Goal: Contribute content: Add original content to the website for others to see

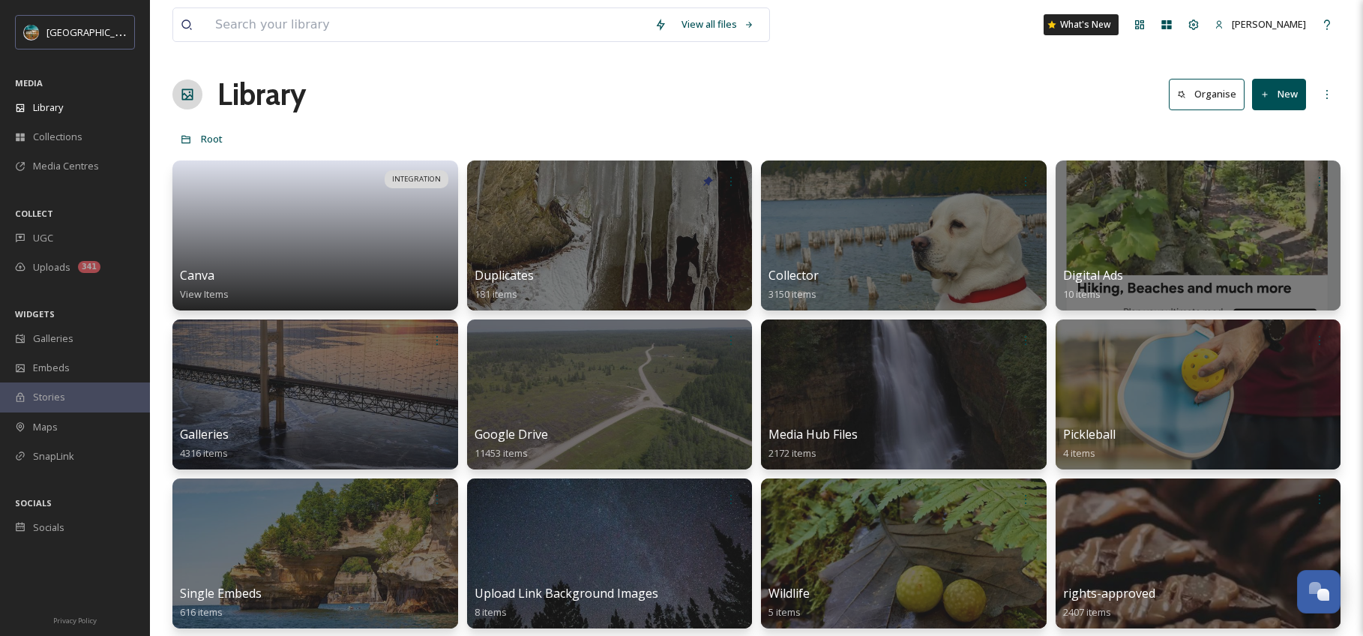
scroll to position [5726, 0]
click at [308, 25] on input at bounding box center [427, 24] width 439 height 33
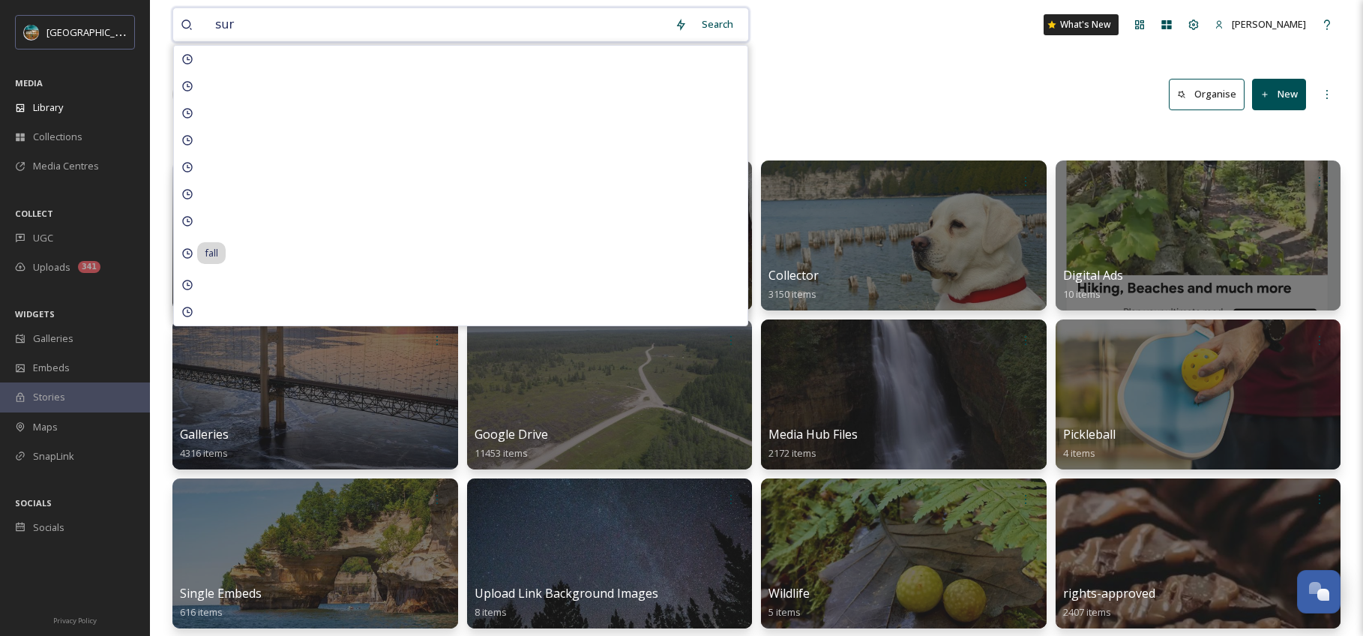
type input "surf"
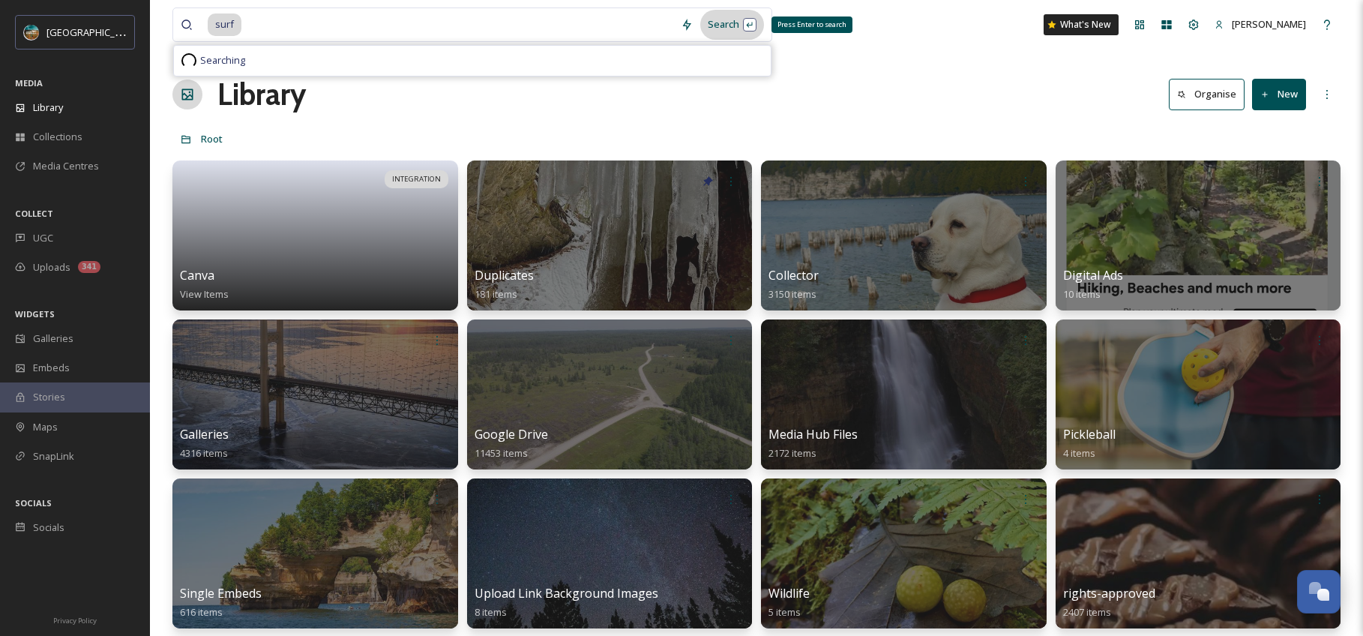
click at [710, 20] on div "Search Press Enter to search" at bounding box center [732, 24] width 64 height 29
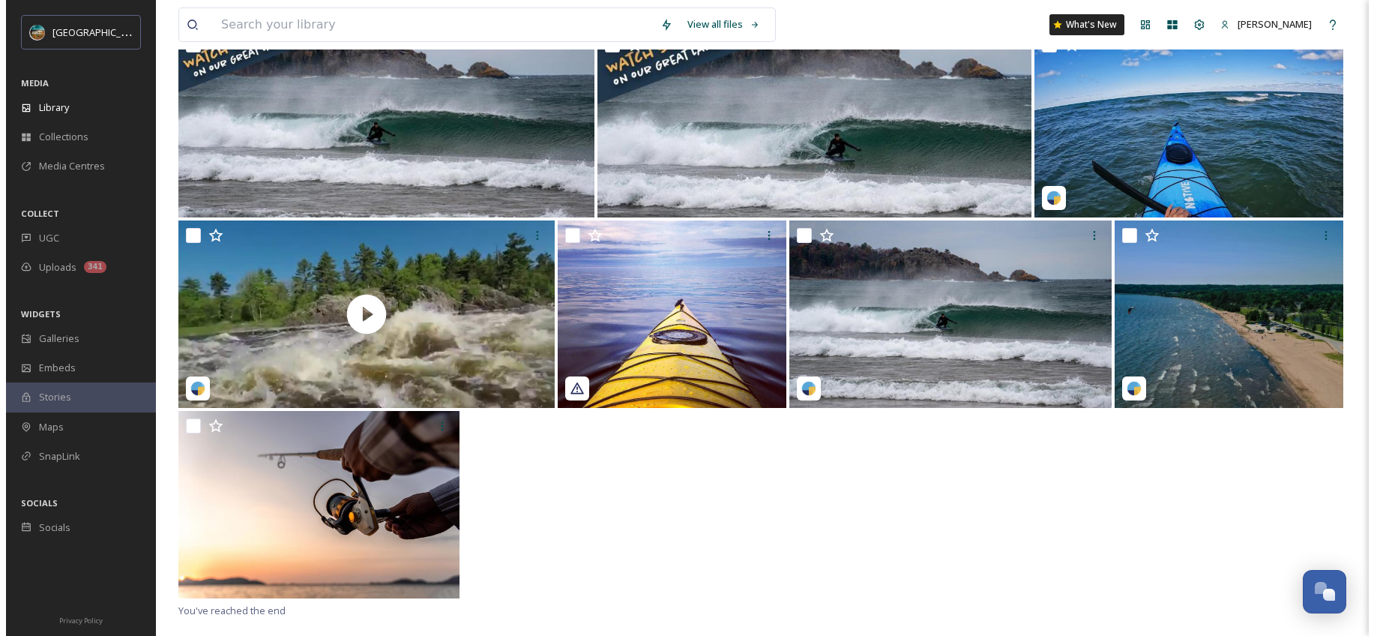
scroll to position [176, 0]
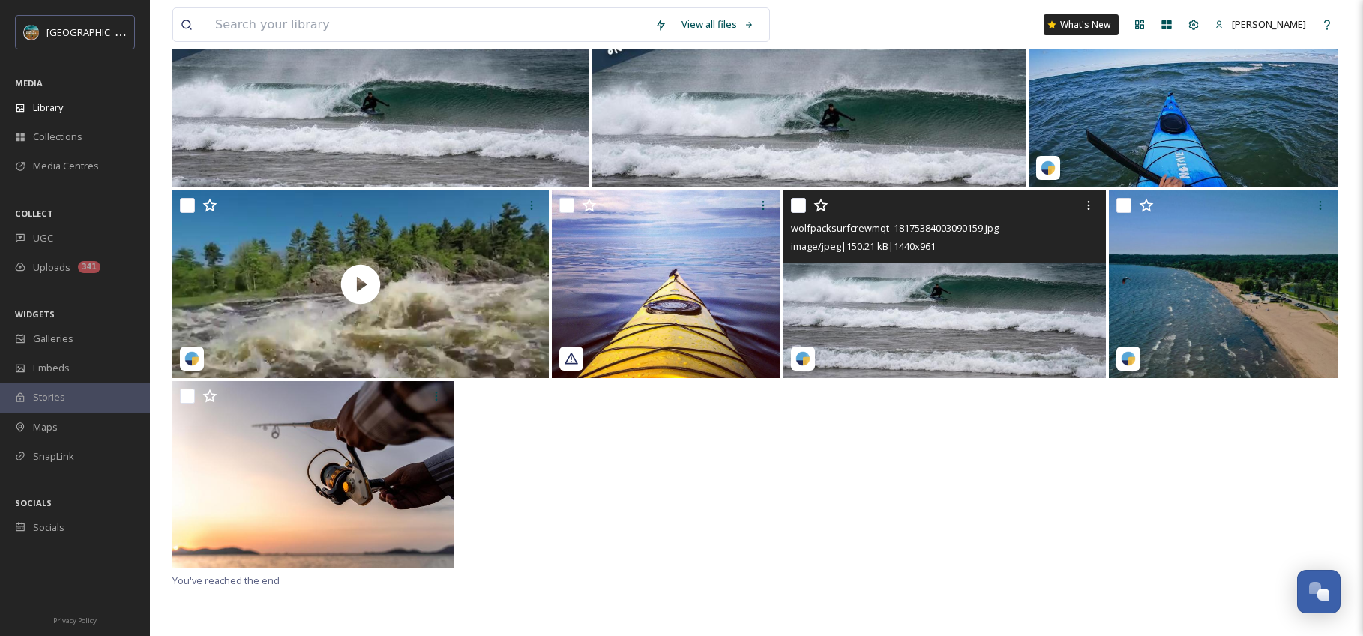
click at [977, 360] on img at bounding box center [944, 283] width 322 height 187
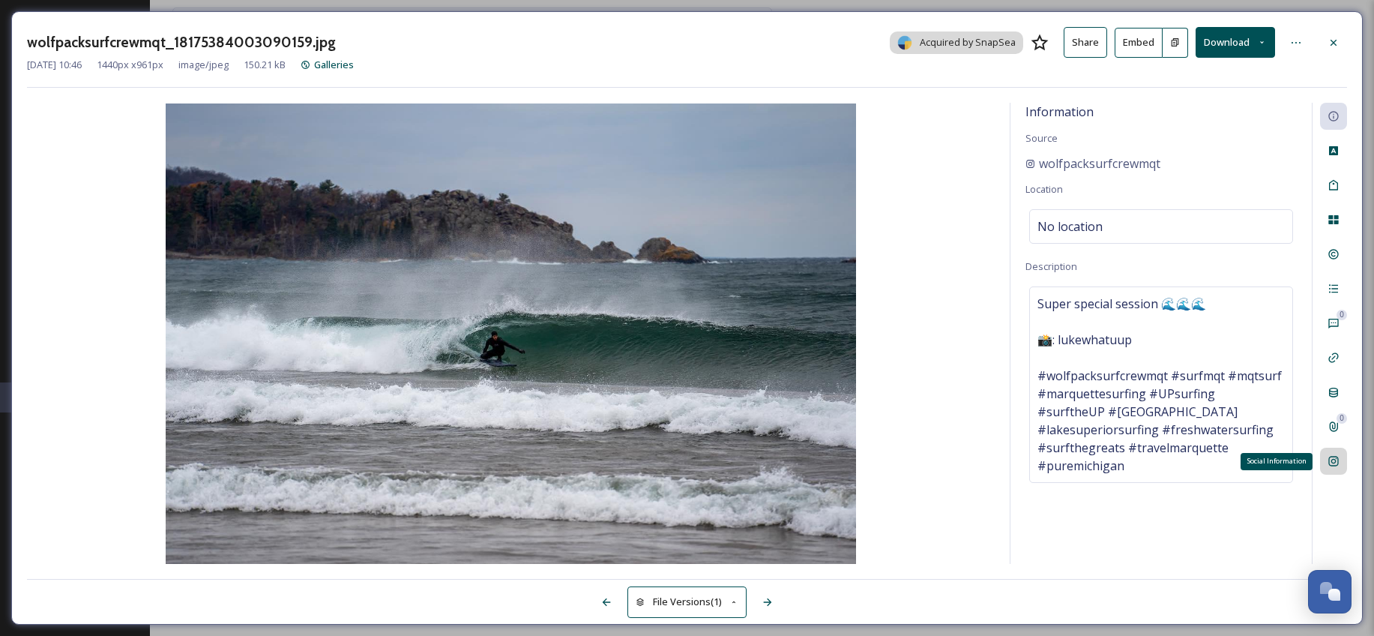
click at [1336, 462] on icon at bounding box center [1333, 461] width 12 height 12
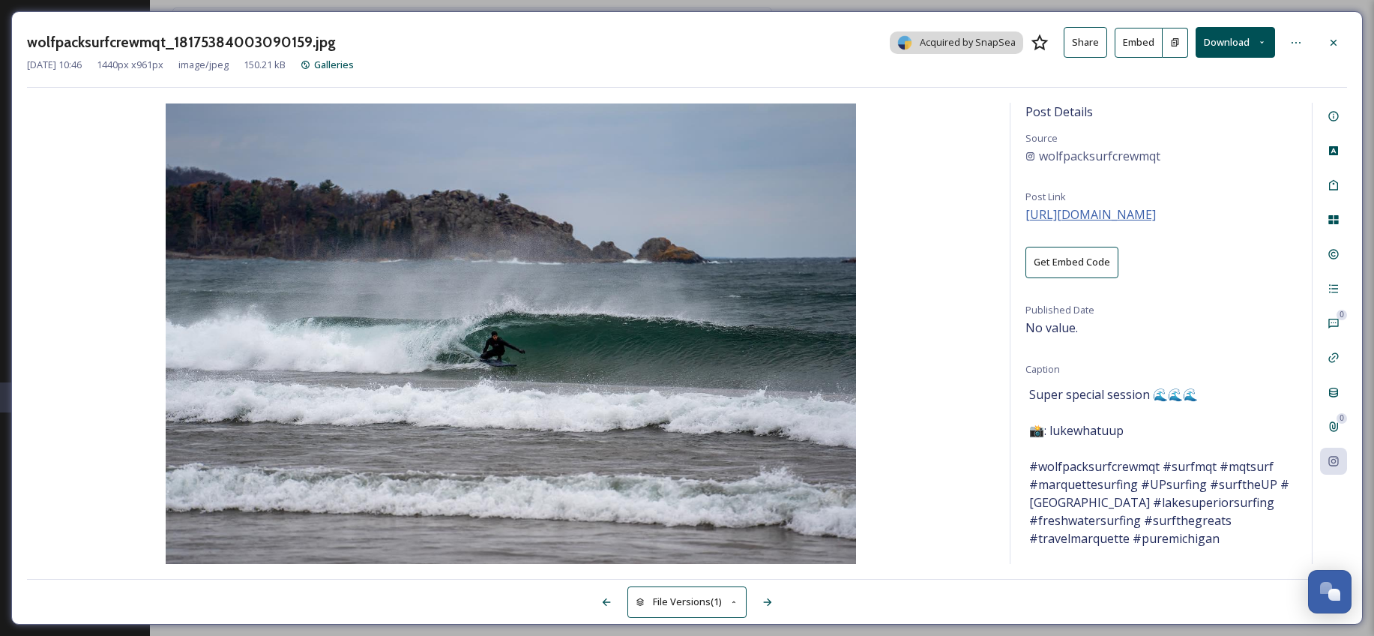
click at [1130, 212] on span "[URL][DOMAIN_NAME]" at bounding box center [1090, 214] width 130 height 16
click at [1130, 45] on button "Embed" at bounding box center [1139, 43] width 48 height 30
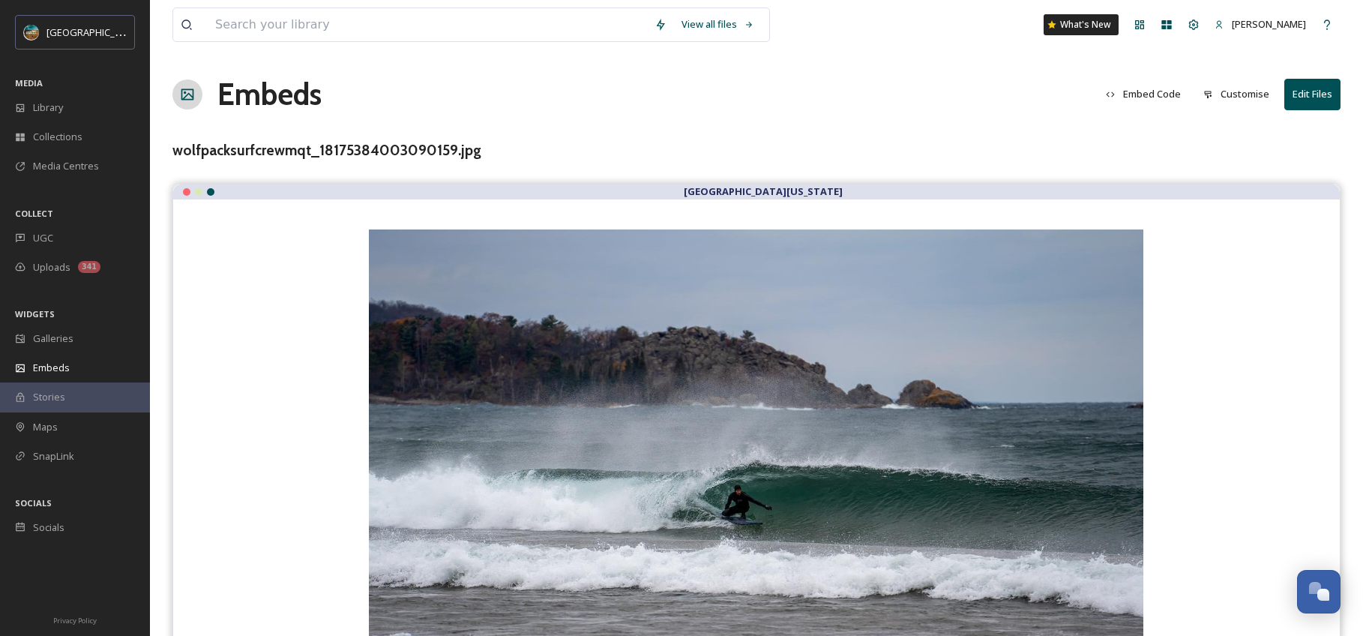
click at [1163, 98] on button "Embed Code" at bounding box center [1143, 93] width 90 height 29
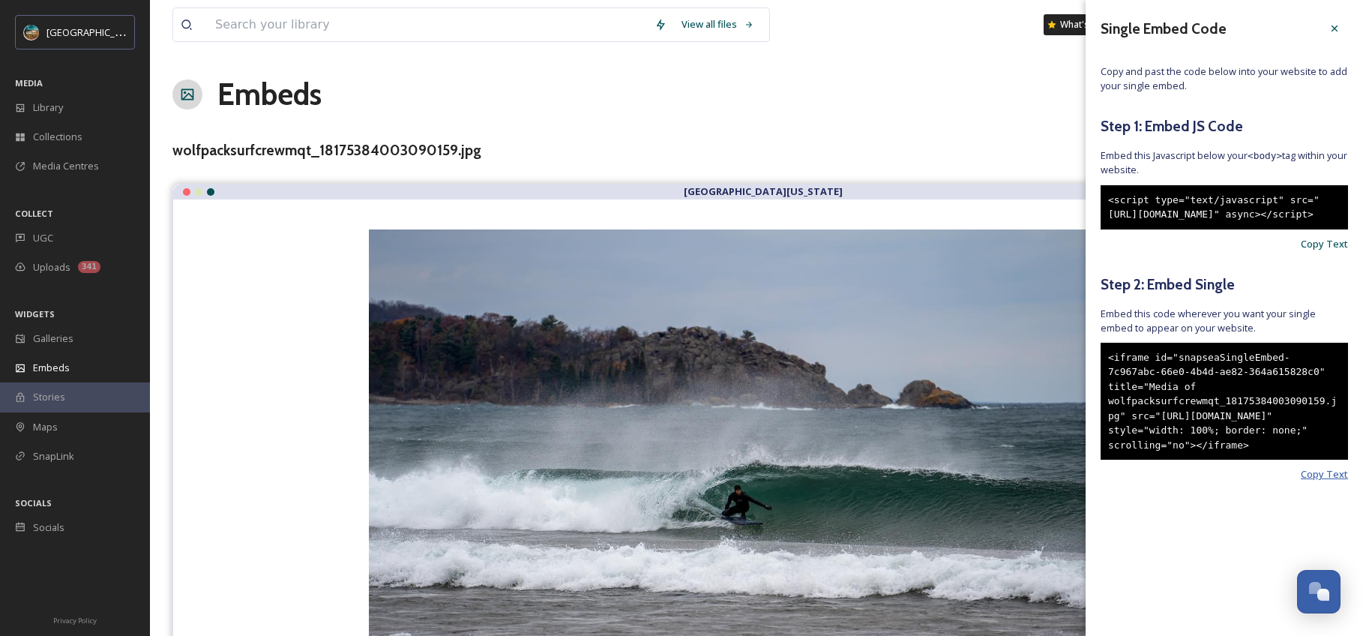
click at [1333, 481] on span "Copy Text" at bounding box center [1323, 474] width 47 height 14
click at [1333, 27] on icon at bounding box center [1334, 28] width 6 height 6
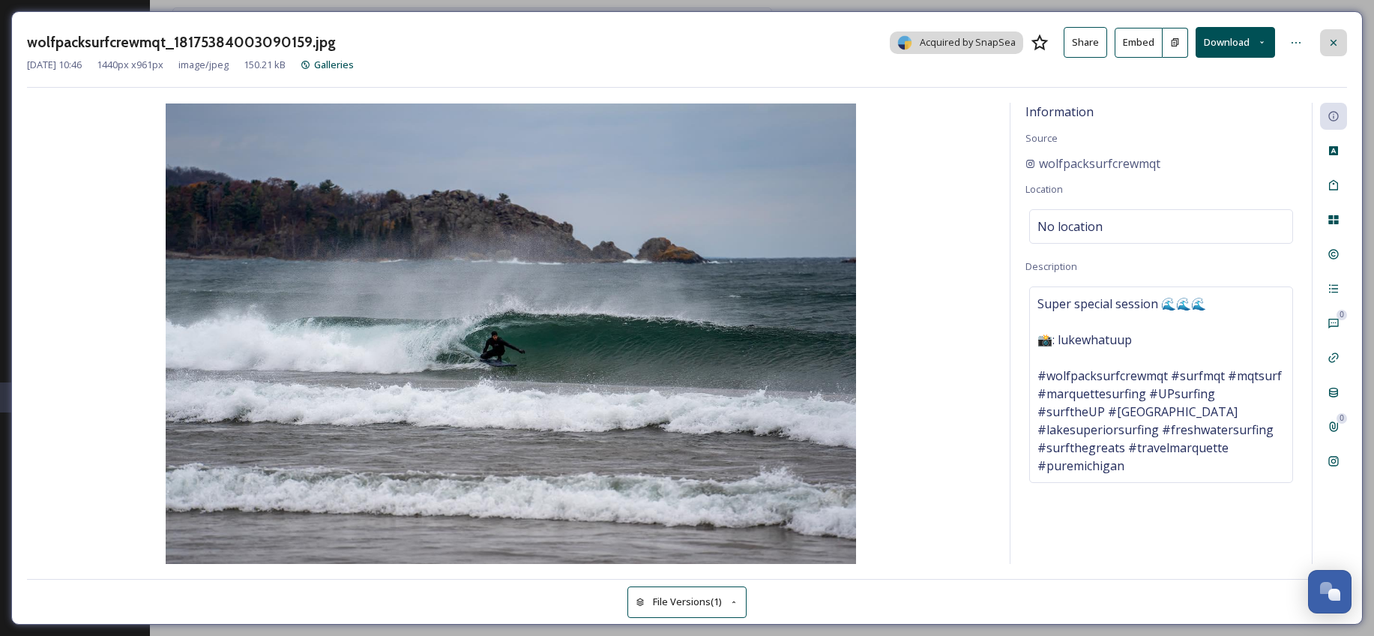
click at [1327, 39] on icon at bounding box center [1333, 43] width 12 height 12
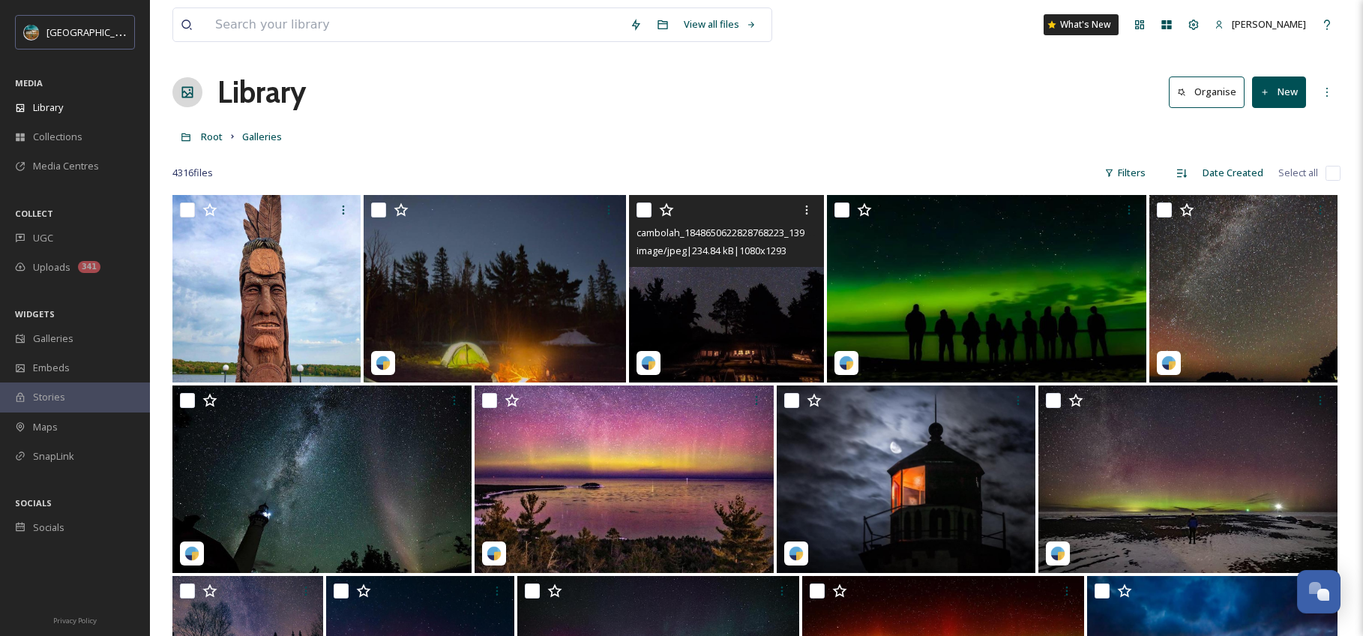
scroll to position [3, 0]
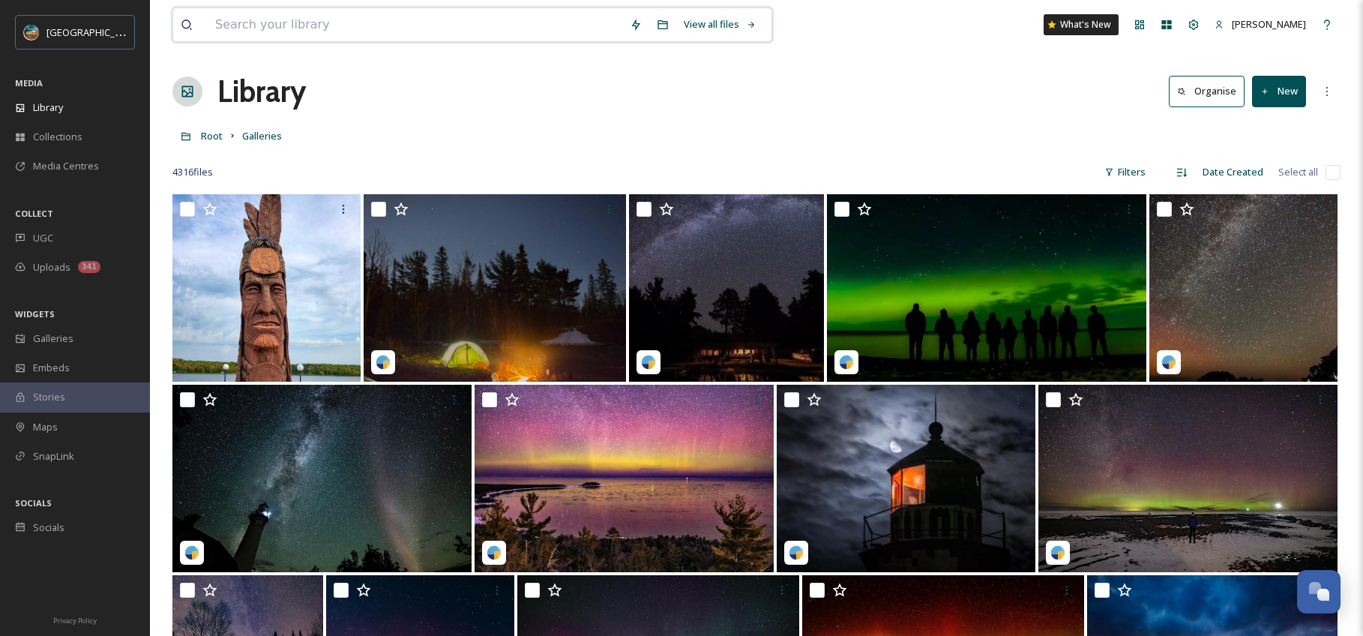
click at [368, 27] on input at bounding box center [415, 24] width 414 height 33
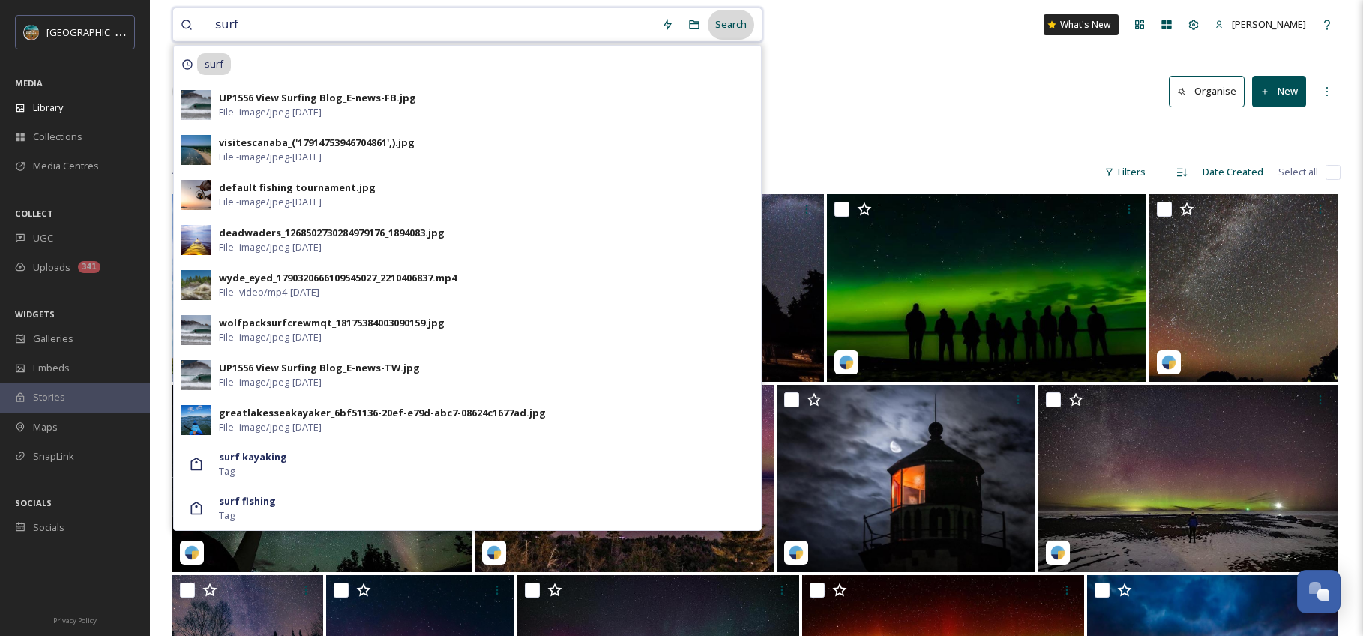
type input "surf"
click at [743, 21] on div "Search" at bounding box center [731, 24] width 46 height 29
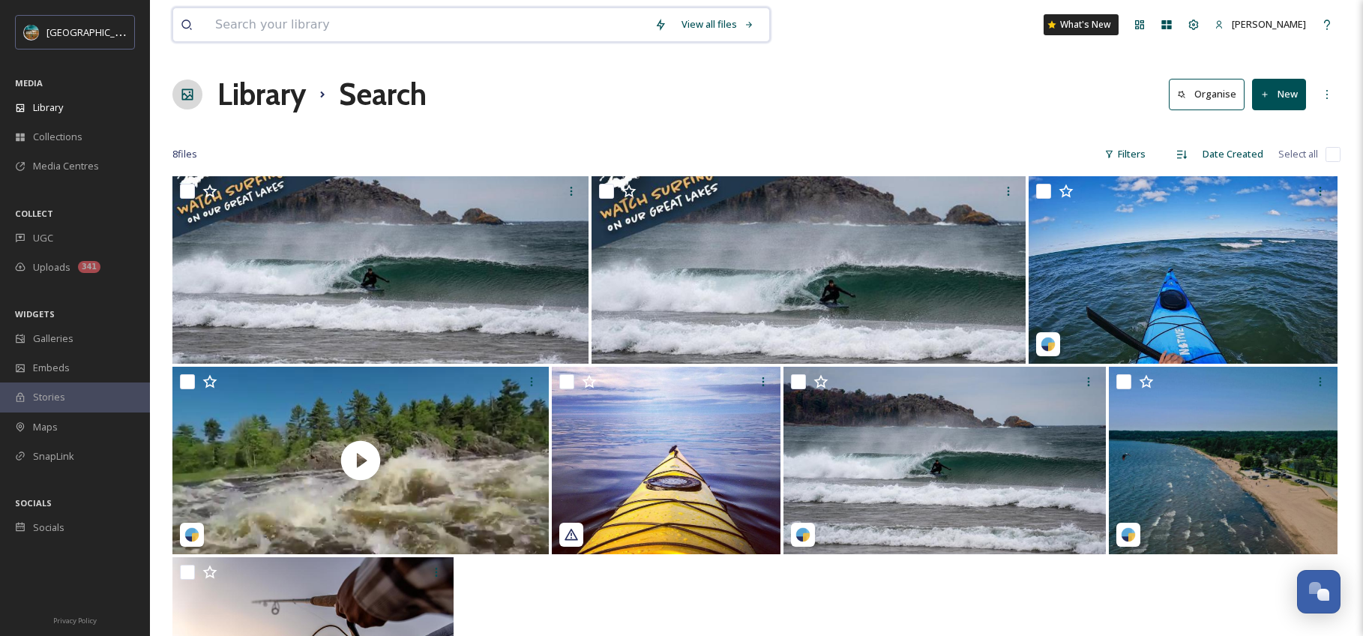
click at [328, 34] on input at bounding box center [427, 24] width 439 height 33
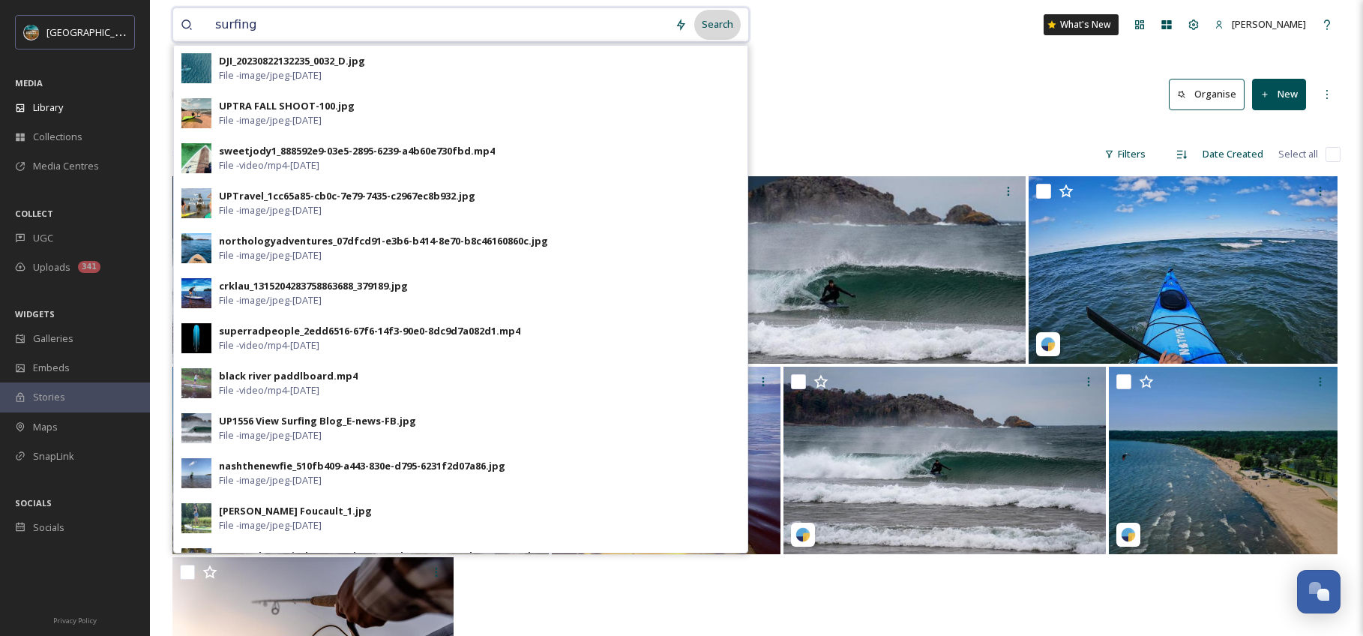
type input "surfing"
click at [717, 24] on div "Search" at bounding box center [717, 24] width 46 height 29
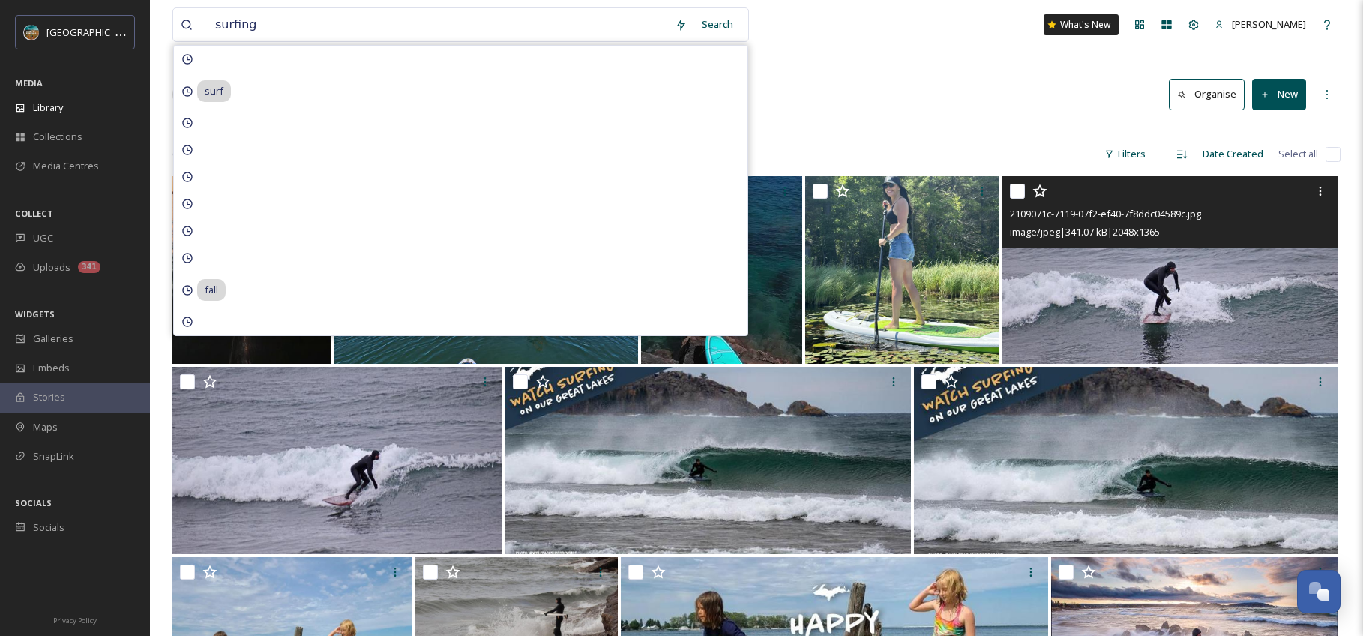
click at [1246, 299] on img at bounding box center [1169, 269] width 335 height 187
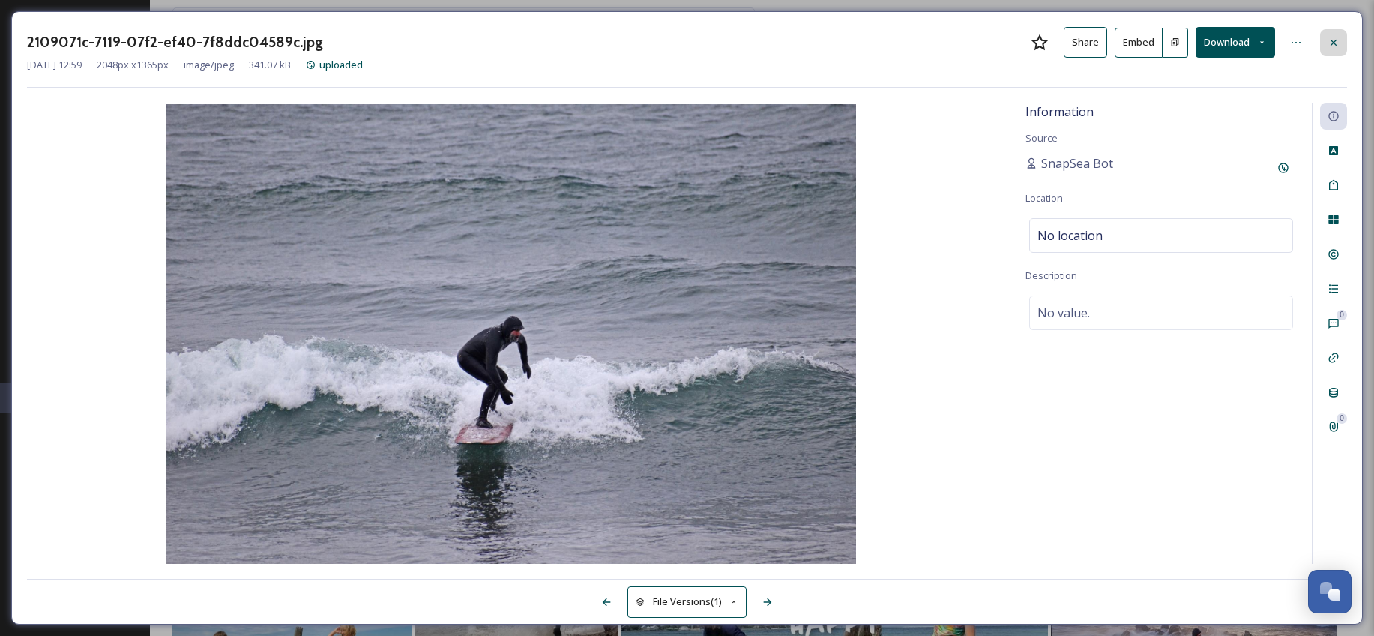
click at [1342, 33] on div at bounding box center [1333, 42] width 27 height 27
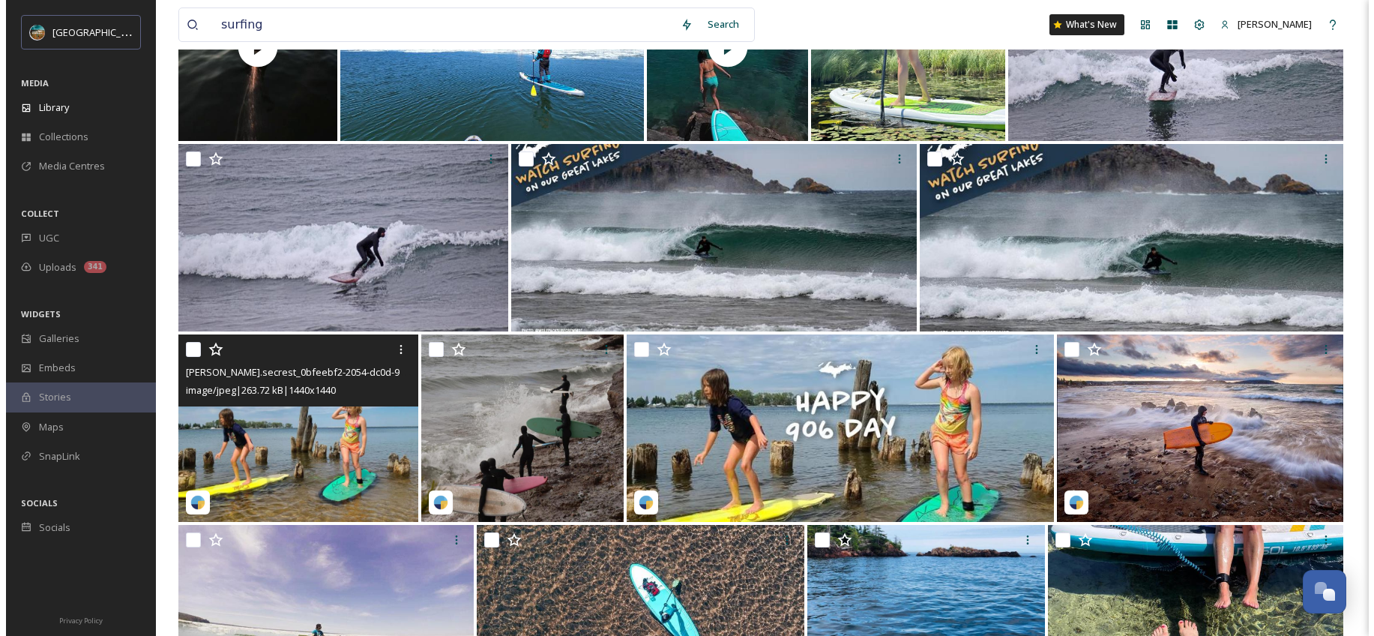
scroll to position [271, 0]
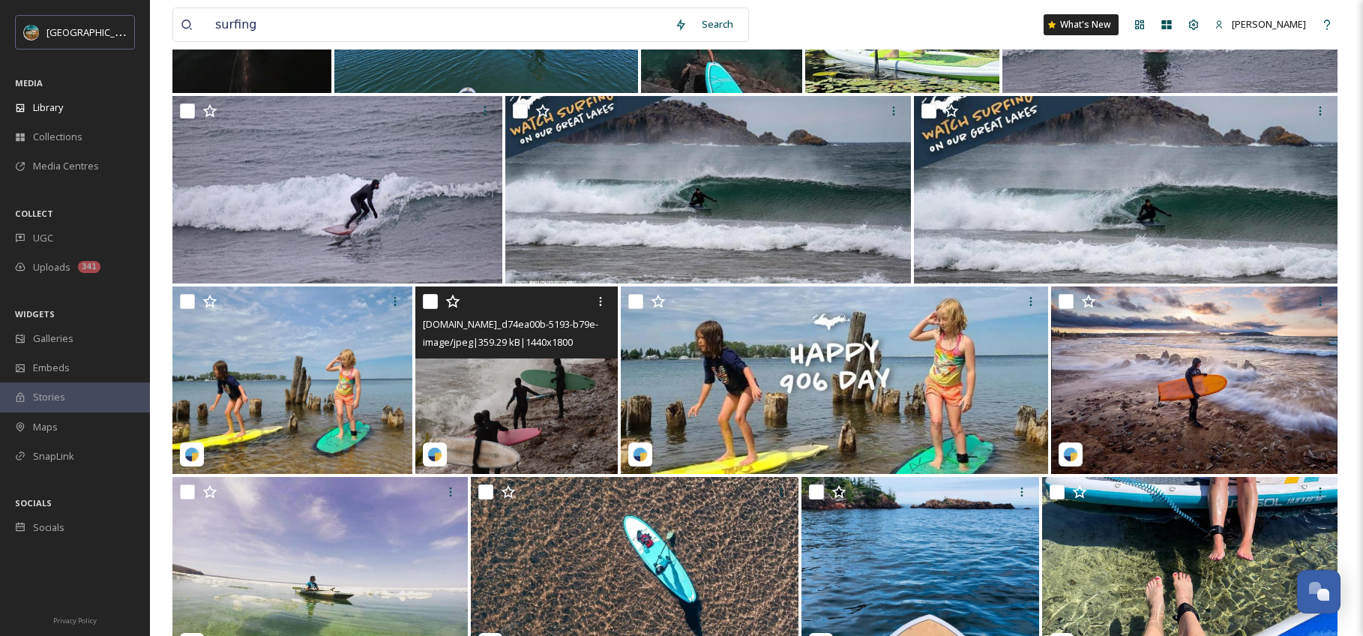
click at [543, 429] on img at bounding box center [516, 379] width 202 height 187
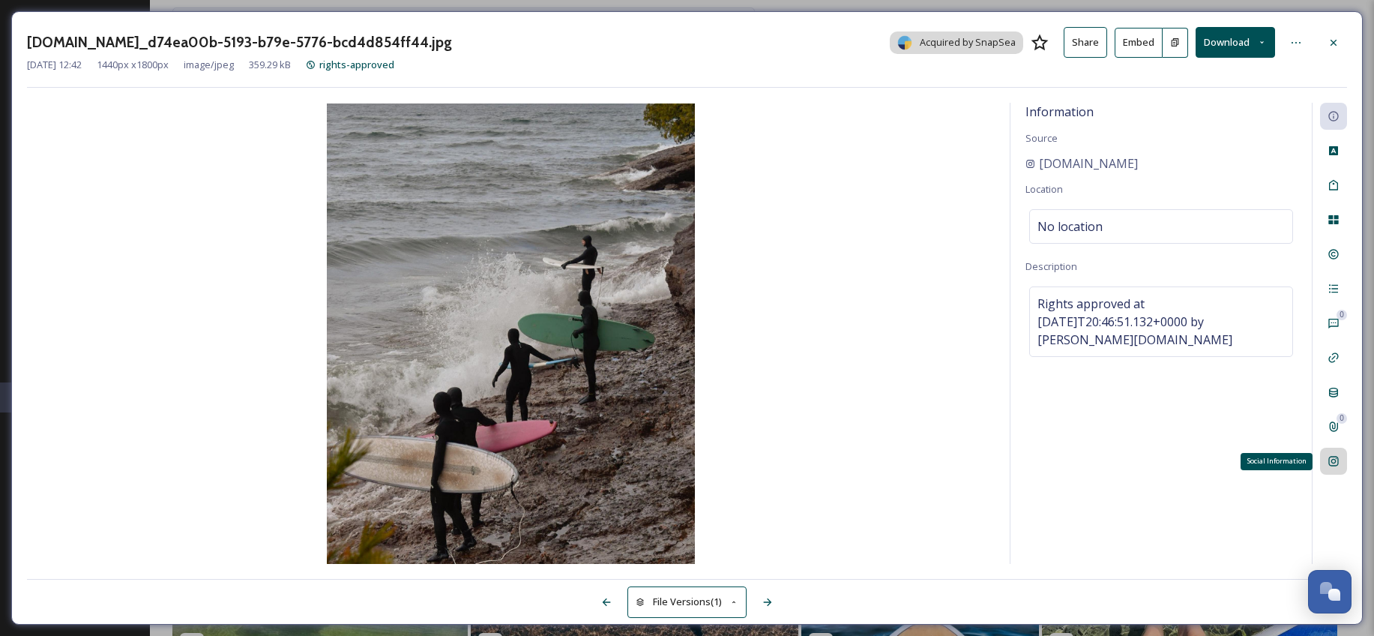
click at [1328, 455] on icon at bounding box center [1333, 461] width 12 height 12
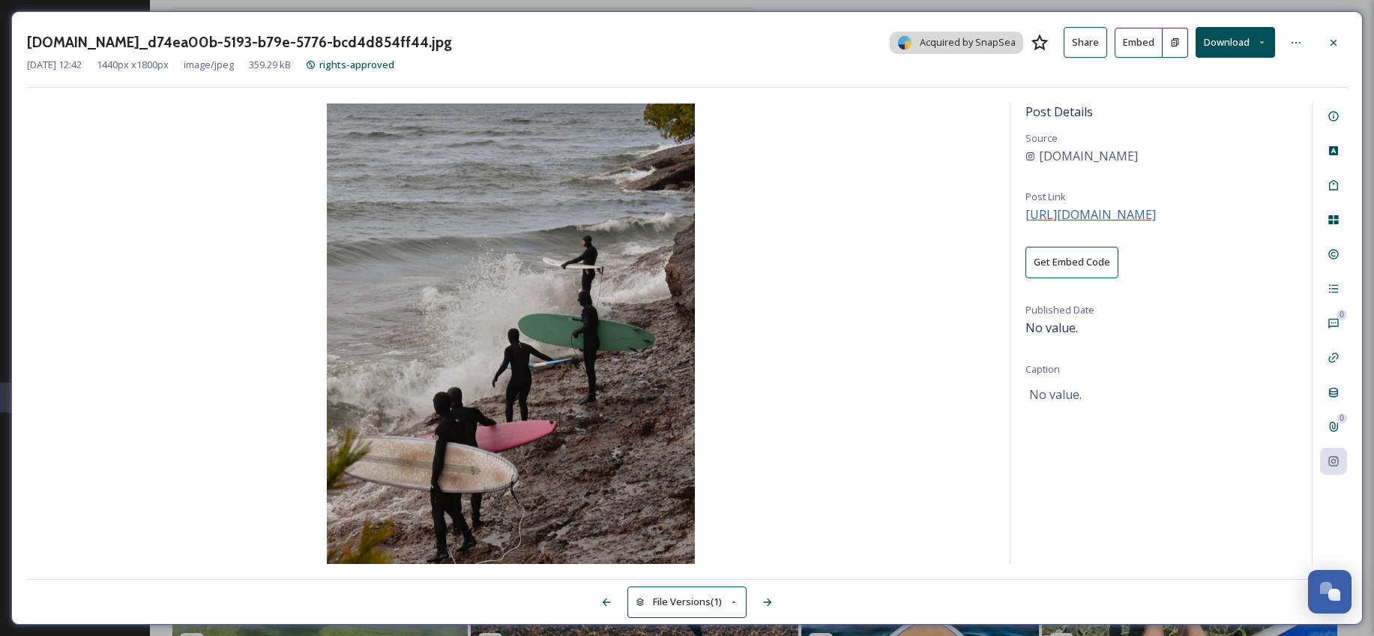
click at [1156, 217] on span "[URL][DOMAIN_NAME]" at bounding box center [1090, 214] width 130 height 16
click at [1133, 51] on button "Embed" at bounding box center [1139, 43] width 48 height 30
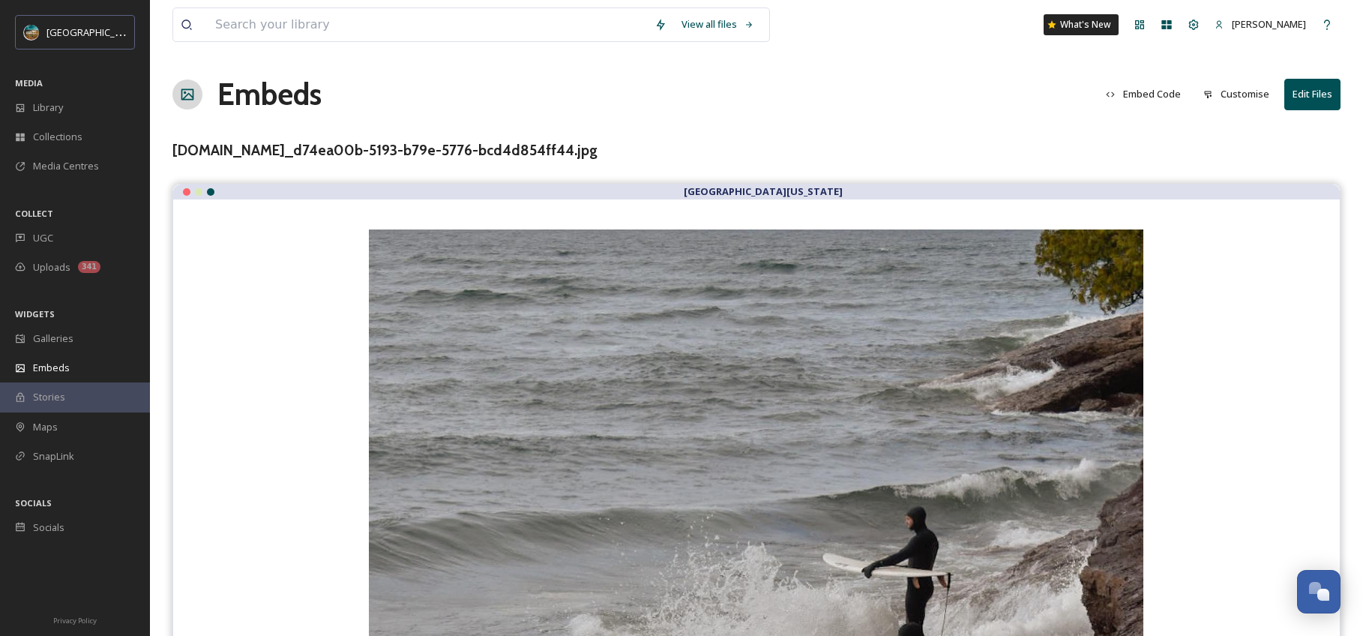
click at [1165, 100] on button "Embed Code" at bounding box center [1143, 93] width 90 height 29
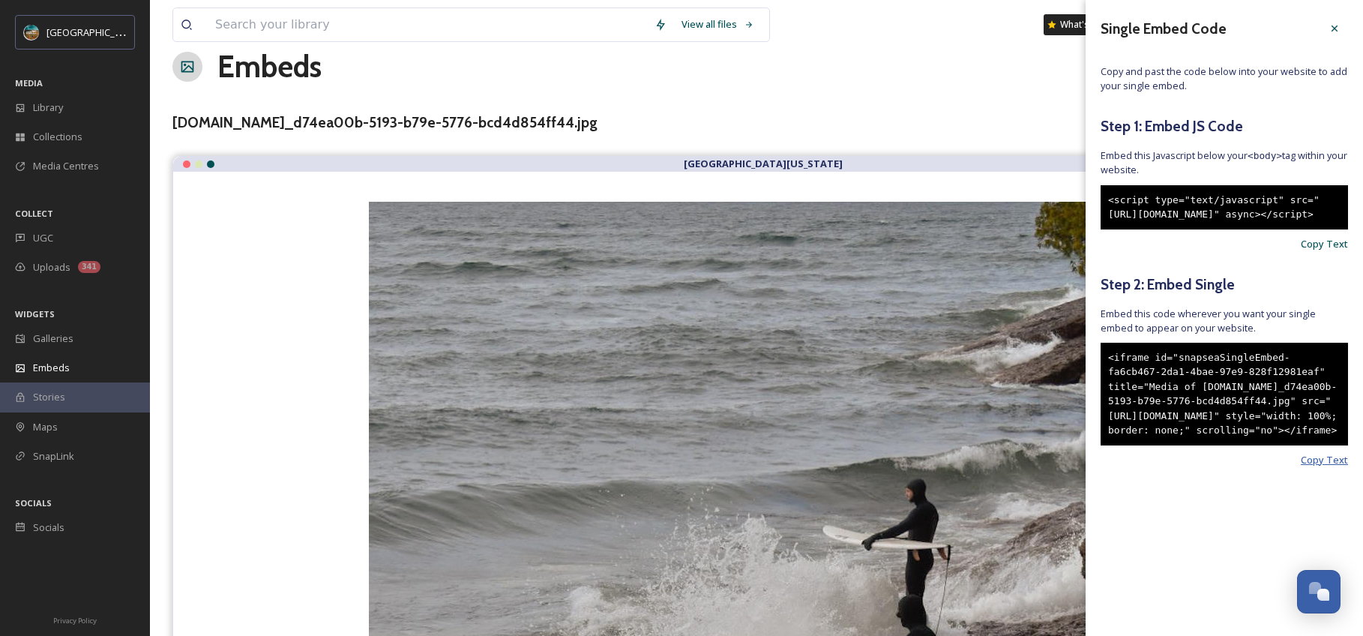
scroll to position [106, 0]
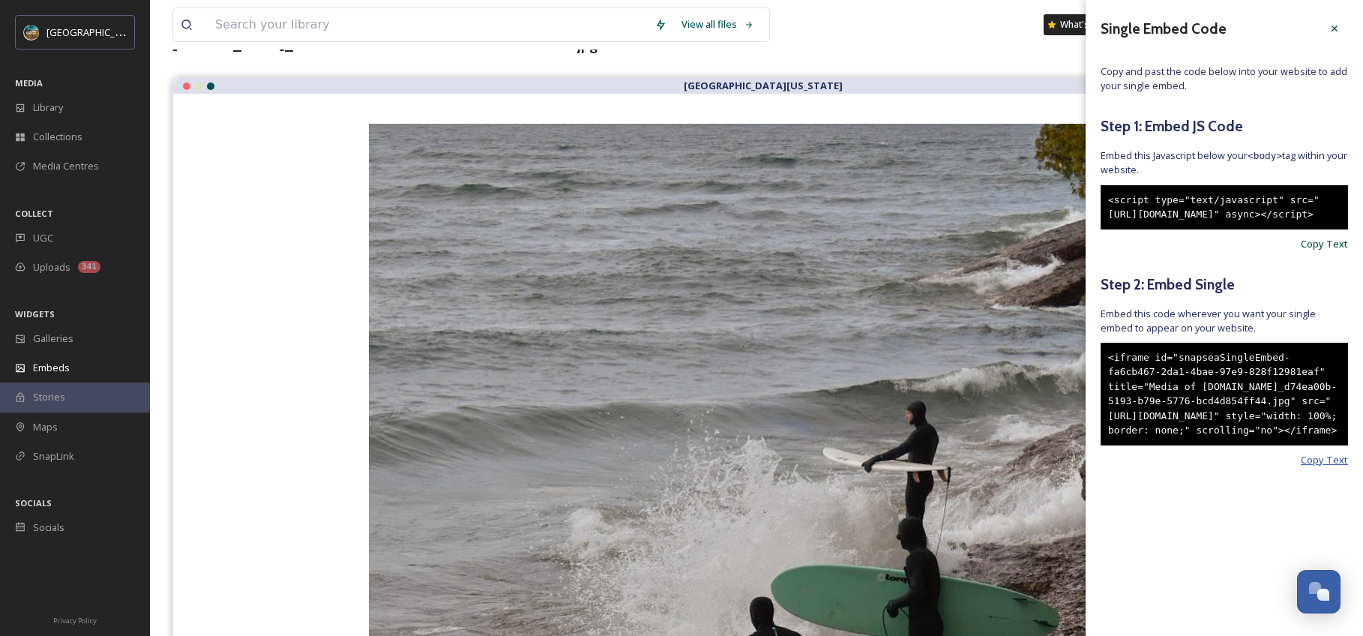
click at [1330, 467] on span "Copy Text" at bounding box center [1323, 460] width 47 height 14
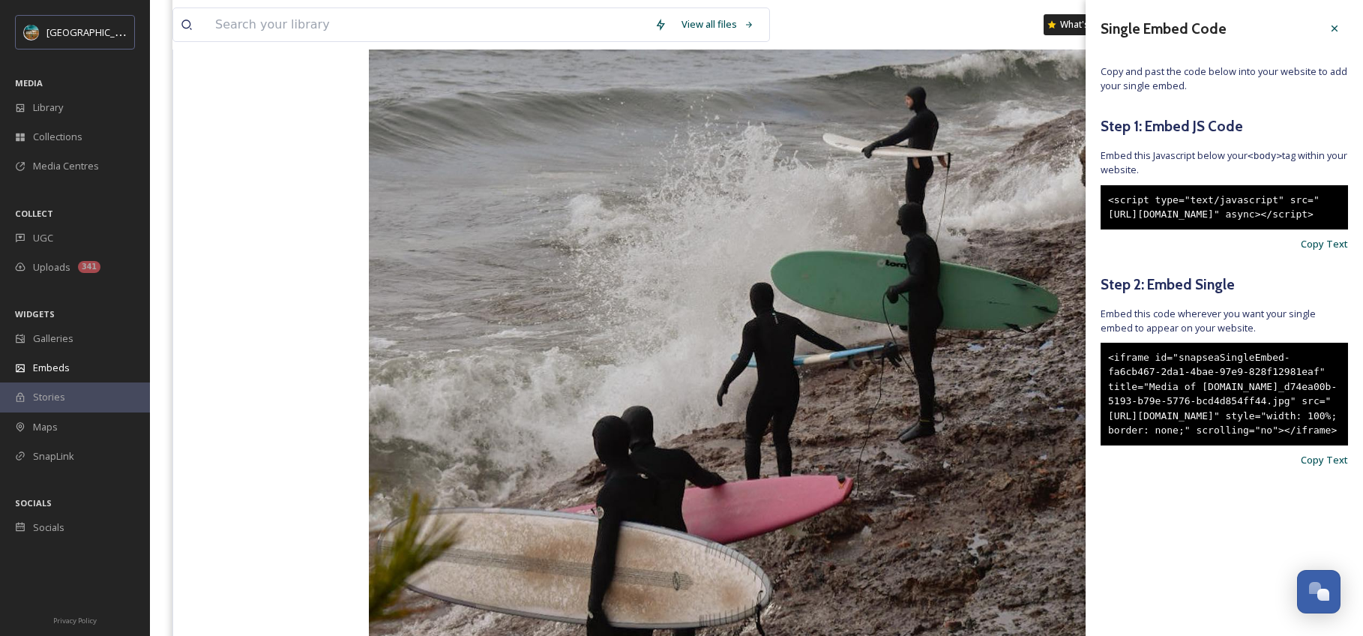
scroll to position [592, 0]
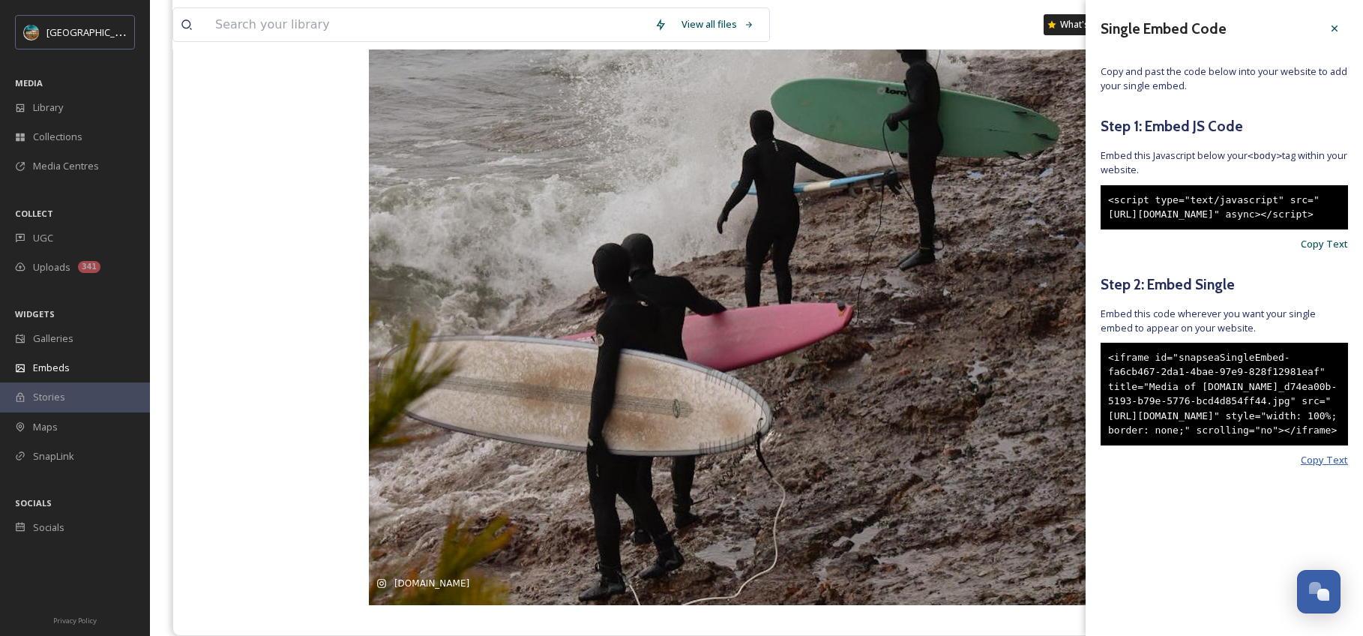
click at [1327, 467] on span "Copy Text" at bounding box center [1323, 460] width 47 height 14
click at [1328, 32] on icon at bounding box center [1334, 28] width 12 height 12
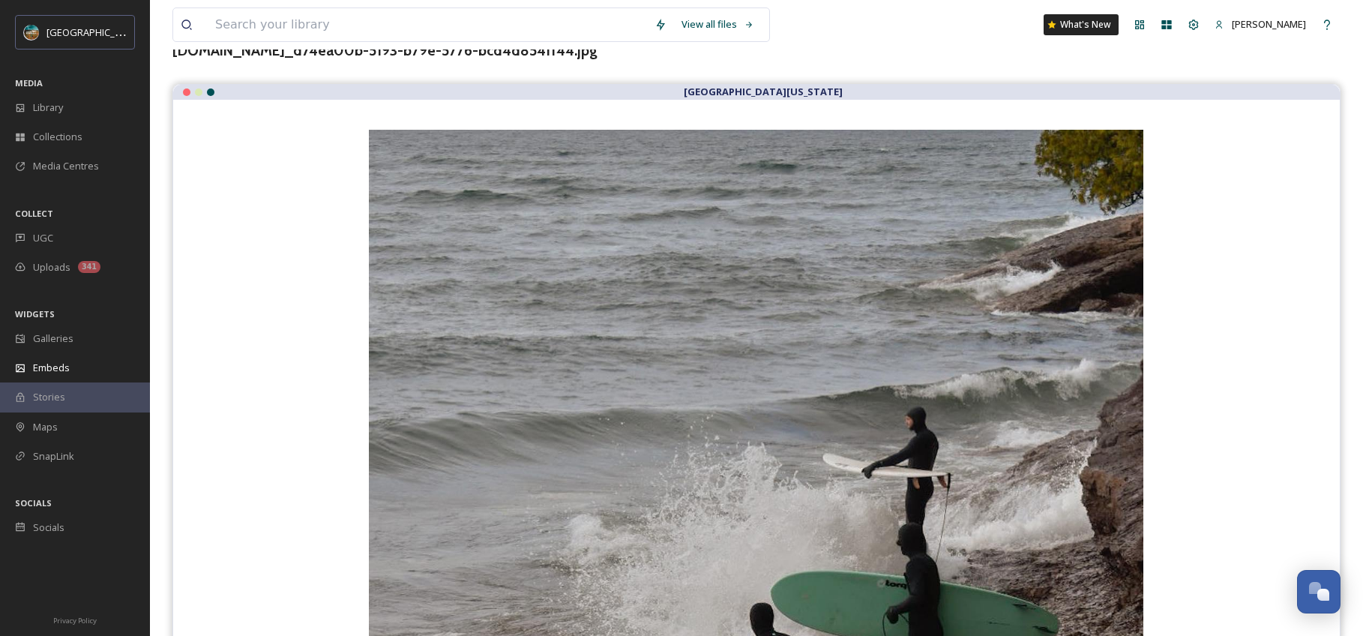
scroll to position [0, 0]
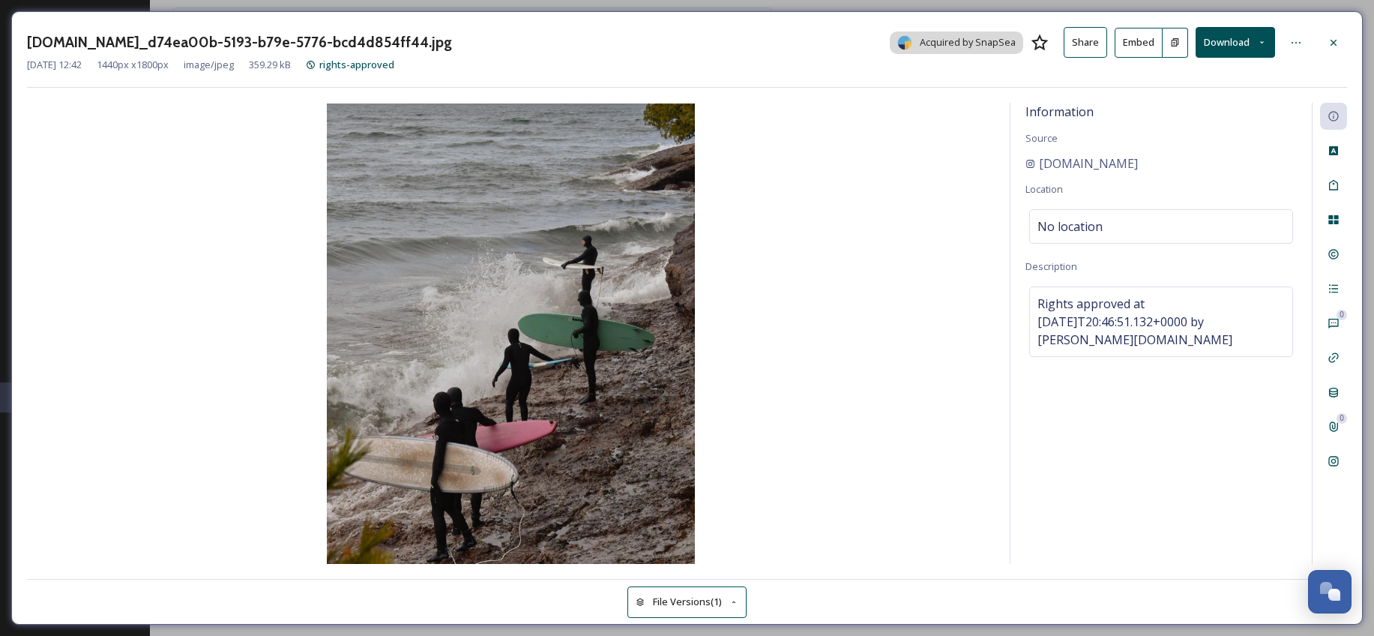
click at [697, 592] on button "File Versions (1)" at bounding box center [687, 601] width 120 height 31
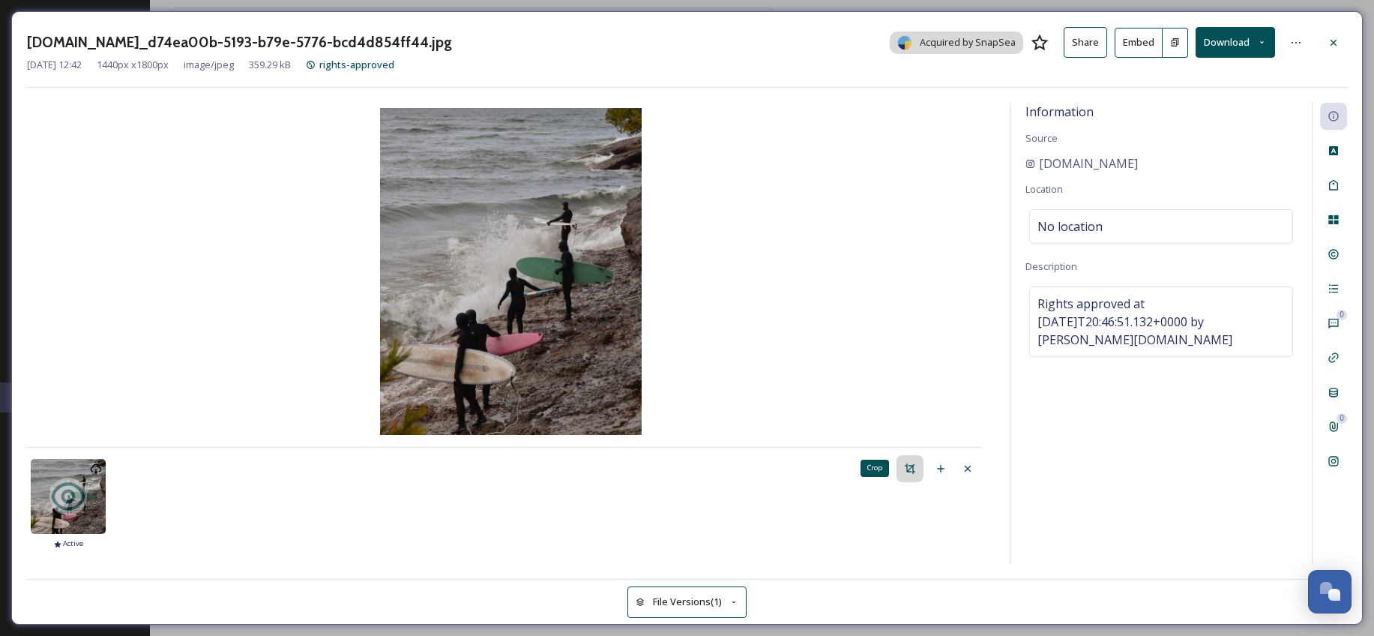
click at [906, 470] on icon at bounding box center [910, 468] width 12 height 12
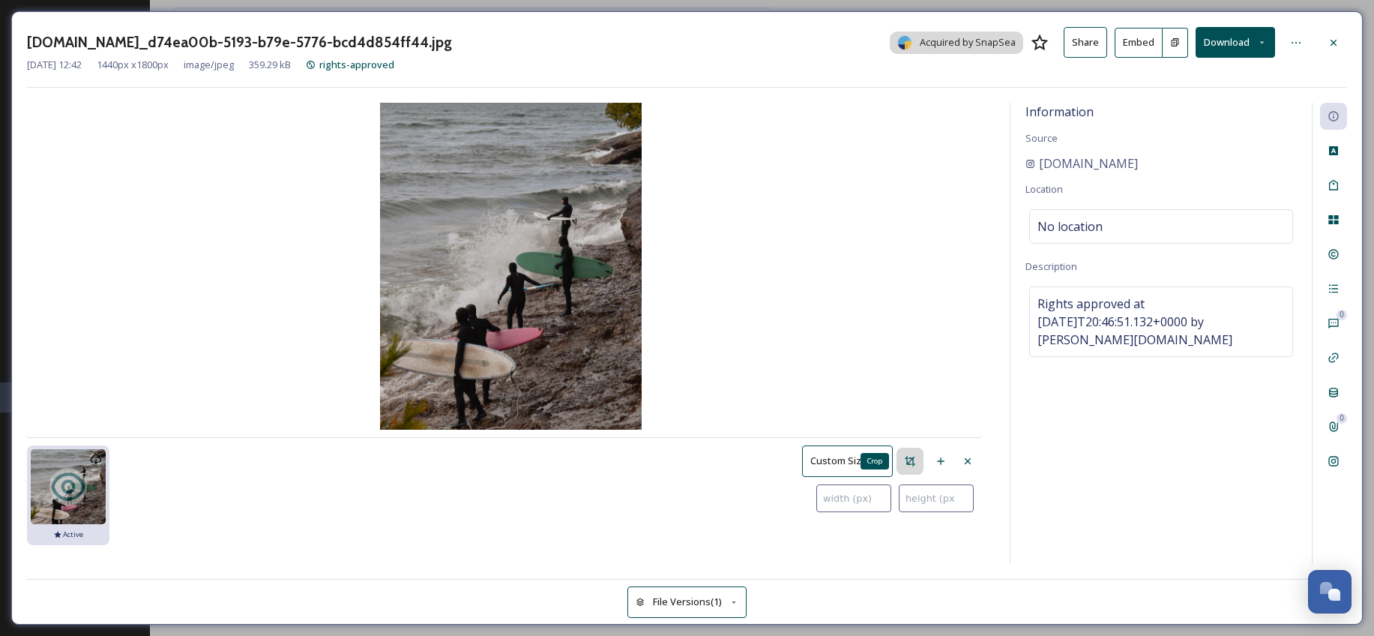
click at [917, 458] on div "Crop" at bounding box center [909, 460] width 27 height 27
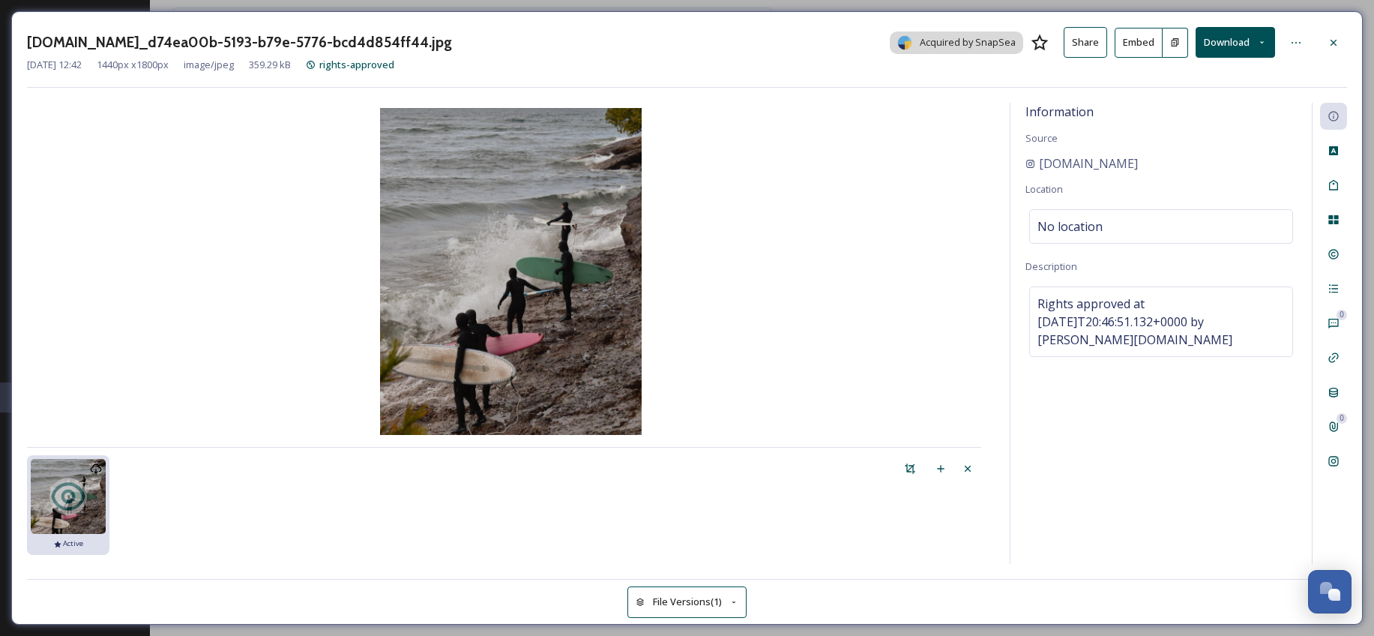
click at [421, 193] on img at bounding box center [511, 271] width 968 height 327
click at [904, 465] on icon at bounding box center [910, 468] width 12 height 12
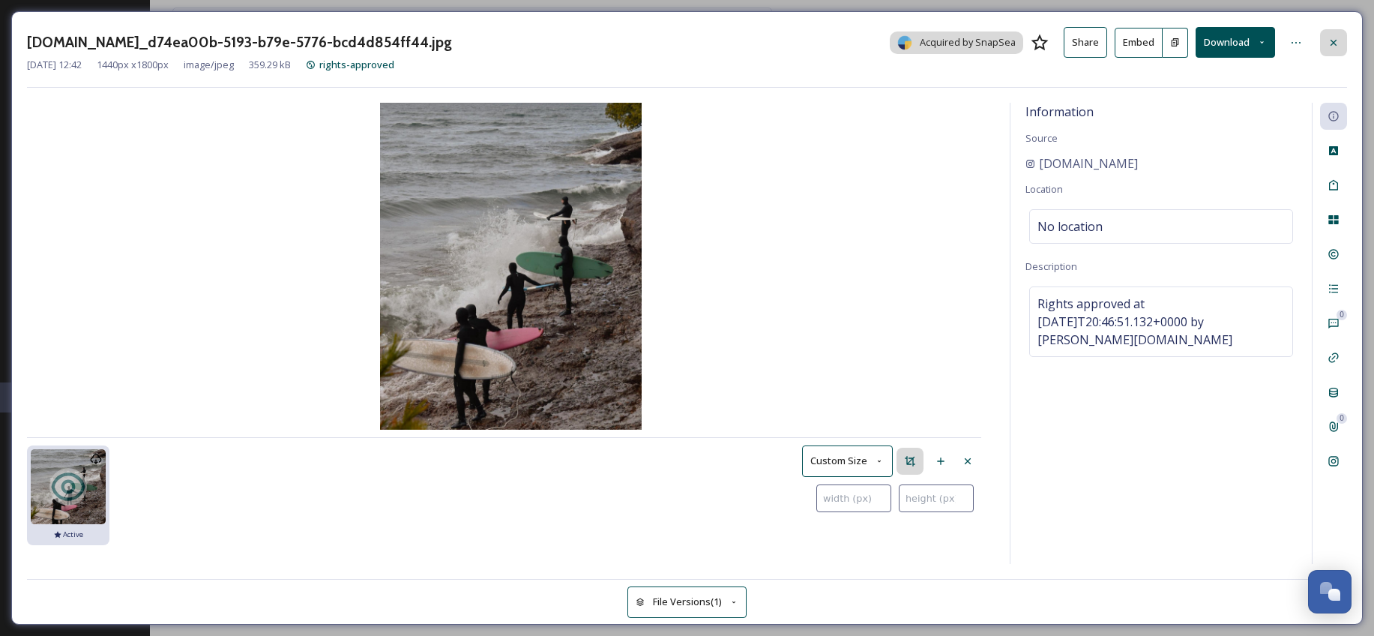
click at [1340, 44] on div at bounding box center [1333, 42] width 27 height 27
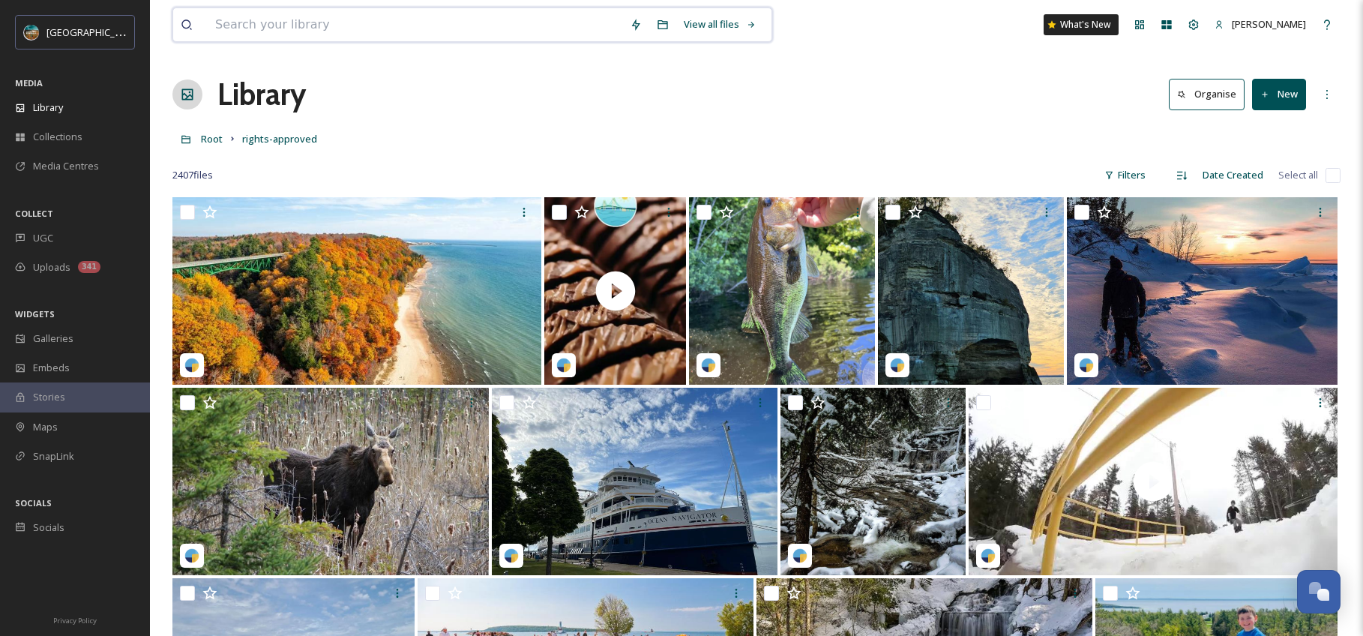
click at [344, 23] on input at bounding box center [415, 24] width 414 height 33
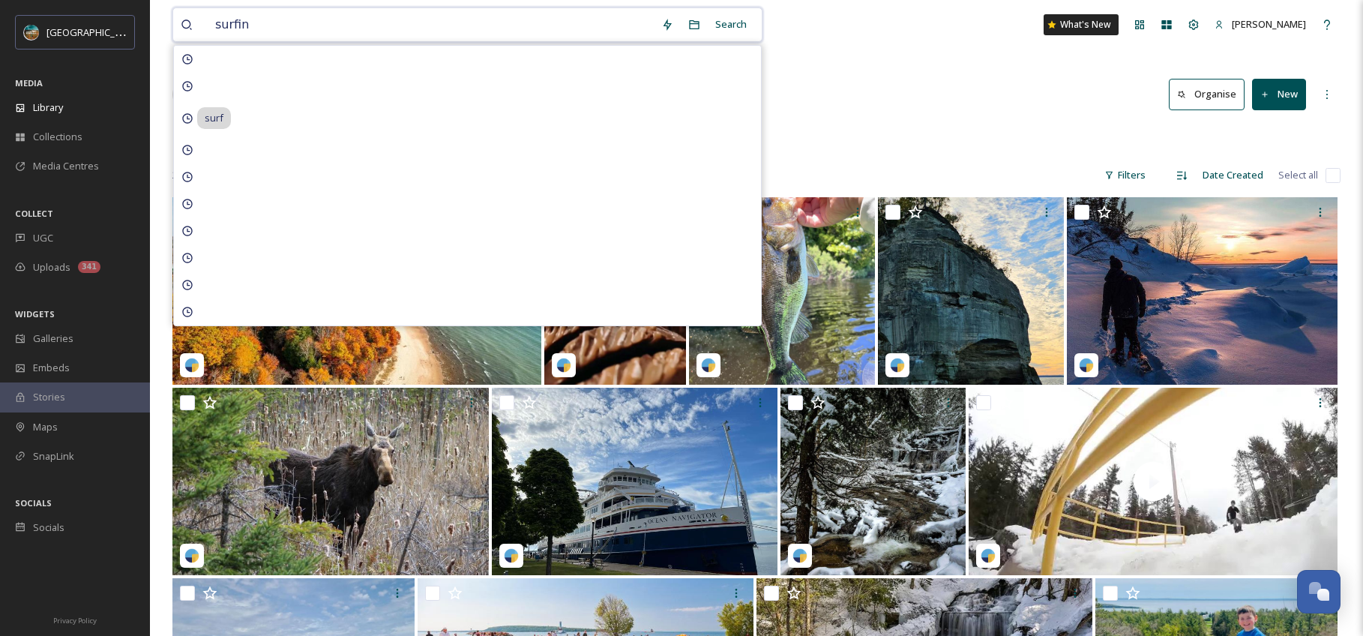
type input "surfing"
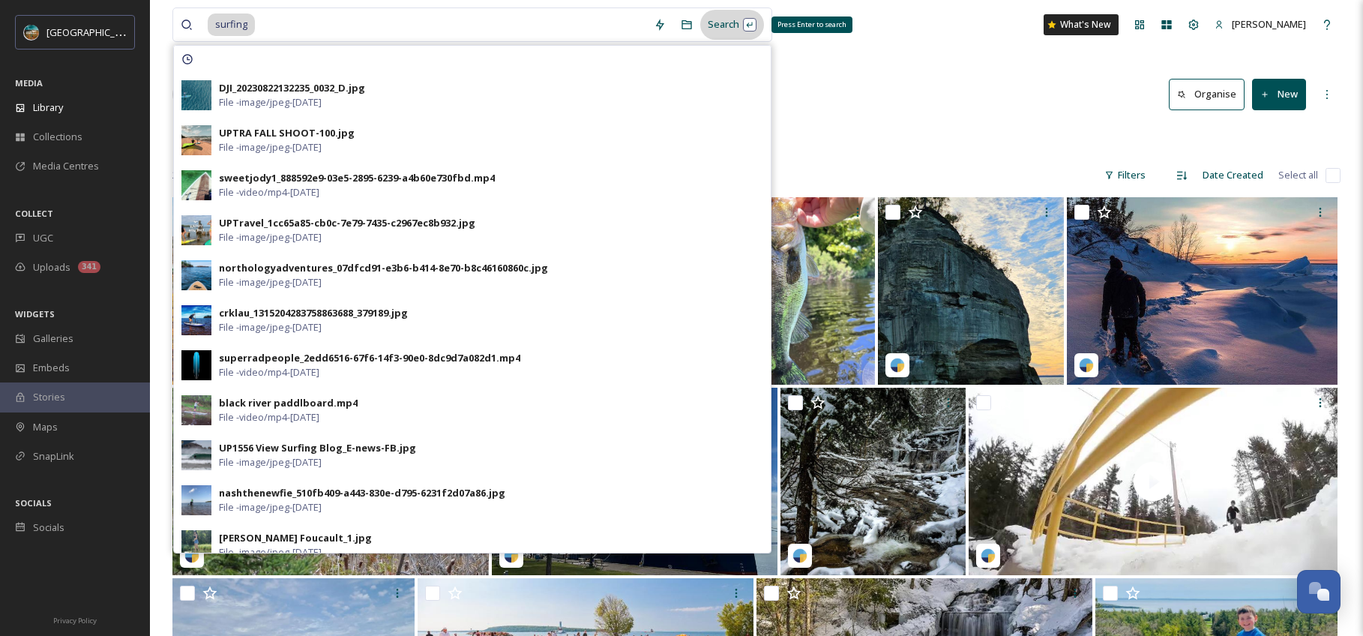
click at [729, 22] on div "Search Press Enter to search" at bounding box center [732, 24] width 64 height 29
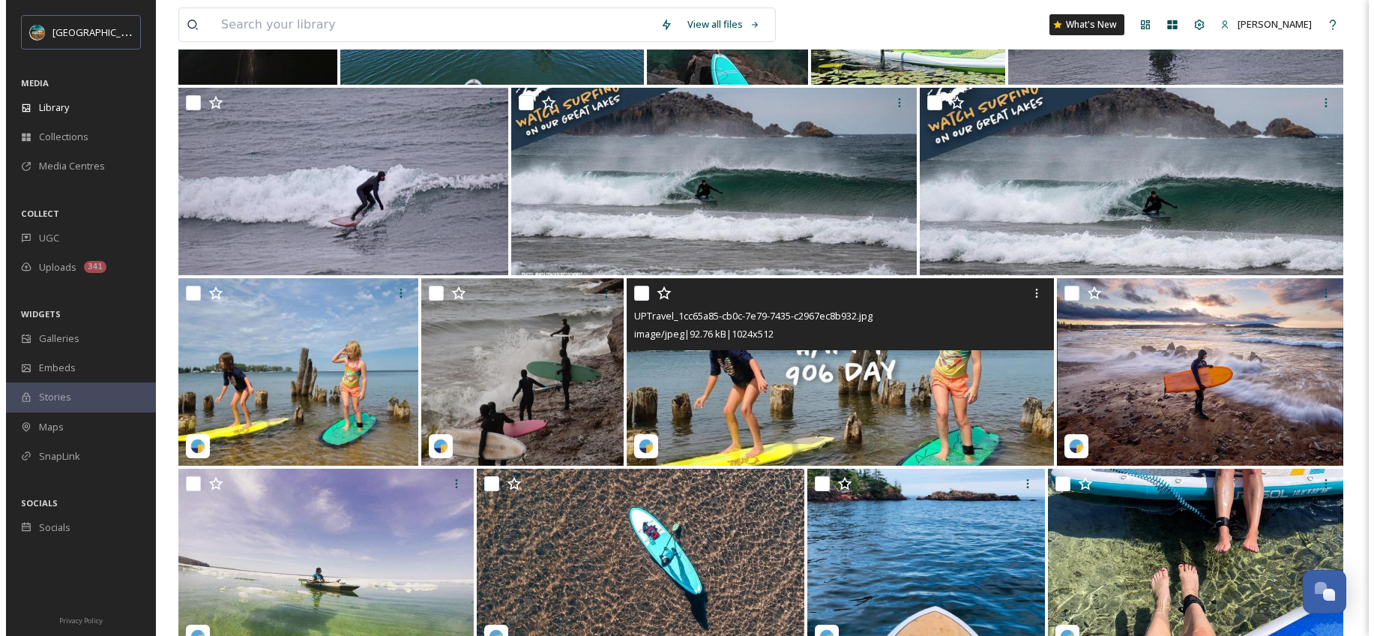
scroll to position [292, 0]
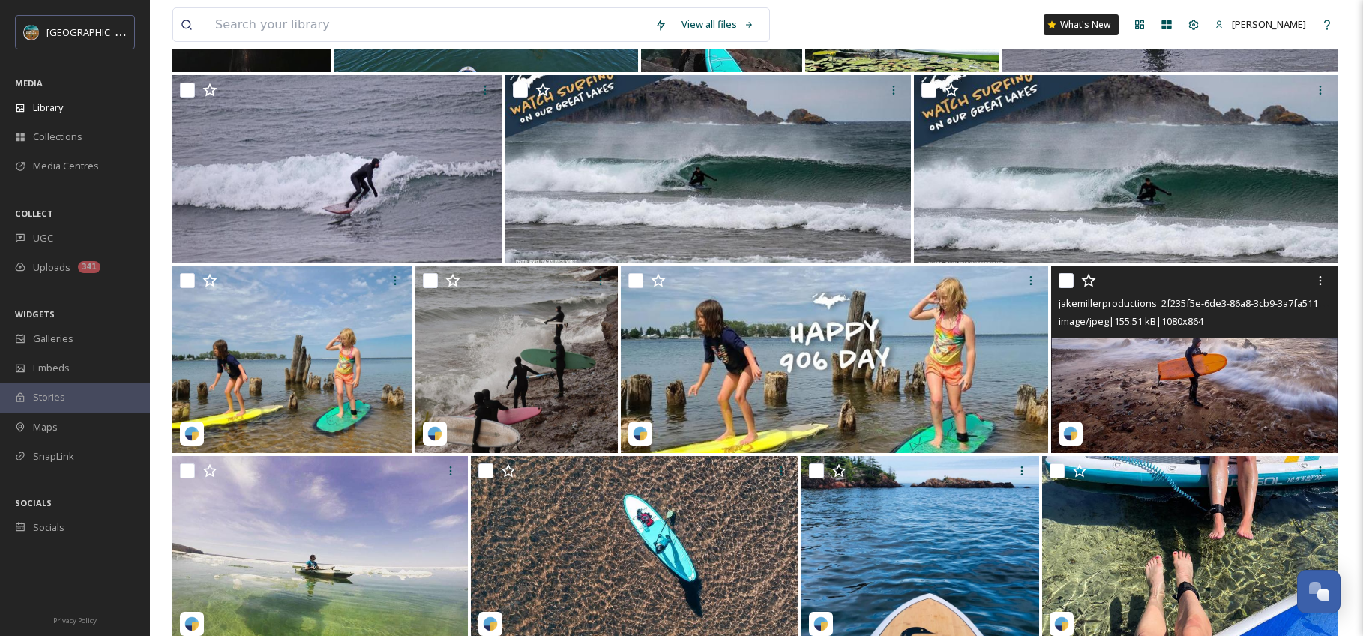
click at [1252, 399] on img at bounding box center [1194, 358] width 286 height 187
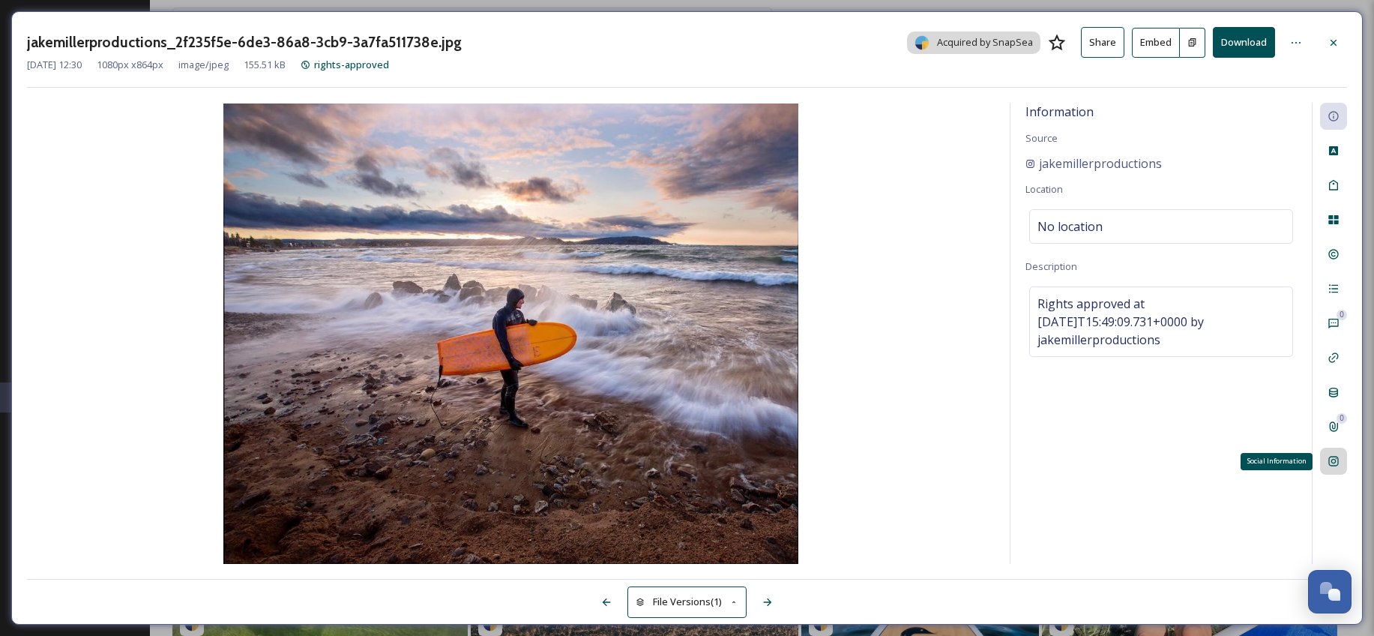
click at [1340, 464] on div "Social Information" at bounding box center [1333, 460] width 27 height 27
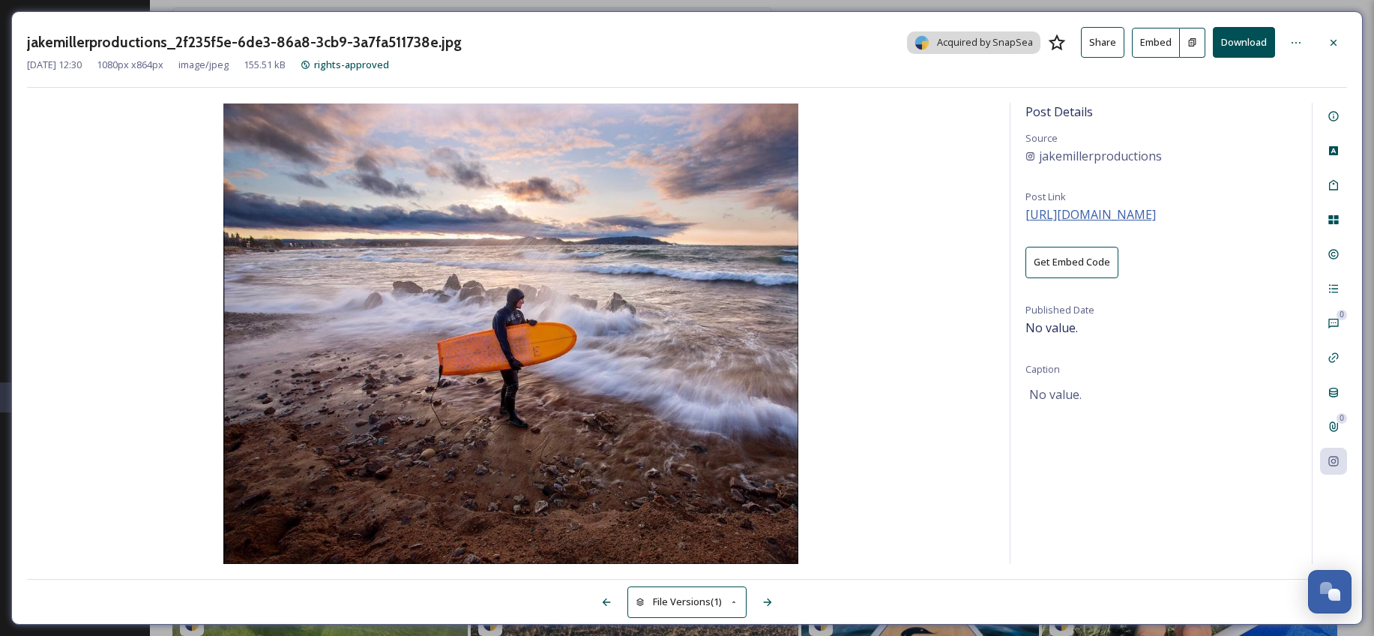
click at [1133, 214] on span "[URL][DOMAIN_NAME]" at bounding box center [1090, 214] width 130 height 16
click at [1328, 118] on icon at bounding box center [1333, 117] width 10 height 10
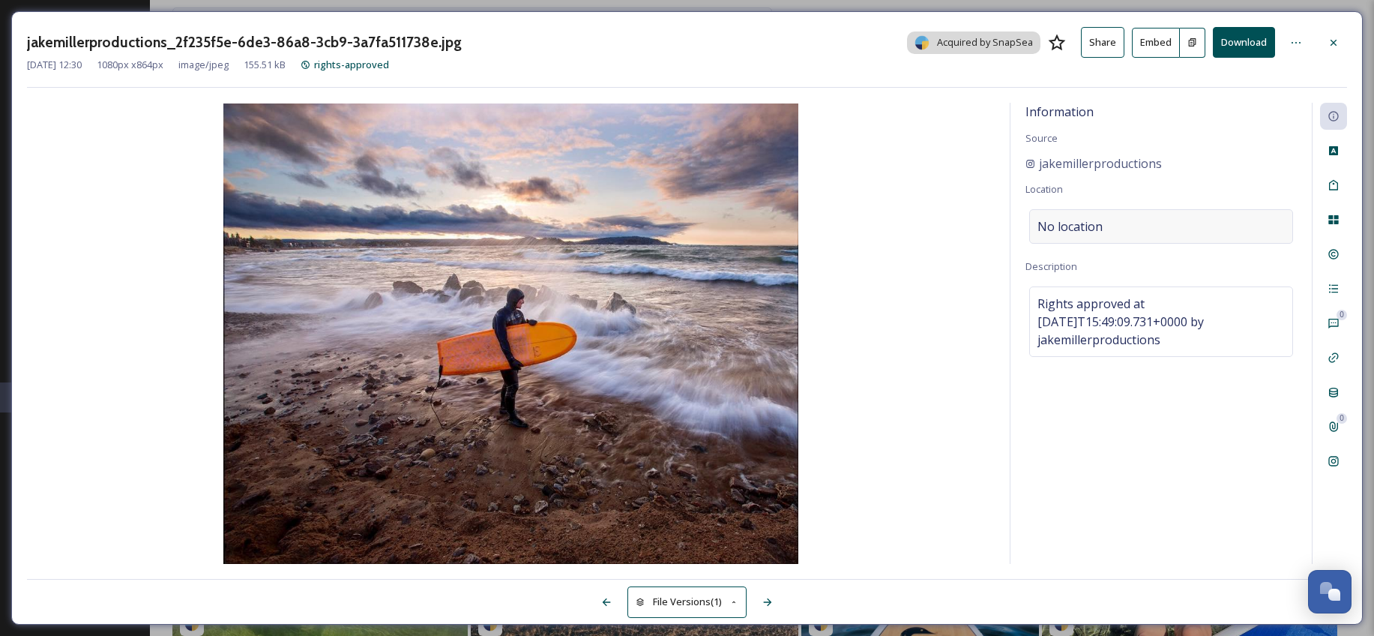
click at [1094, 219] on span "No location" at bounding box center [1069, 226] width 65 height 18
click at [1103, 222] on input at bounding box center [1161, 226] width 262 height 33
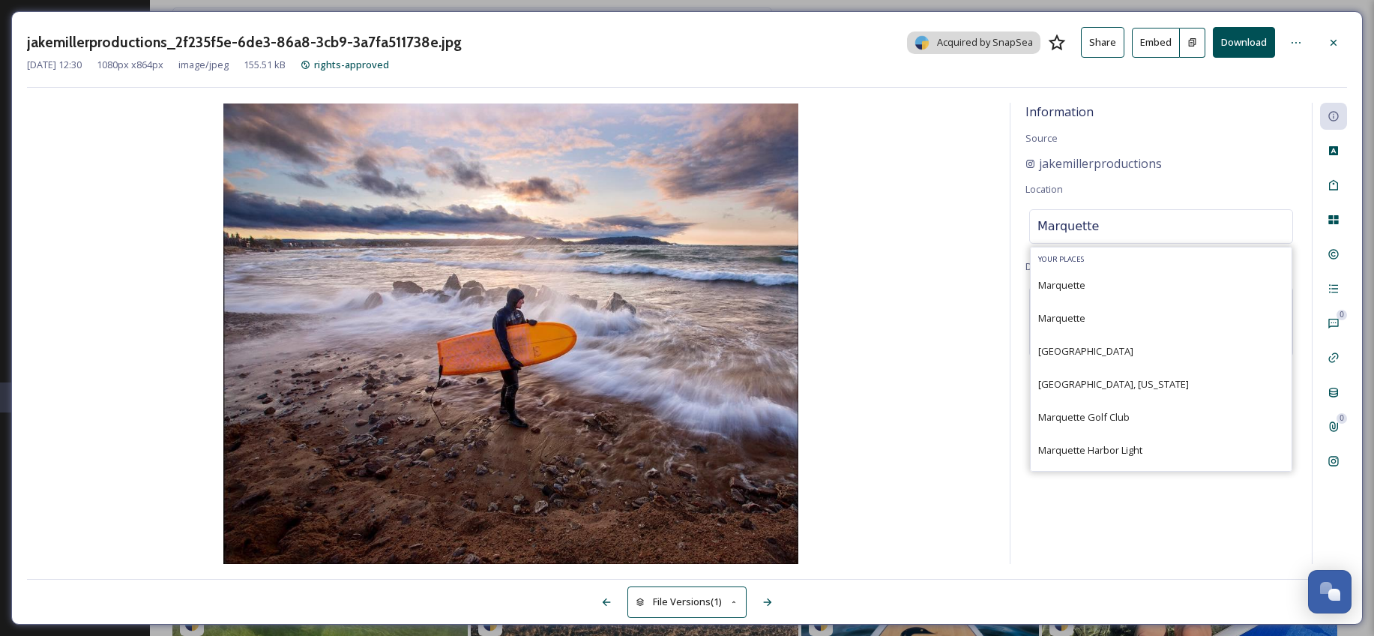
click at [1138, 222] on input "Marquette" at bounding box center [1161, 226] width 262 height 33
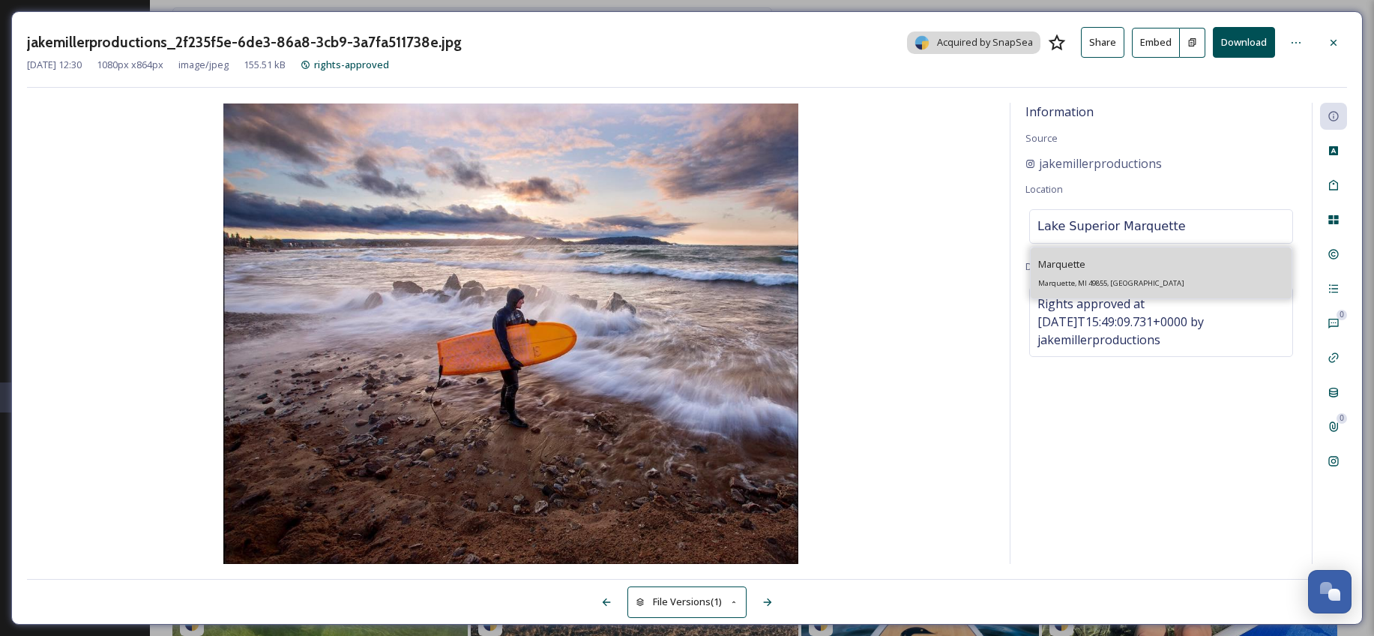
type input "Lake Superior Marquette"
click at [1108, 289] on div "[PERSON_NAME], MI 49855, [GEOGRAPHIC_DATA]" at bounding box center [1111, 273] width 146 height 36
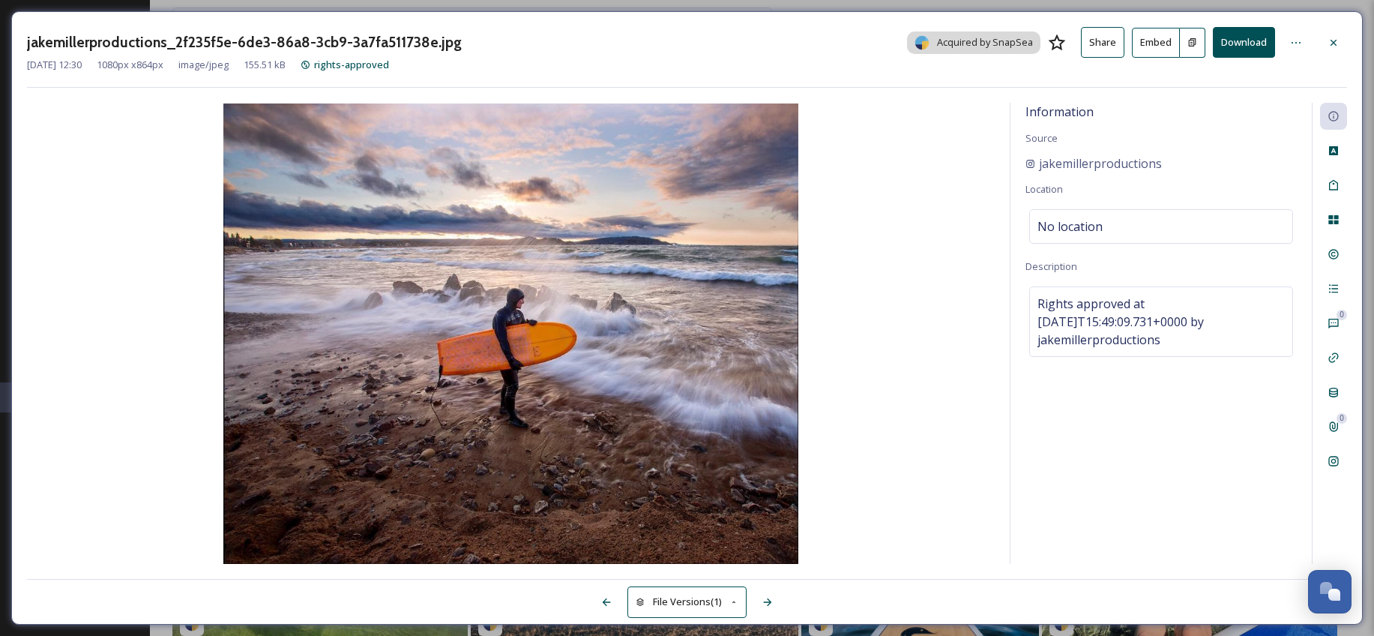
click at [1189, 412] on div "Information Source jakemillerproductions Location No location Description Right…" at bounding box center [1160, 333] width 301 height 461
click at [1177, 209] on div "No location" at bounding box center [1161, 226] width 264 height 34
click at [1175, 223] on input at bounding box center [1161, 226] width 262 height 33
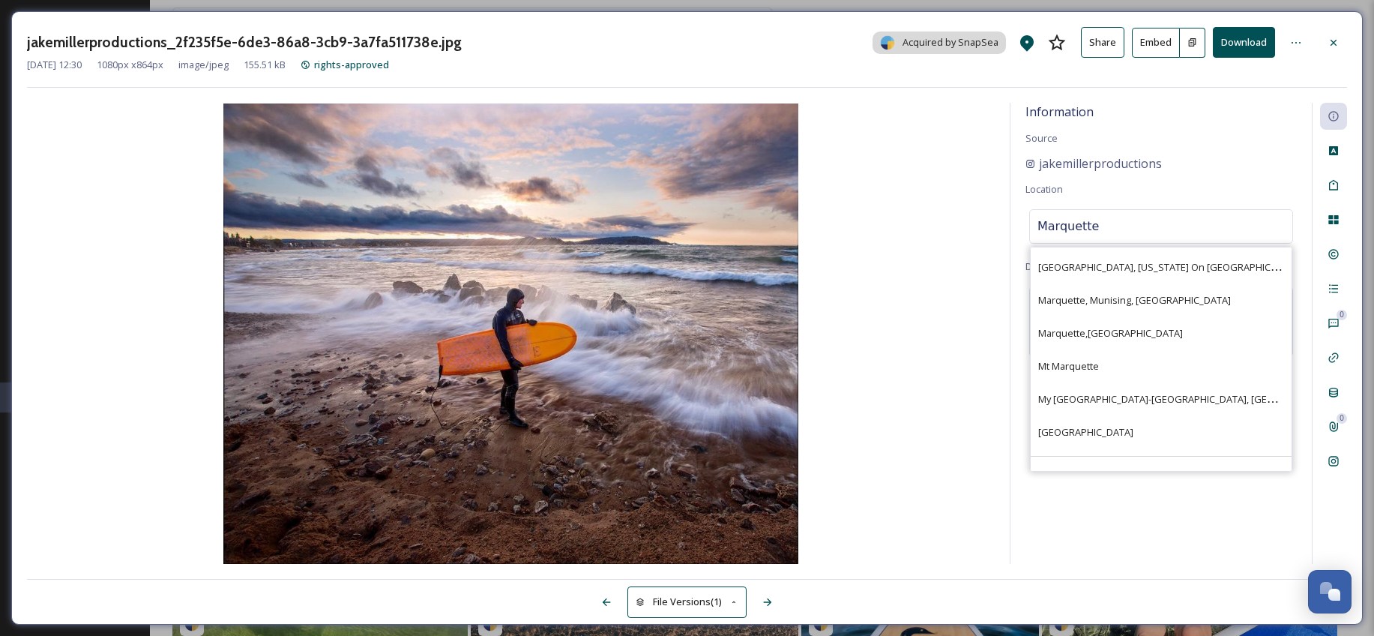
scroll to position [502, 0]
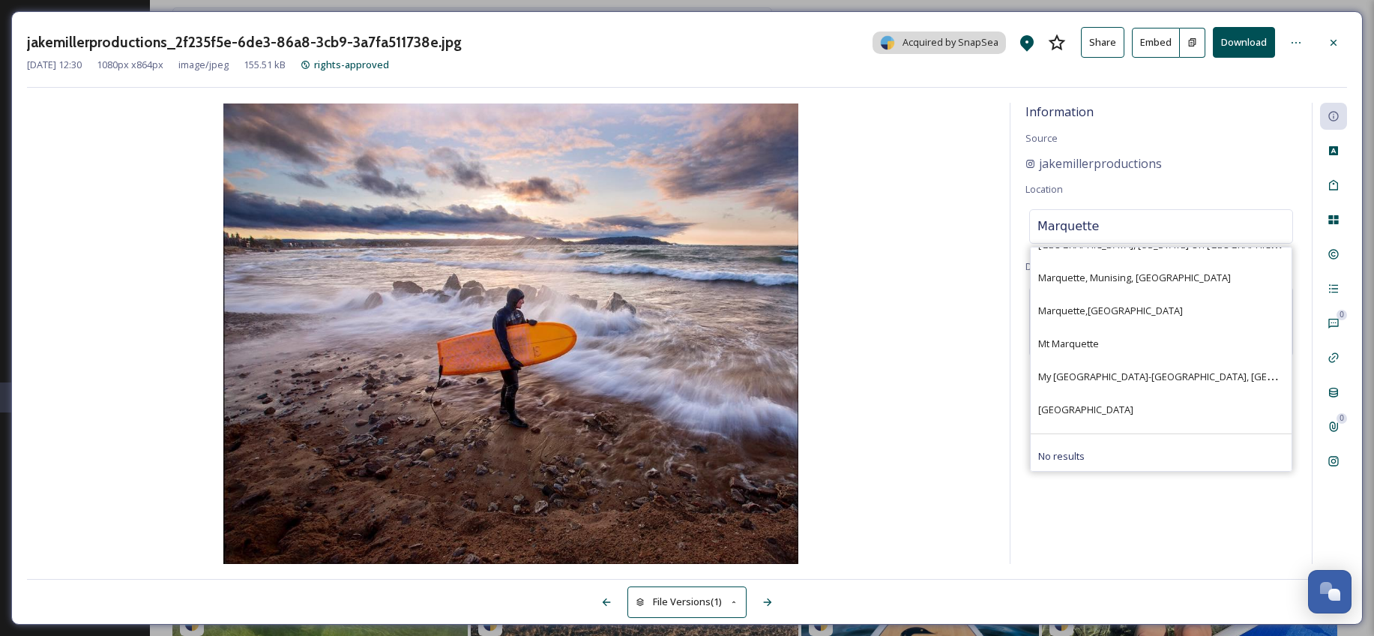
click at [1146, 229] on input "Marquette" at bounding box center [1161, 226] width 262 height 33
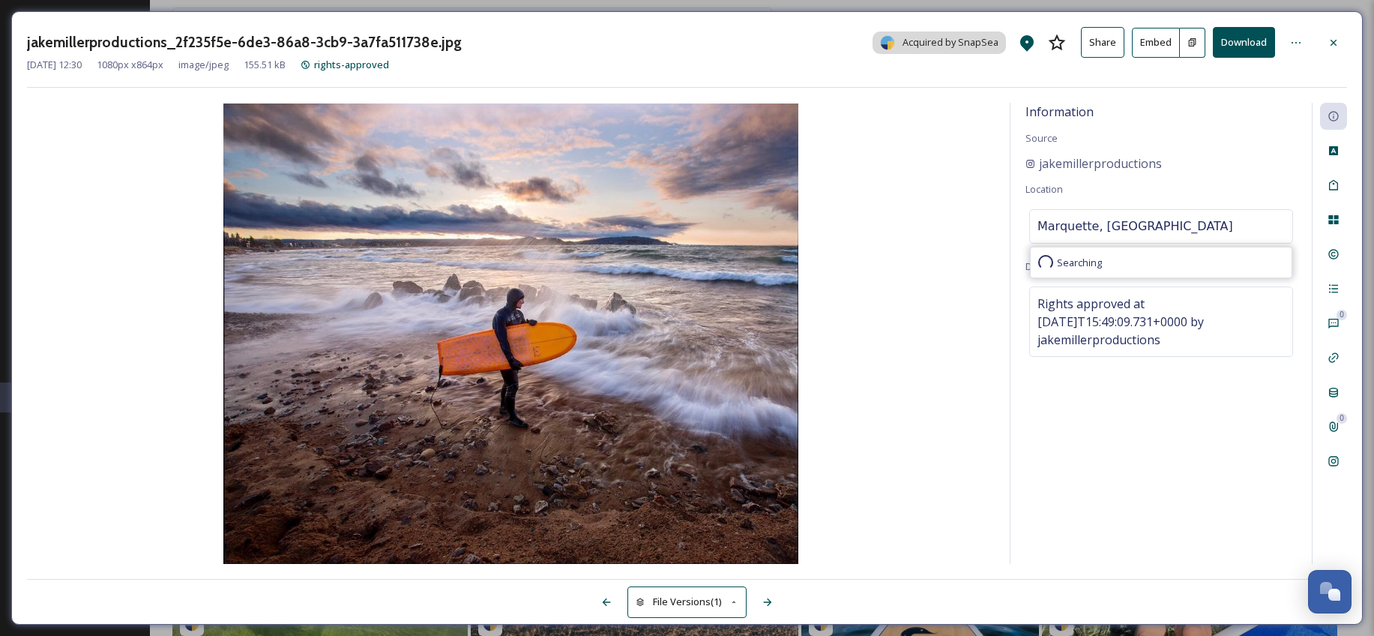
scroll to position [0, 0]
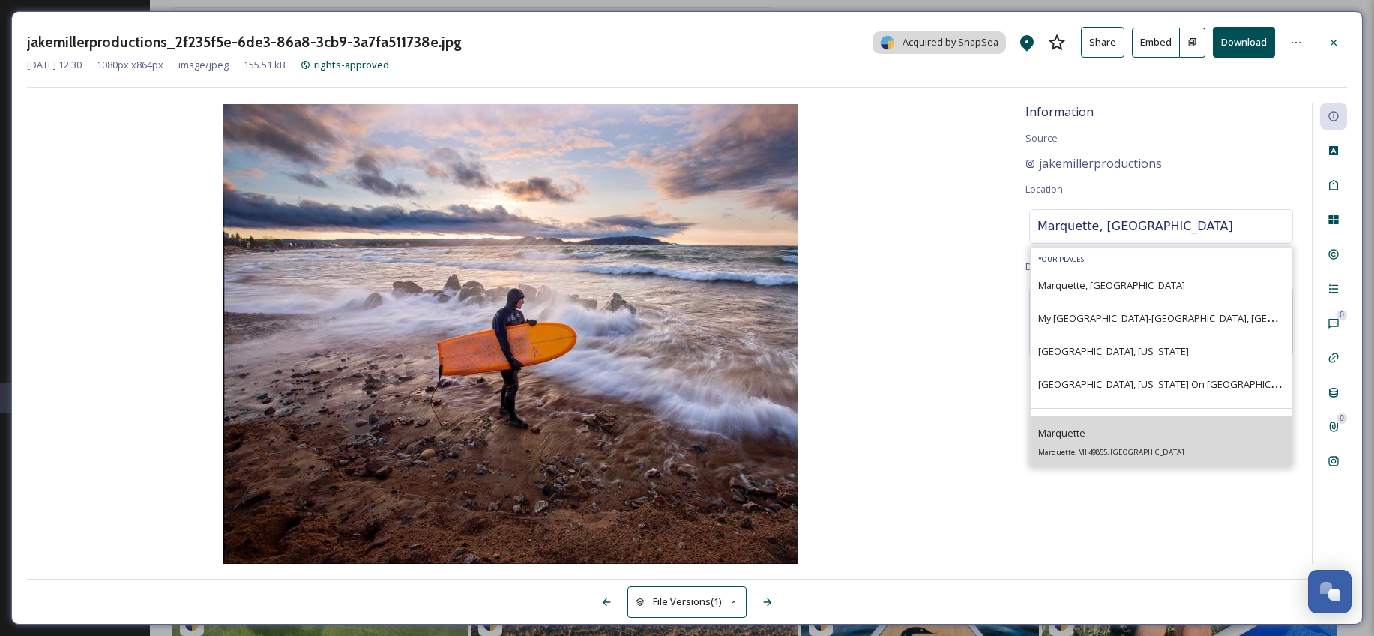
type input "Marquette, [GEOGRAPHIC_DATA]"
click at [1143, 454] on div "[PERSON_NAME], MI 49855, [GEOGRAPHIC_DATA]" at bounding box center [1161, 441] width 261 height 51
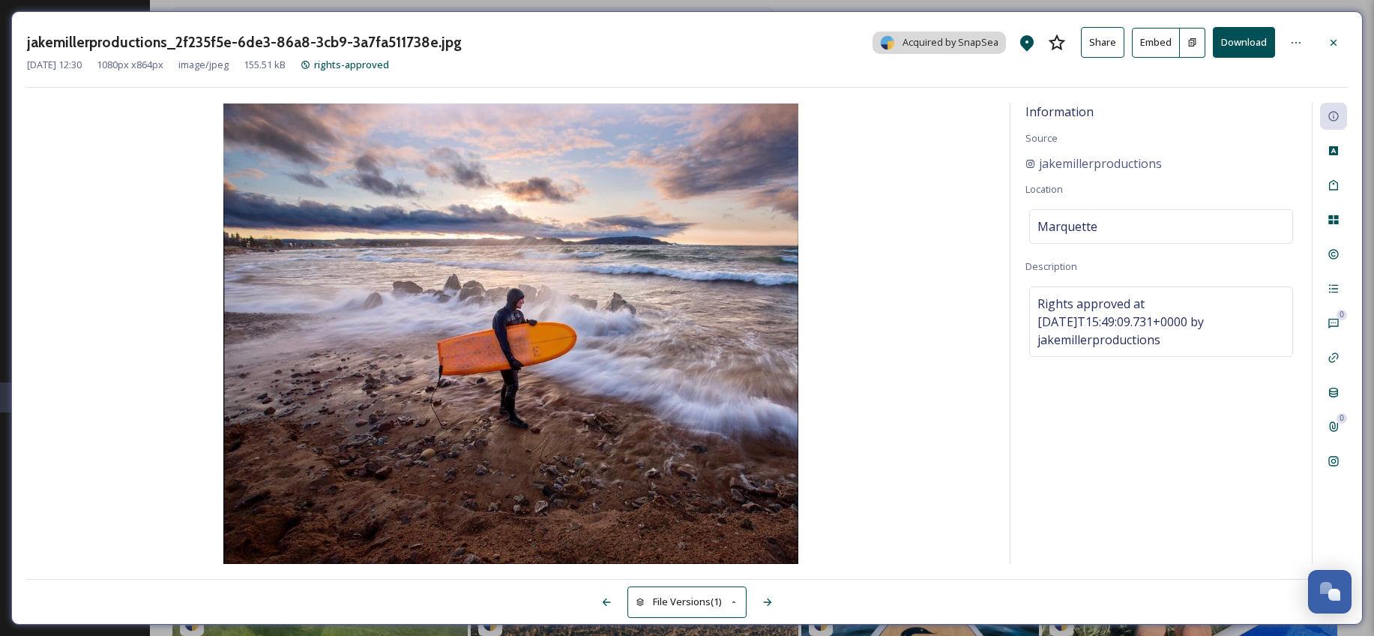
click at [1171, 464] on div "Information Source jakemillerproductions Location Marquette Description Rights …" at bounding box center [1160, 333] width 301 height 461
click at [1166, 47] on button "Embed" at bounding box center [1156, 43] width 48 height 30
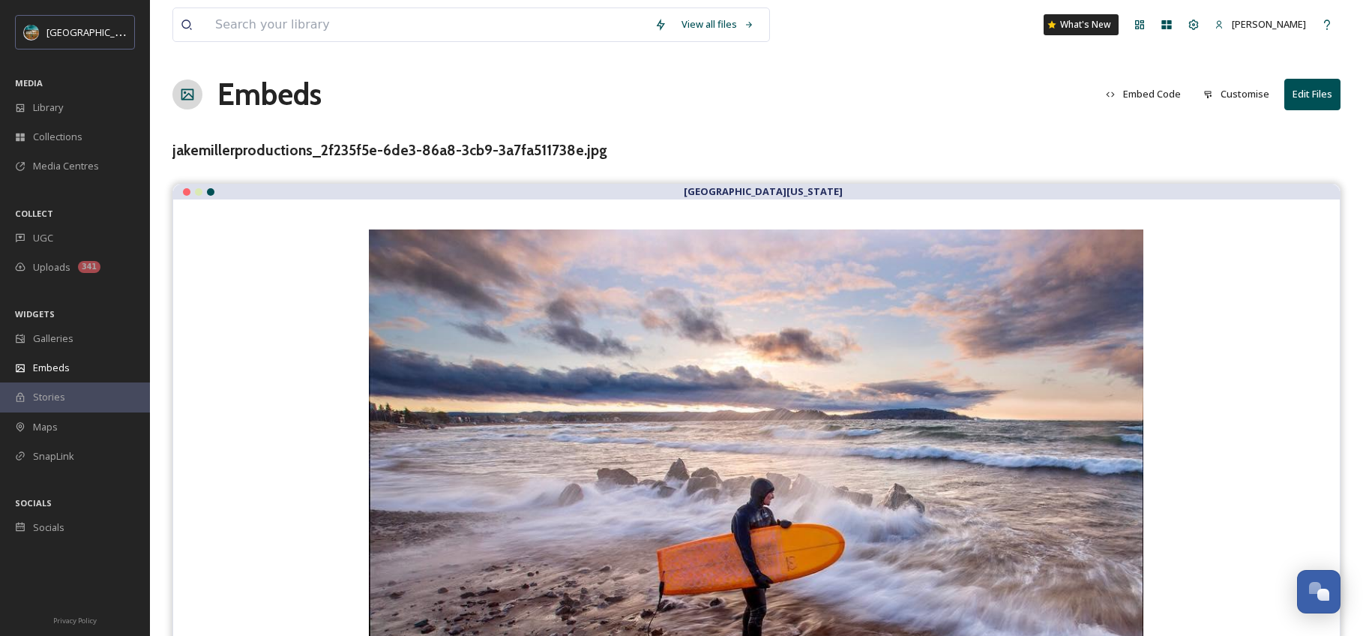
click at [1142, 93] on button "Embed Code" at bounding box center [1143, 93] width 90 height 29
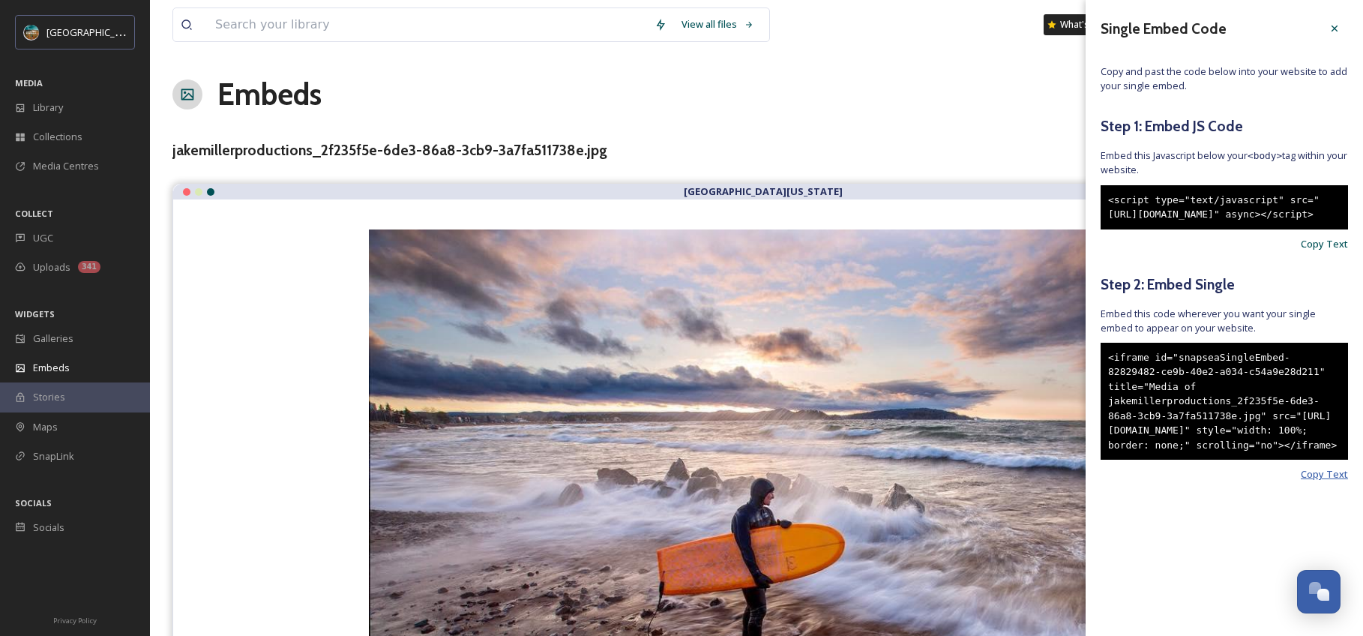
click at [1337, 481] on span "Copy Text" at bounding box center [1323, 474] width 47 height 14
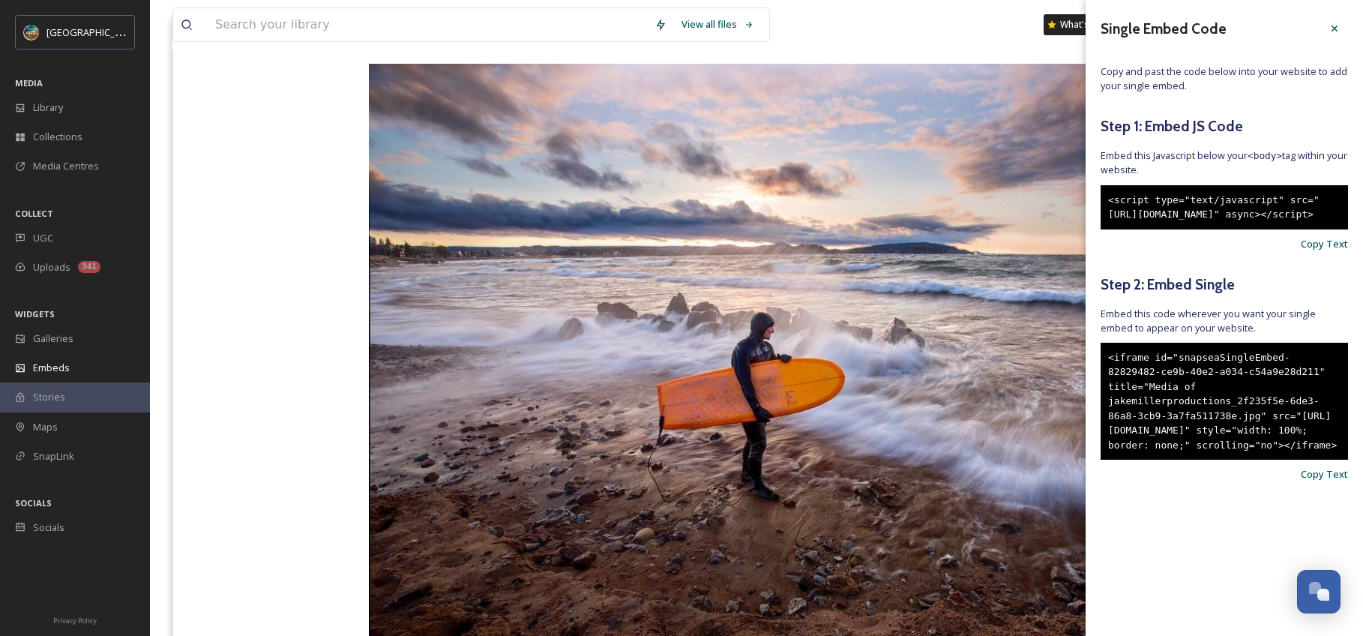
scroll to position [166, 0]
click at [1335, 28] on icon at bounding box center [1334, 28] width 6 height 6
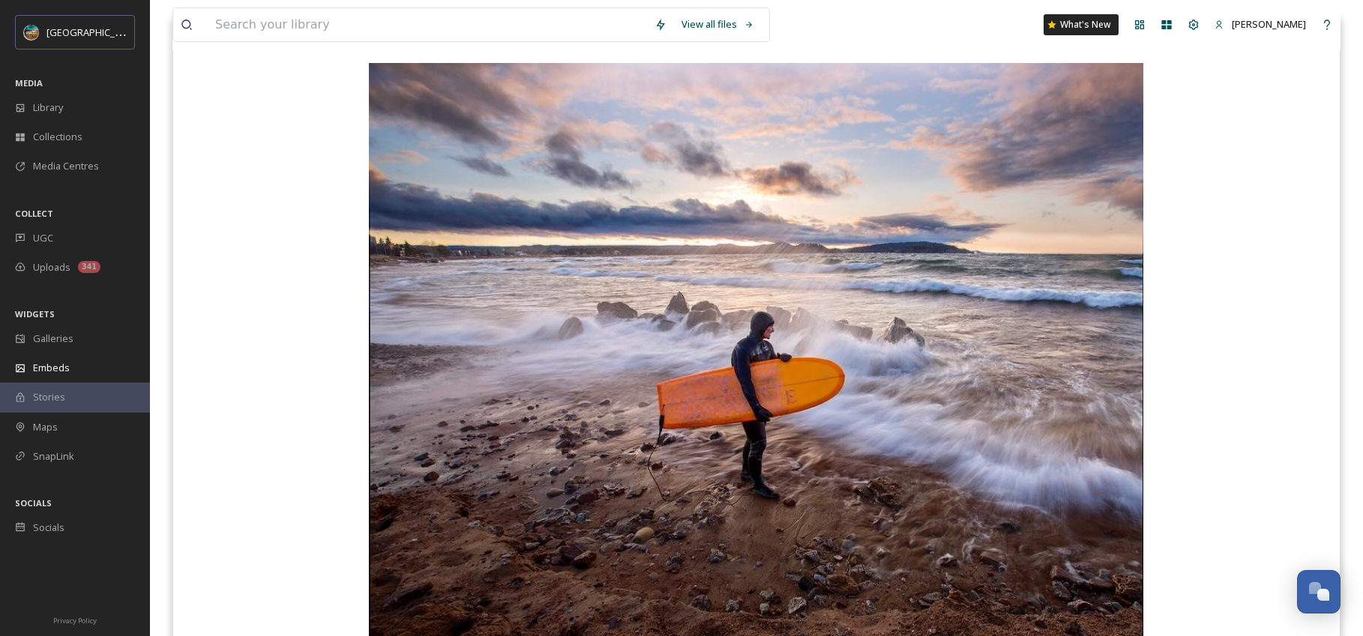
drag, startPoint x: 1258, startPoint y: 149, endPoint x: 1227, endPoint y: 156, distance: 31.5
click at [1257, 148] on div "jakemillerproductions [DATE] jakemillerproductions" at bounding box center [756, 373] width 1166 height 680
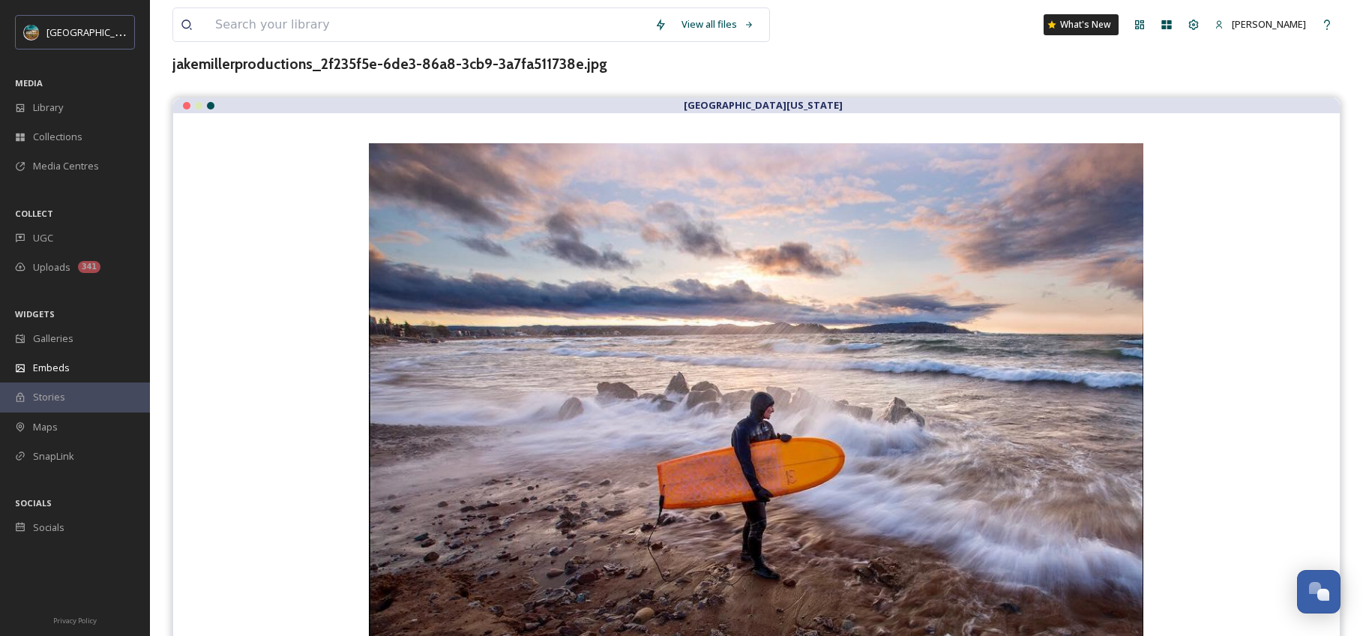
scroll to position [0, 0]
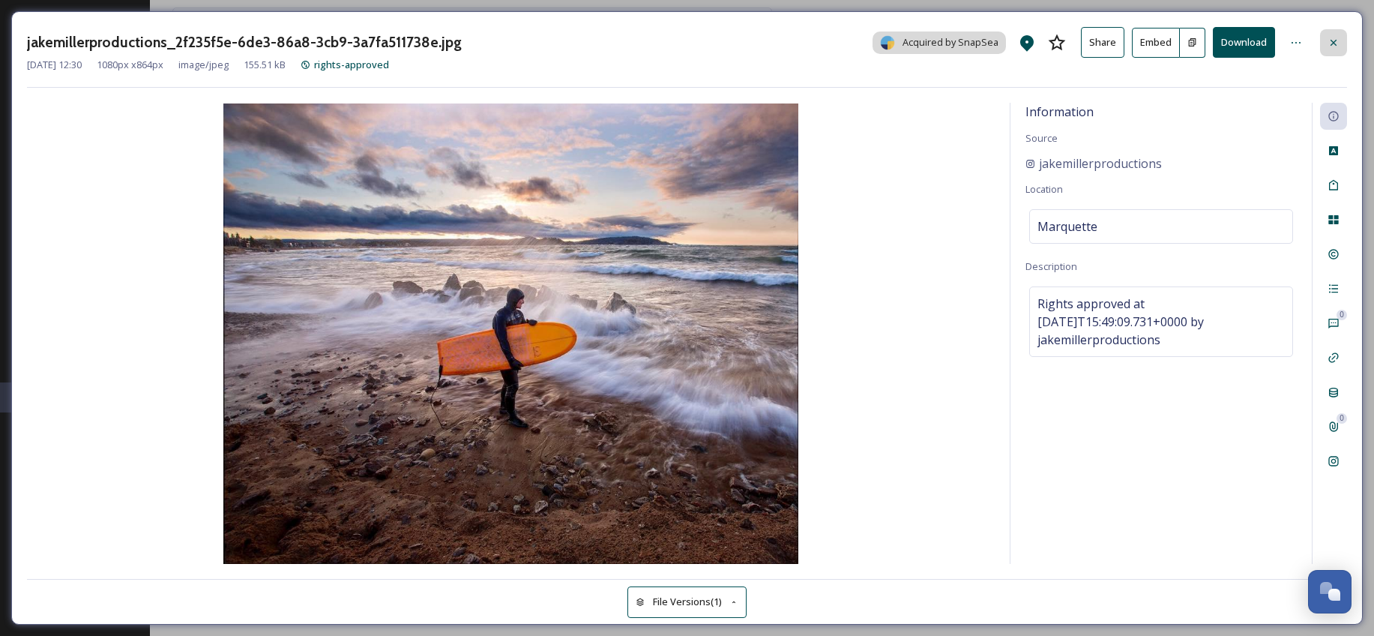
click at [1342, 49] on div at bounding box center [1333, 42] width 27 height 27
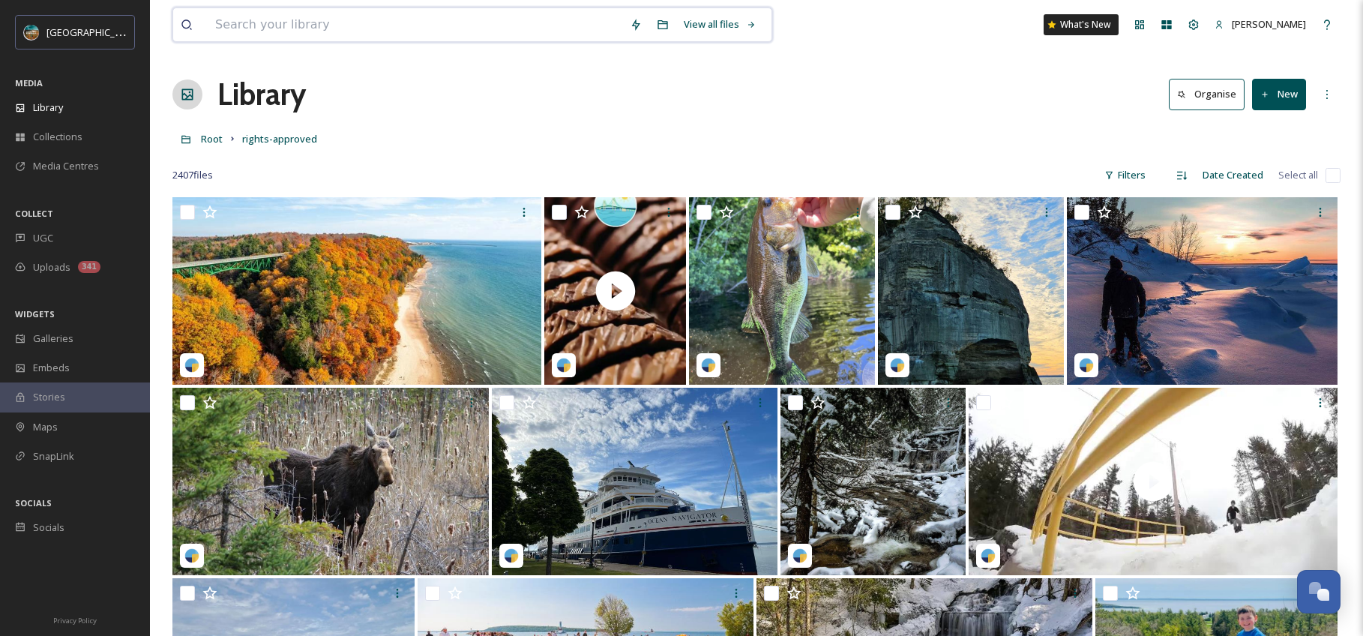
click at [346, 32] on input at bounding box center [415, 24] width 414 height 33
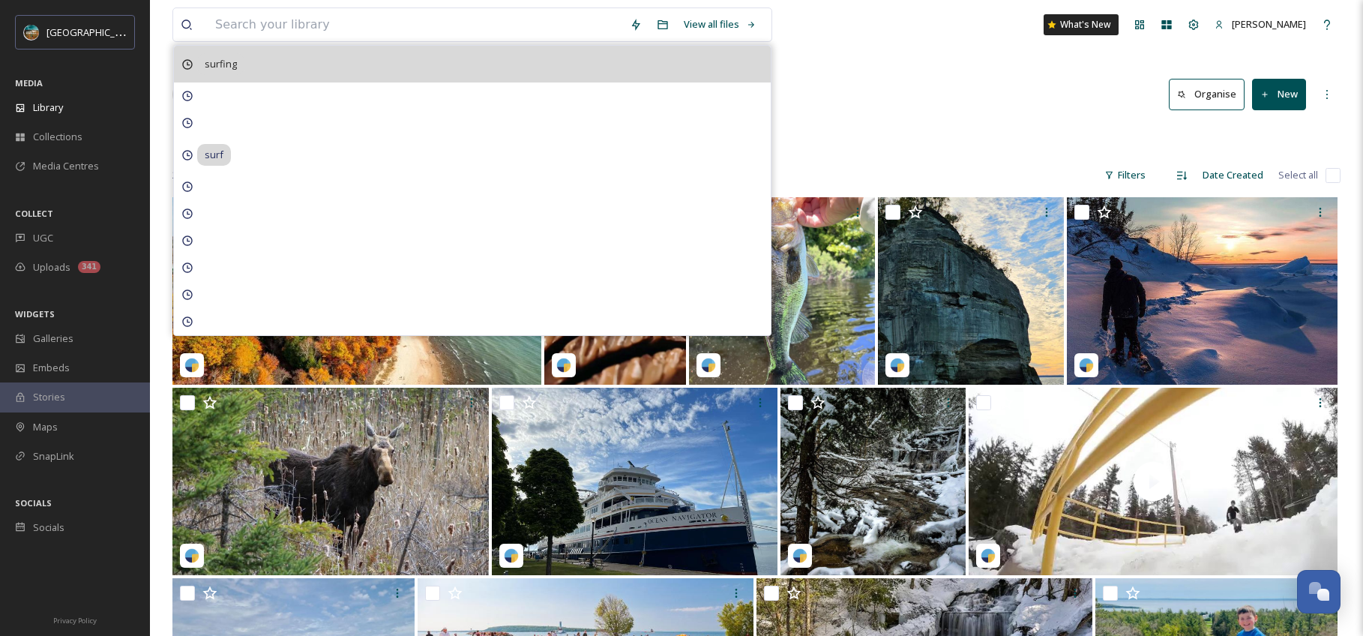
click at [225, 67] on span "surfing" at bounding box center [220, 64] width 47 height 22
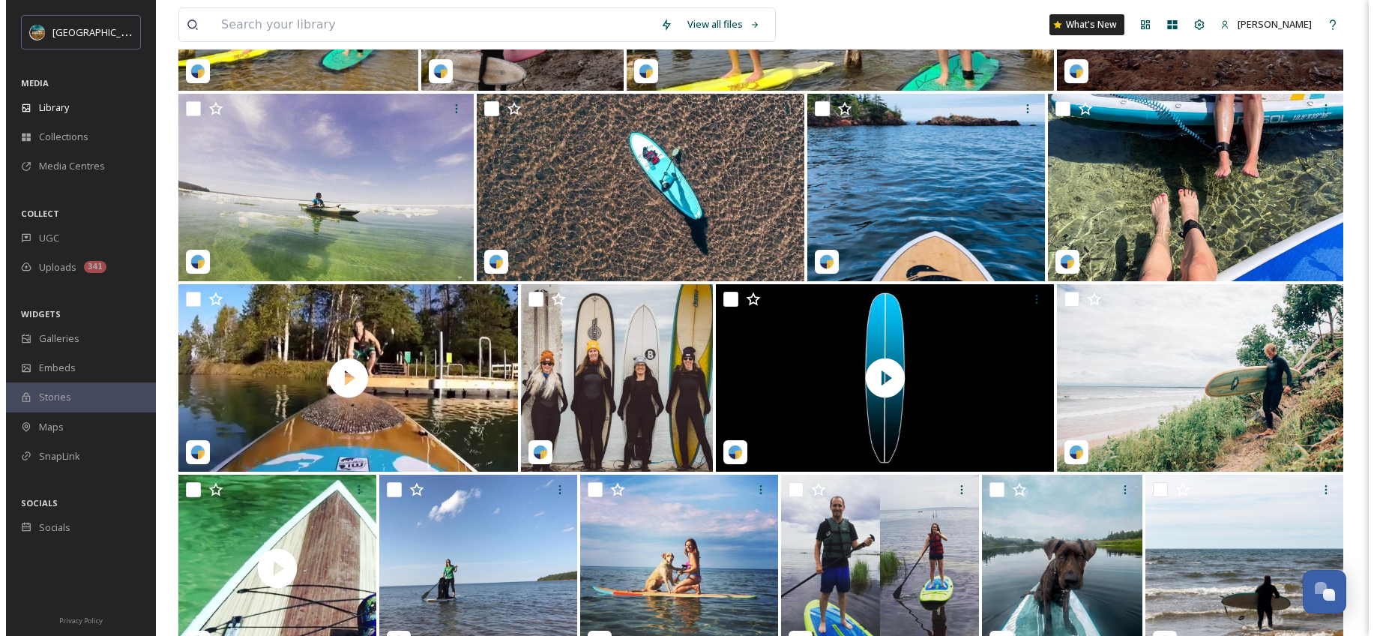
scroll to position [662, 0]
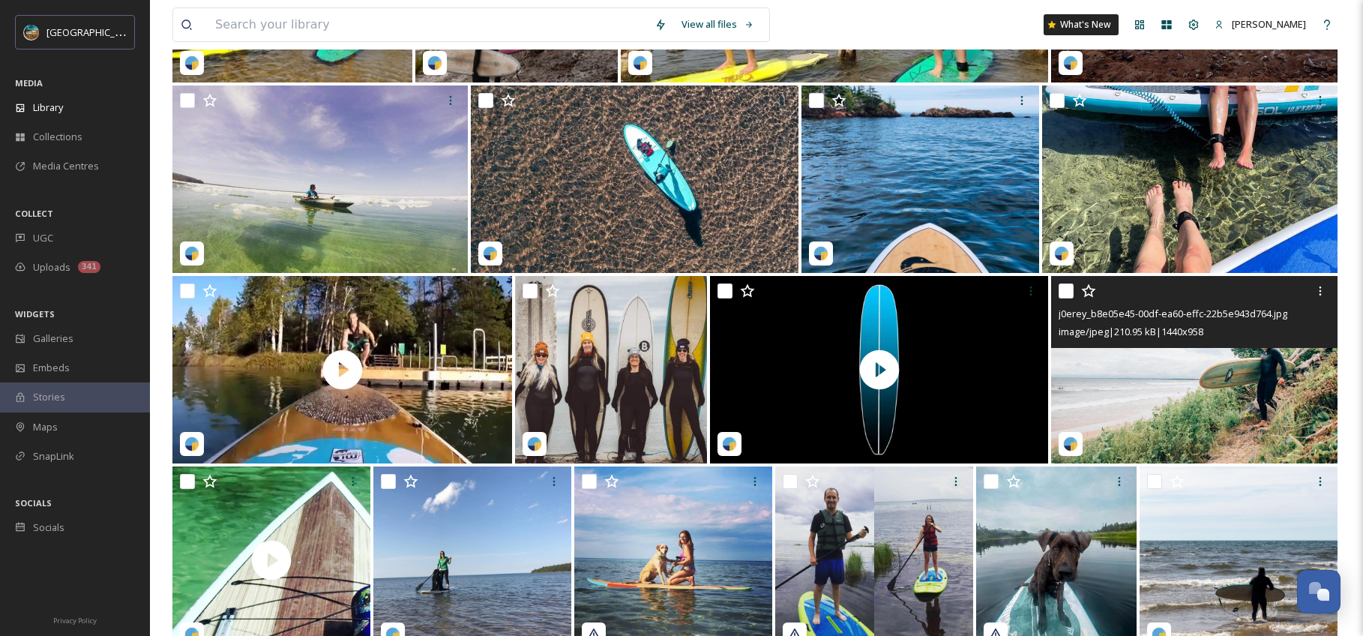
click at [1243, 421] on img at bounding box center [1194, 369] width 286 height 187
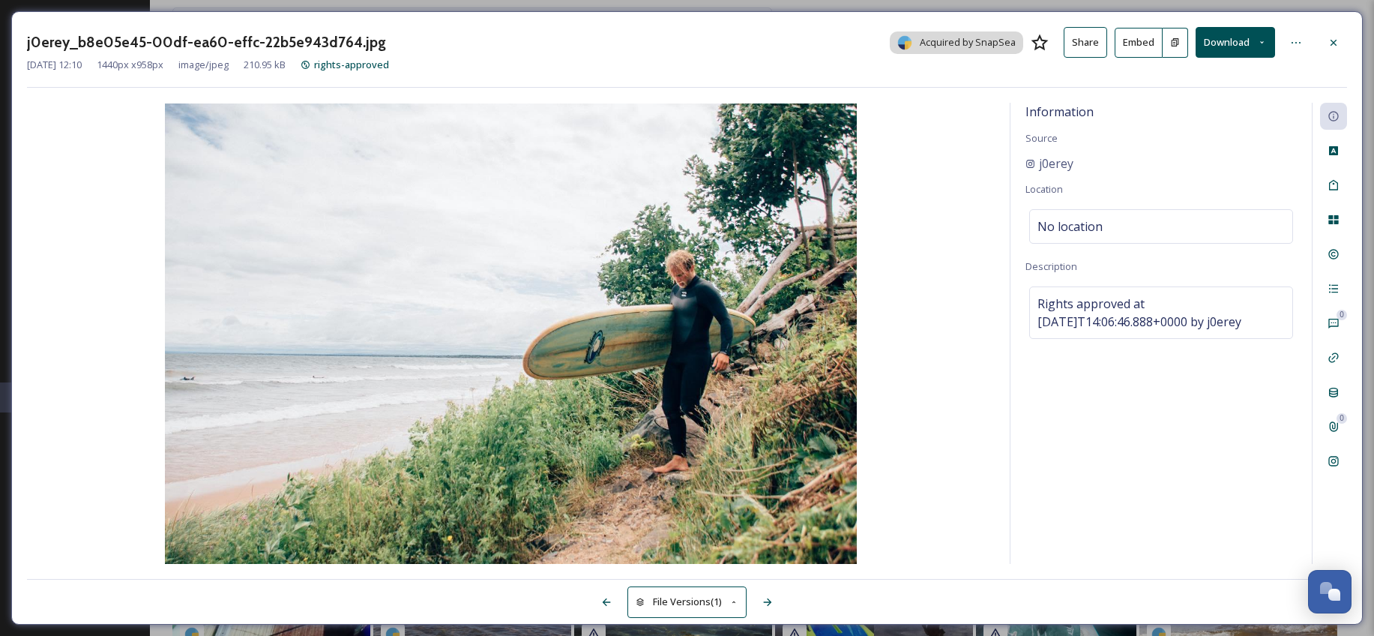
click at [1129, 52] on button "Embed" at bounding box center [1139, 43] width 48 height 30
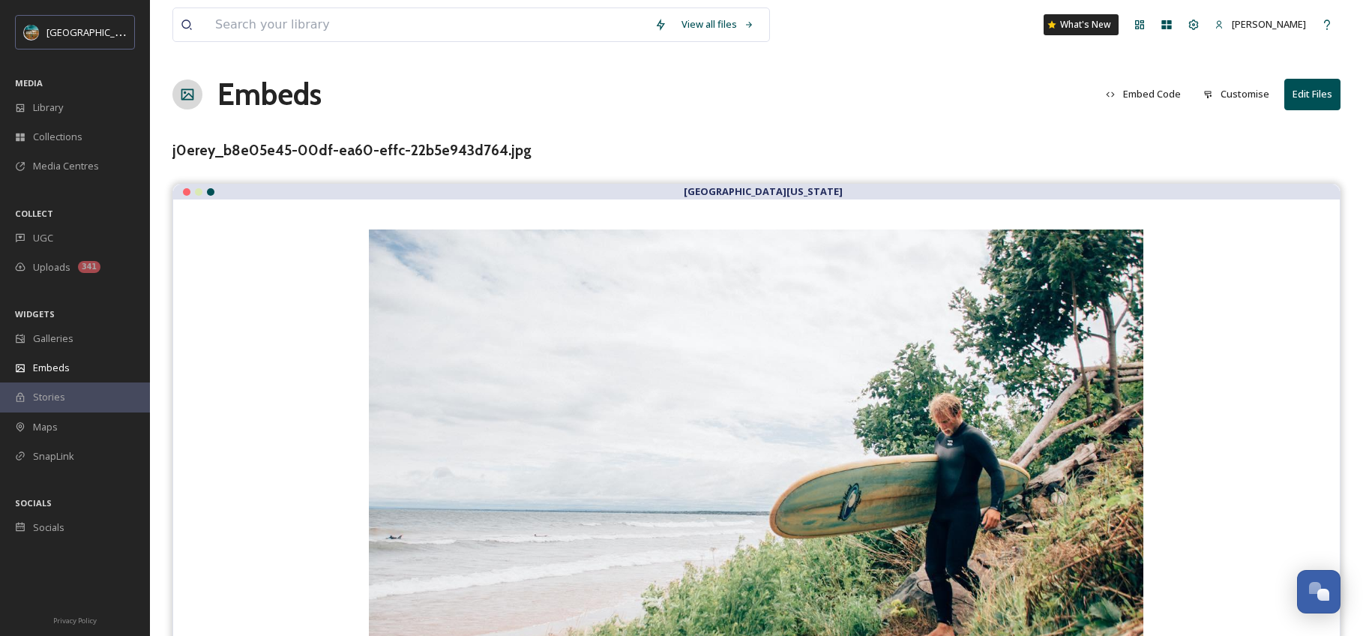
click at [1177, 93] on button "Embed Code" at bounding box center [1143, 93] width 90 height 29
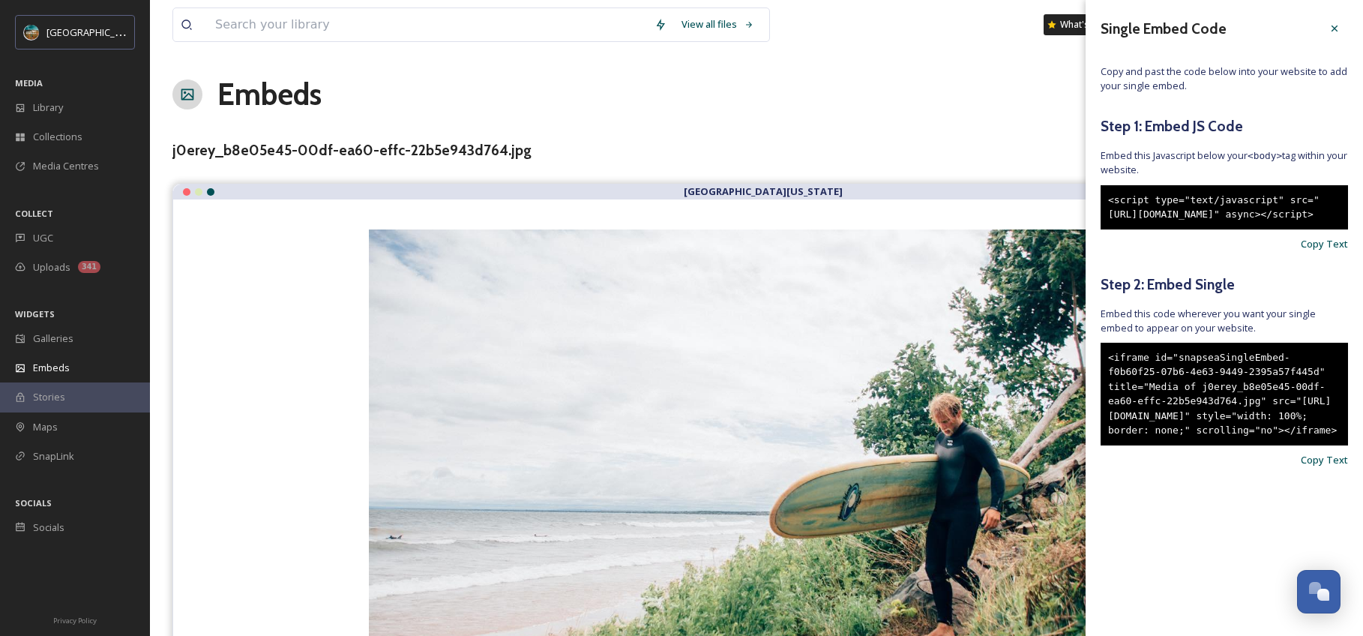
scroll to position [3, 0]
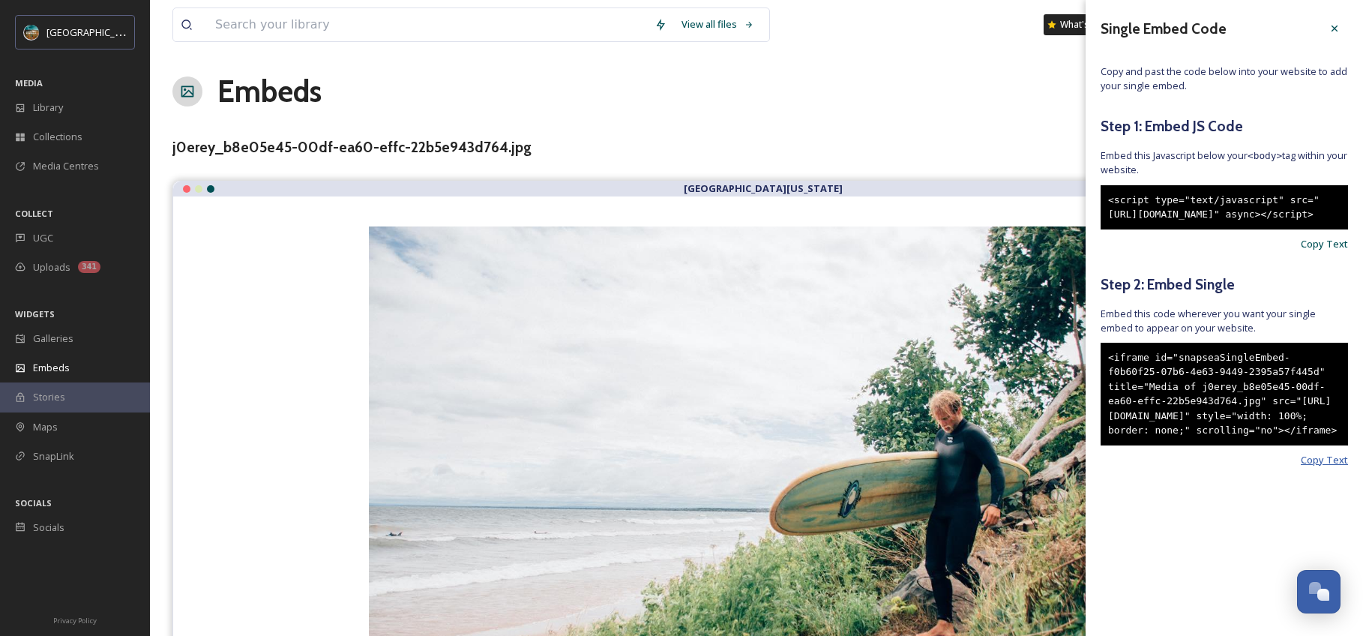
click at [1330, 467] on span "Copy Text" at bounding box center [1323, 460] width 47 height 14
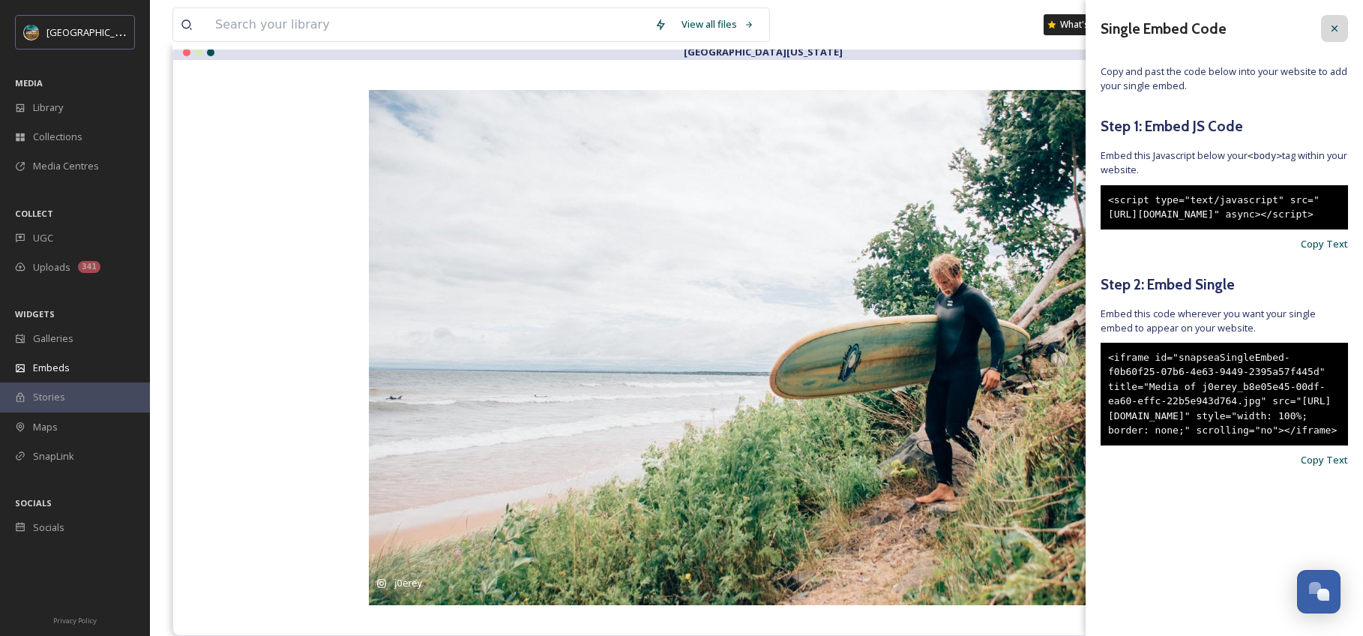
click at [1345, 29] on div at bounding box center [1334, 28] width 27 height 27
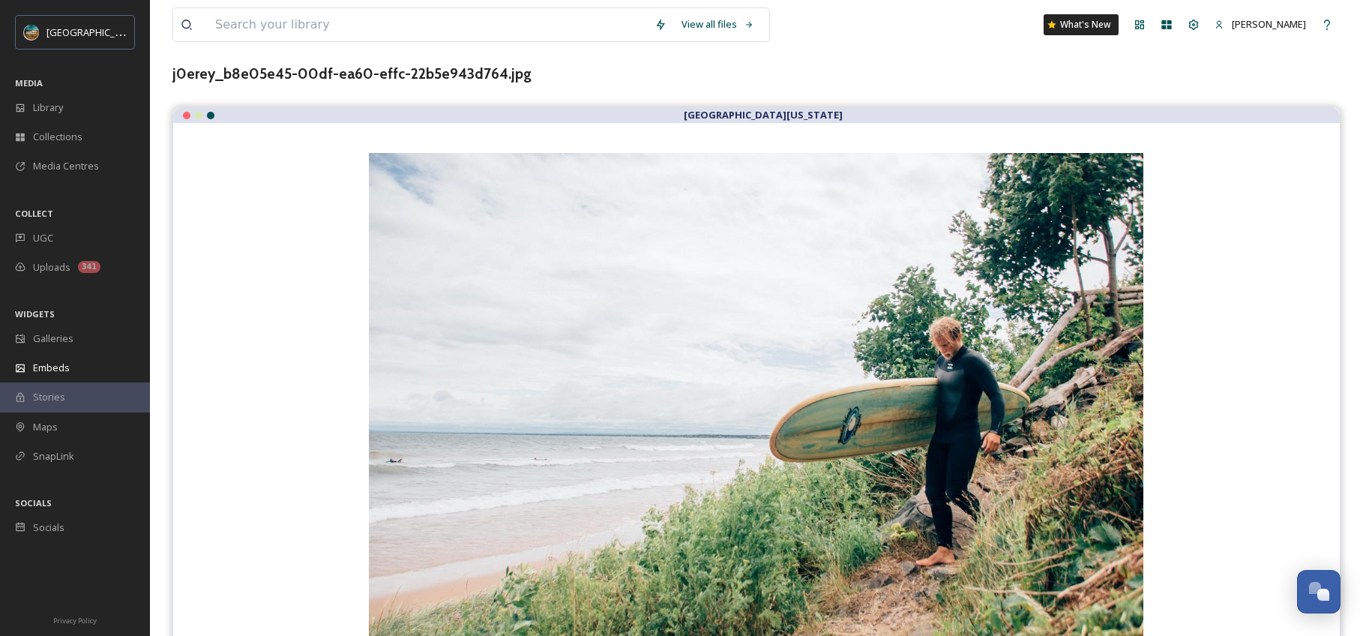
scroll to position [0, 0]
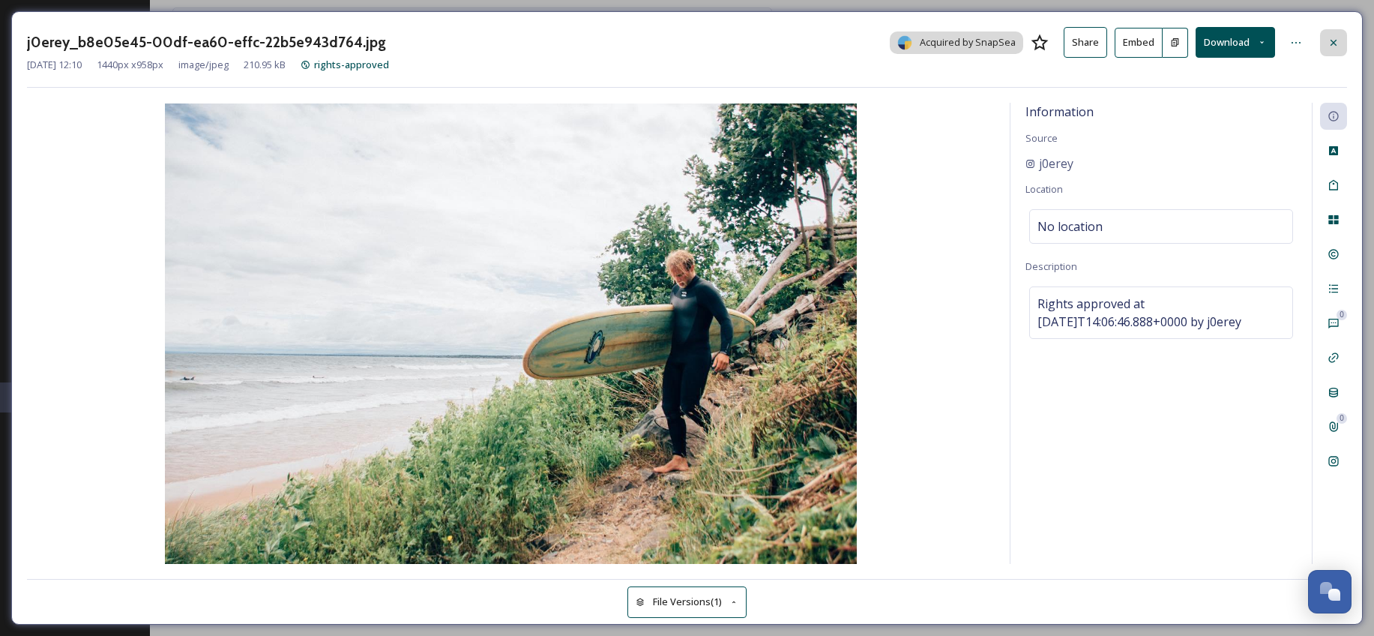
click at [1343, 39] on div at bounding box center [1333, 42] width 27 height 27
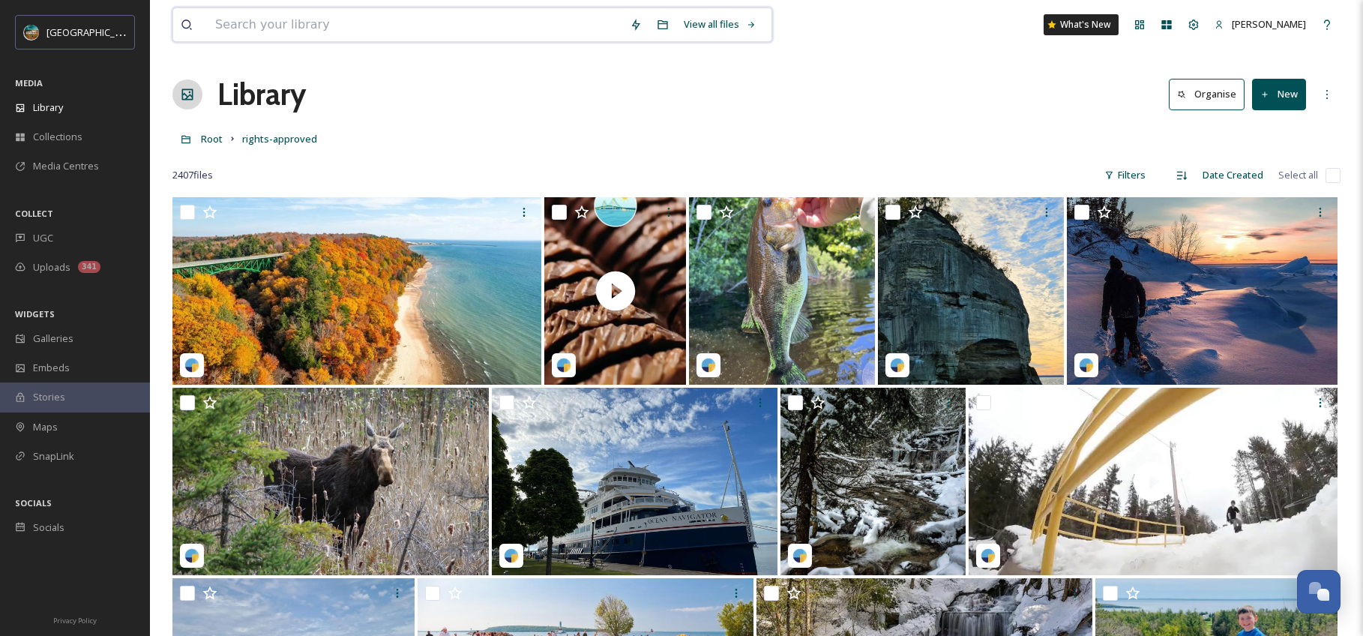
click at [381, 27] on input at bounding box center [415, 24] width 414 height 33
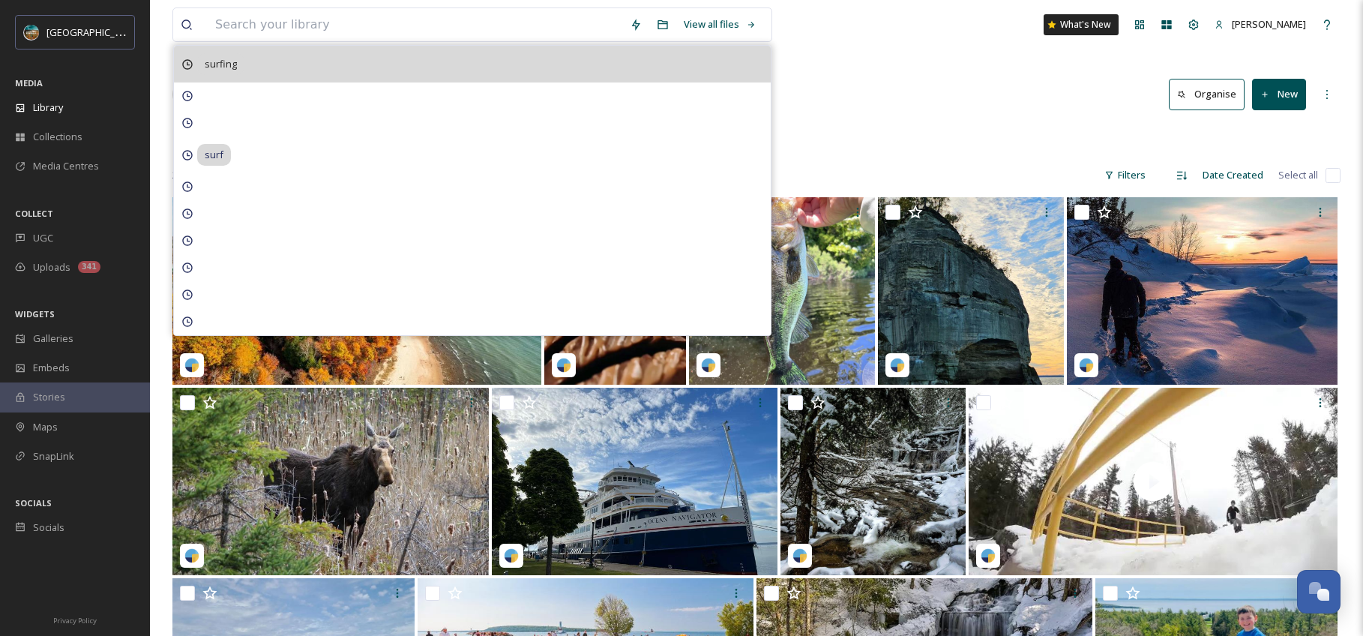
click at [264, 71] on div "surfing" at bounding box center [472, 64] width 597 height 37
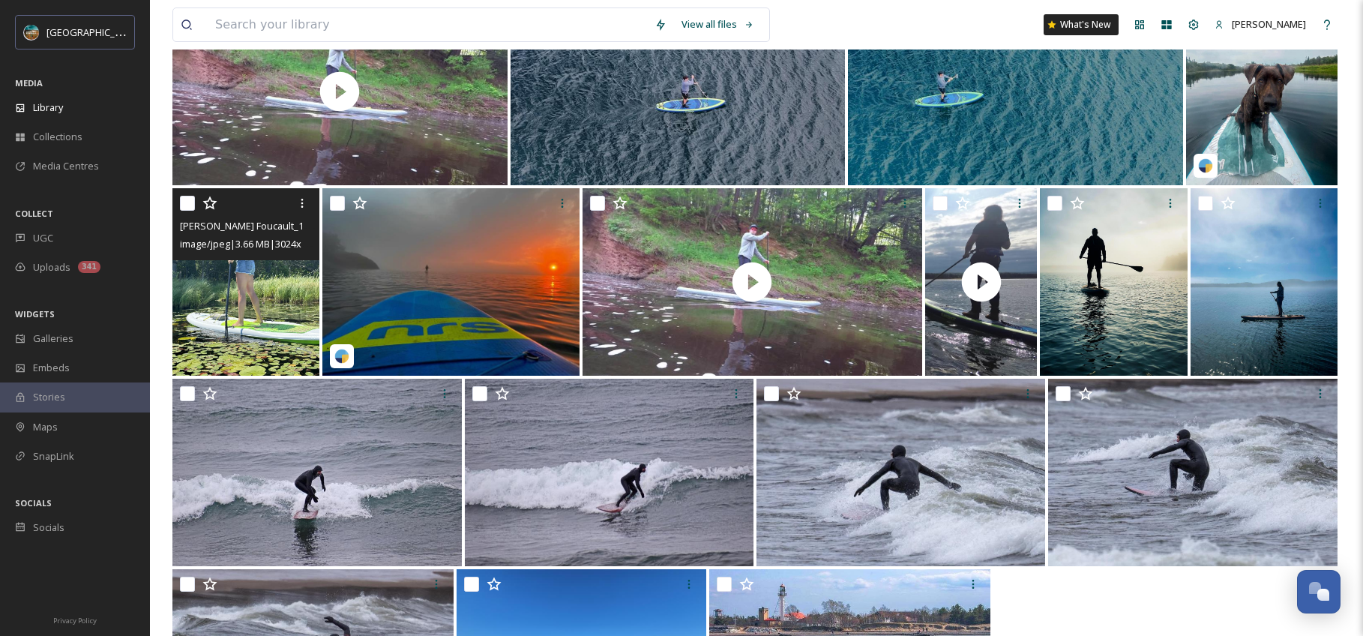
scroll to position [2458, 0]
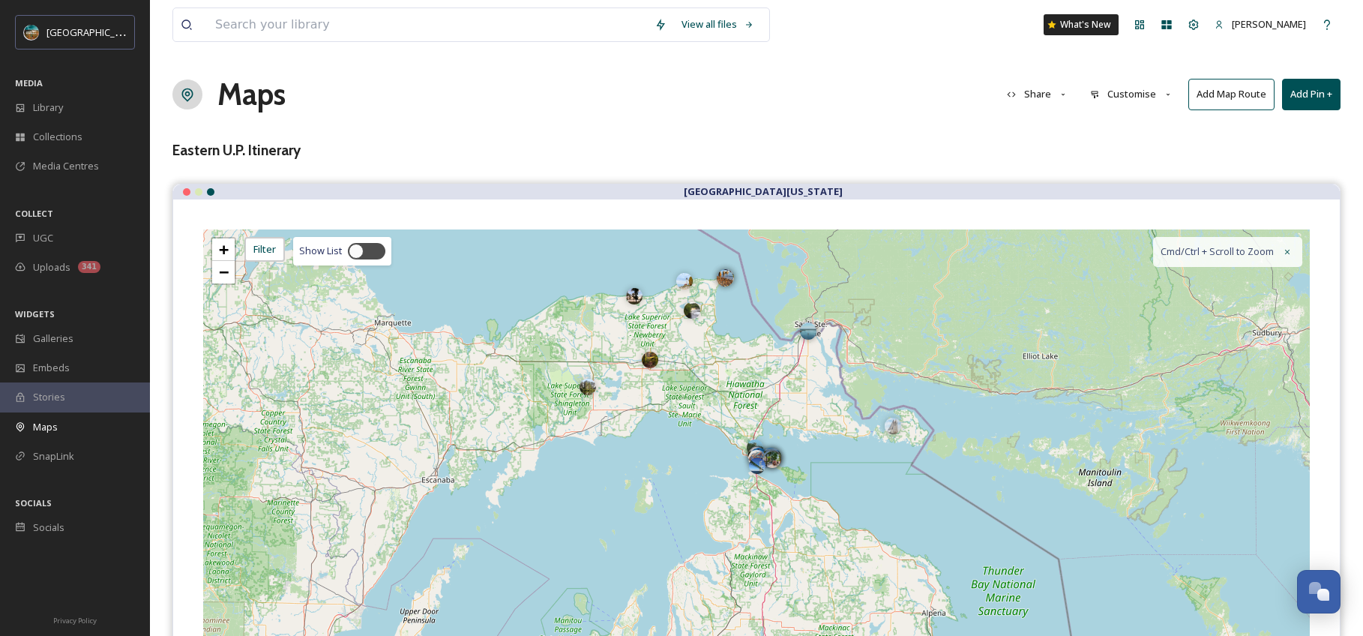
scroll to position [5726, 0]
click at [52, 231] on span "UGC" at bounding box center [43, 238] width 20 height 14
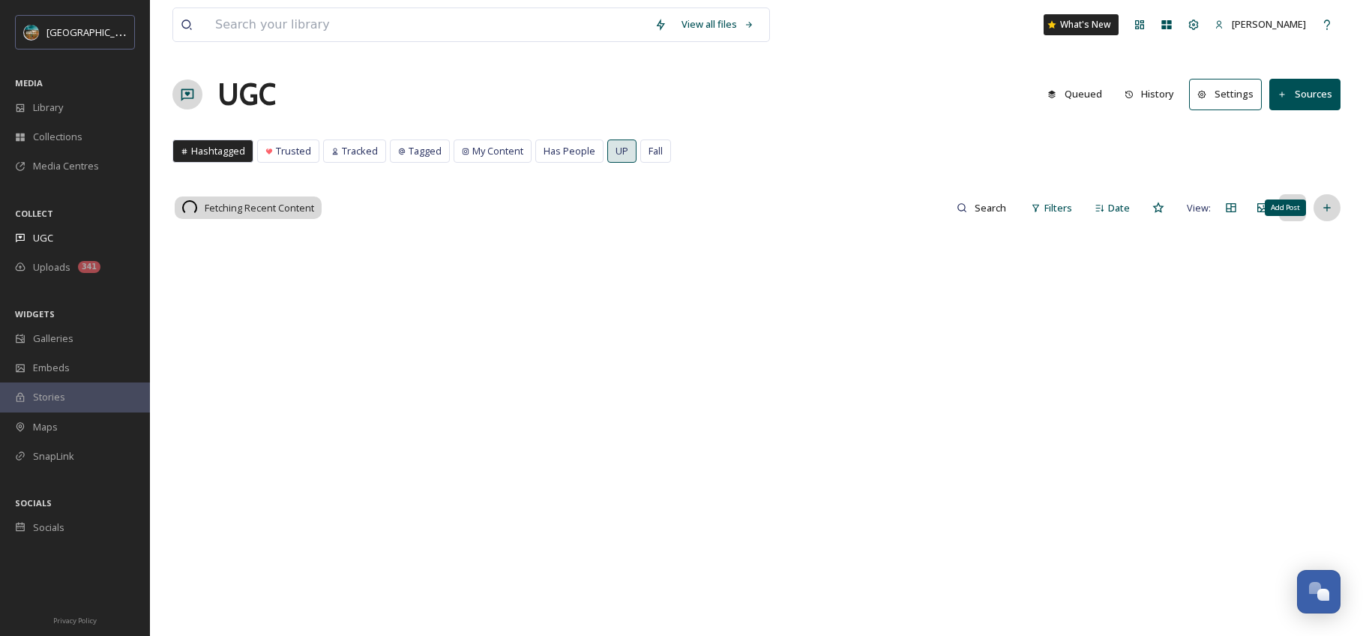
click at [1330, 211] on icon at bounding box center [1327, 208] width 12 height 12
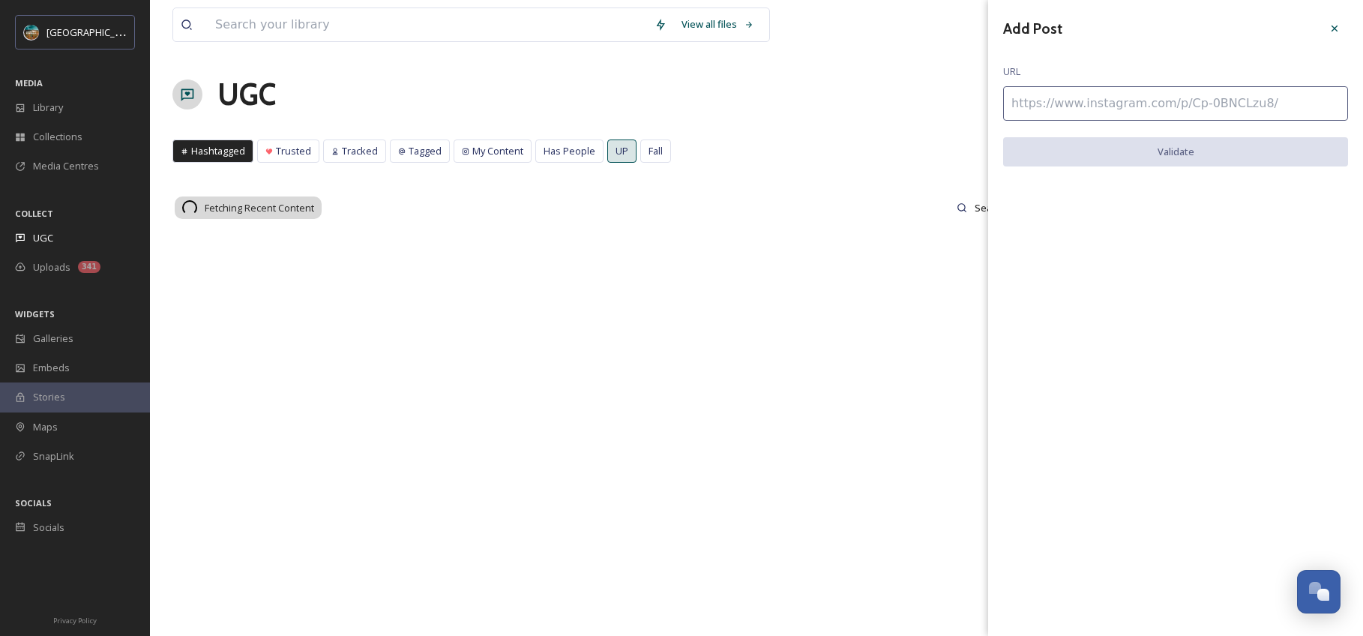
click at [1181, 105] on input at bounding box center [1175, 103] width 345 height 34
paste input "https://www.instagram.com/p/DPl8M-Rjgjb/"
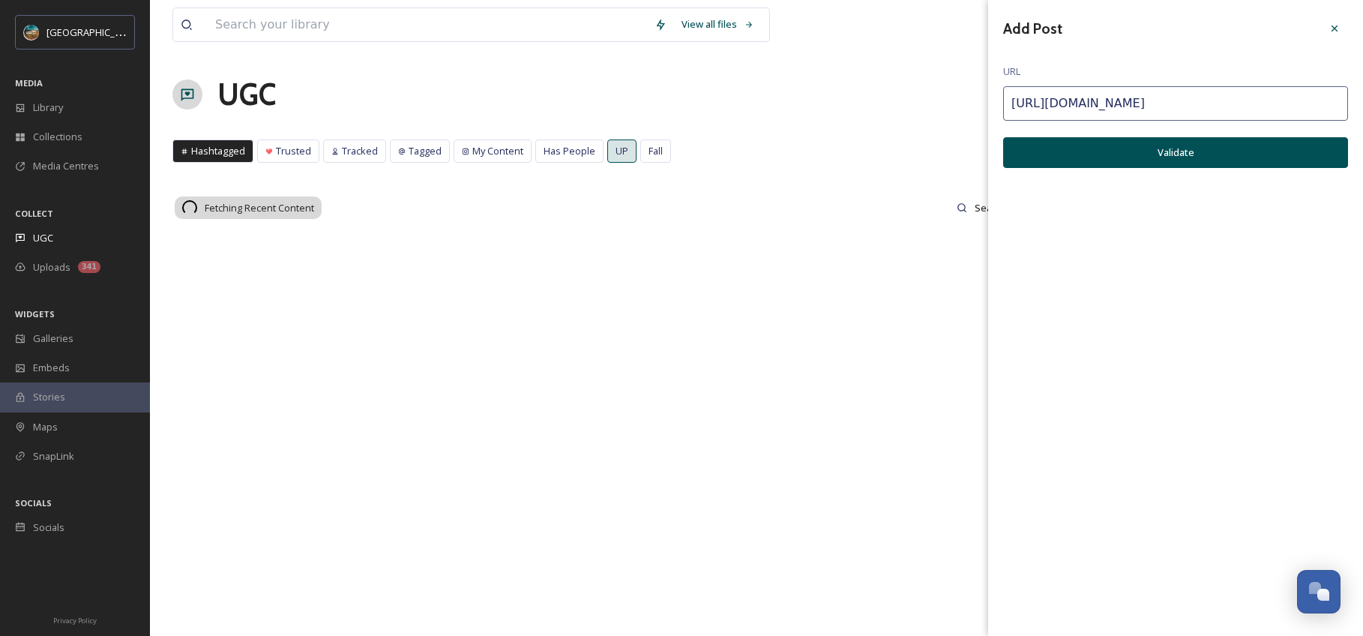
type input "https://www.instagram.com/p/DPl8M-Rjgjb/"
click at [1197, 162] on button "Validate" at bounding box center [1175, 152] width 345 height 31
click at [1198, 161] on button "Add Post" at bounding box center [1175, 152] width 345 height 31
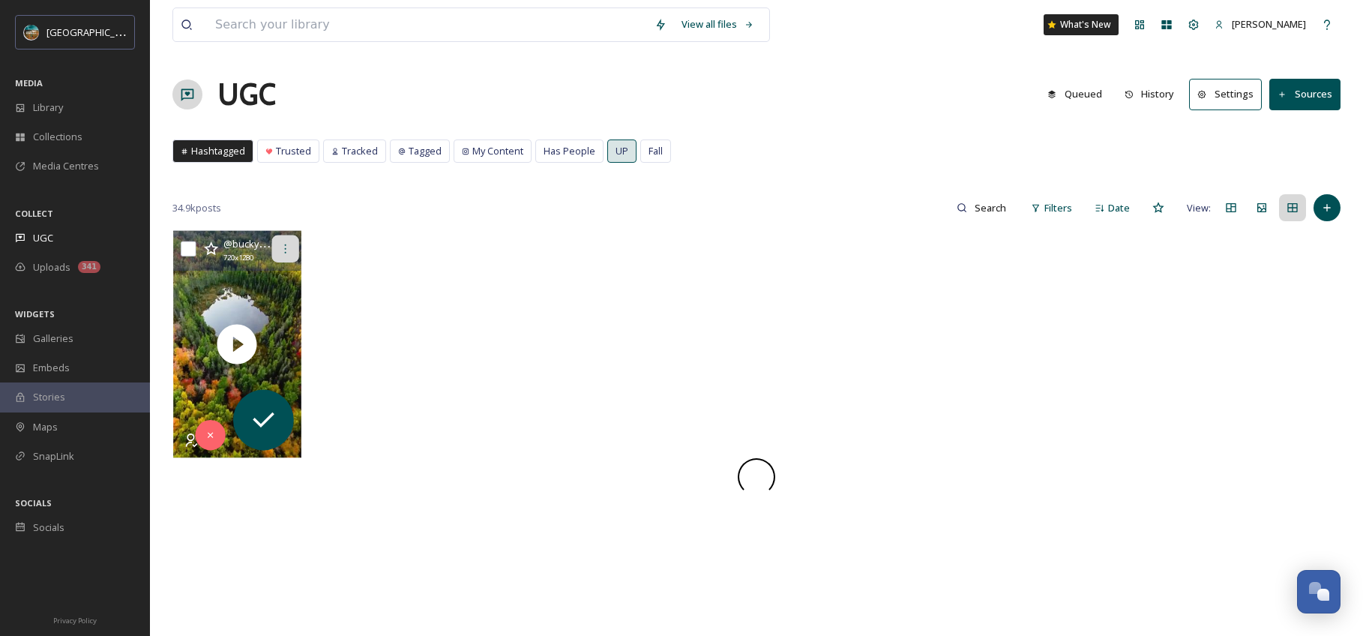
click at [290, 244] on icon at bounding box center [285, 249] width 12 height 12
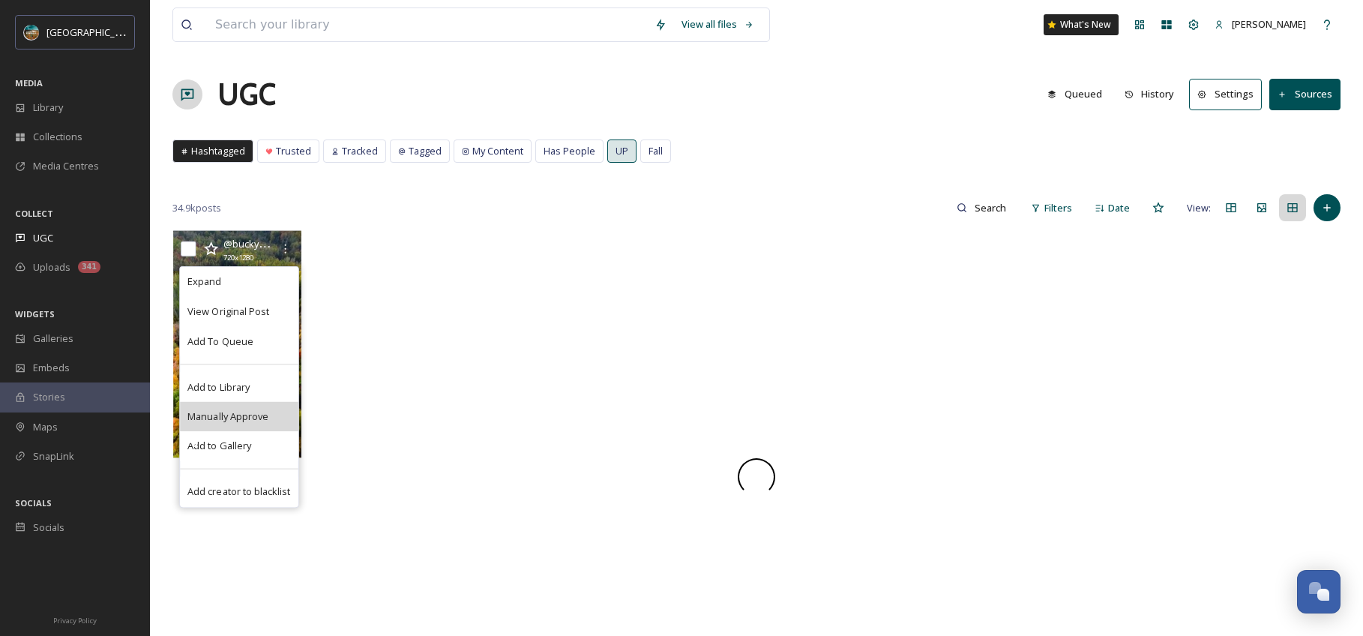
click at [256, 403] on div "Manually Approve" at bounding box center [239, 417] width 118 height 30
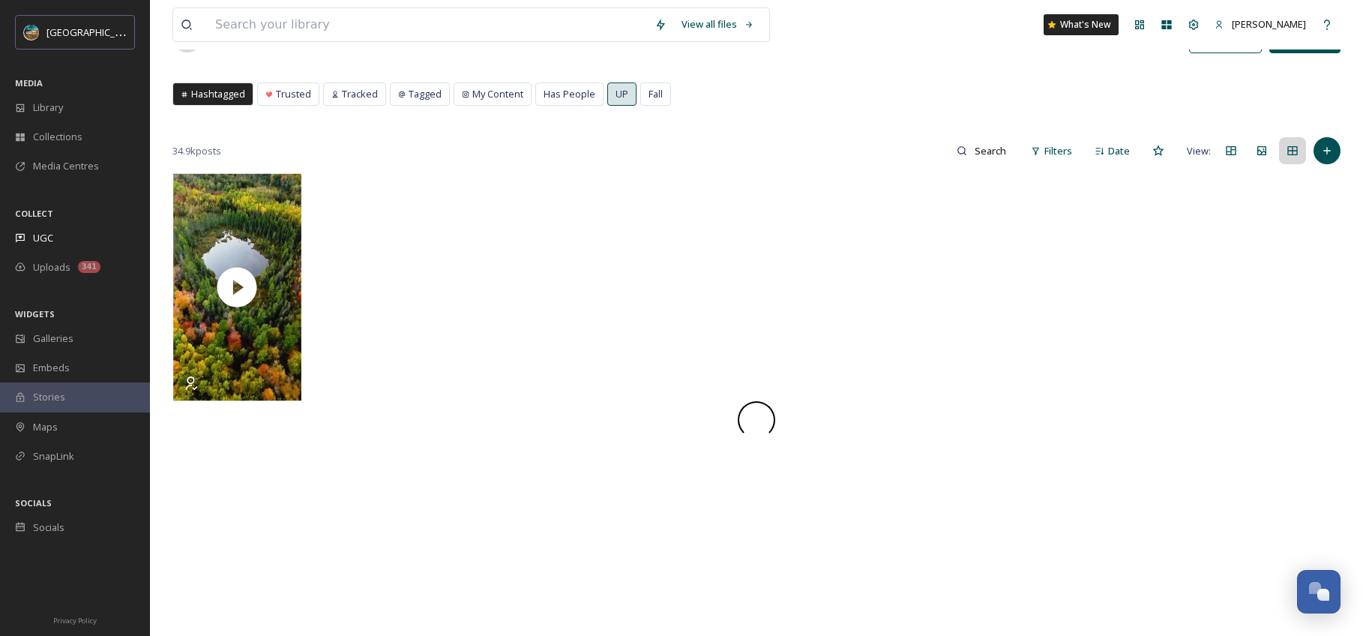
scroll to position [128, 0]
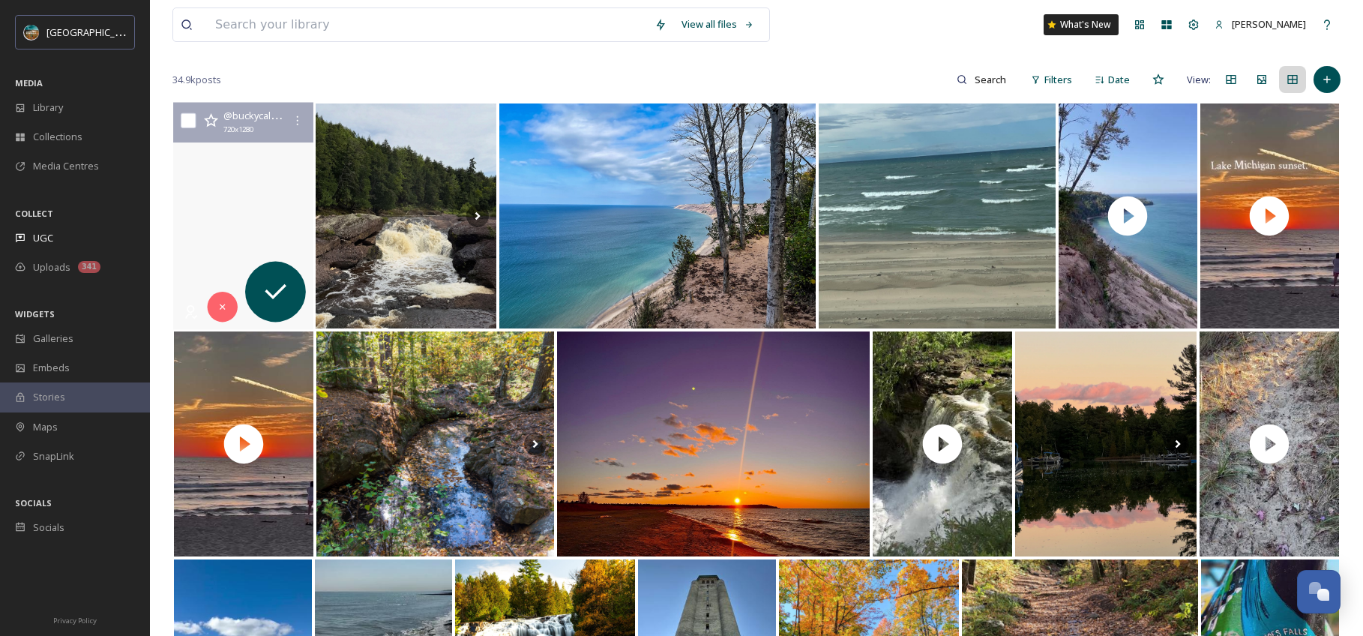
click at [251, 214] on video "Over Marquette County. The lake is unnamed. The views are temporary. The three …" at bounding box center [243, 216] width 140 height 227
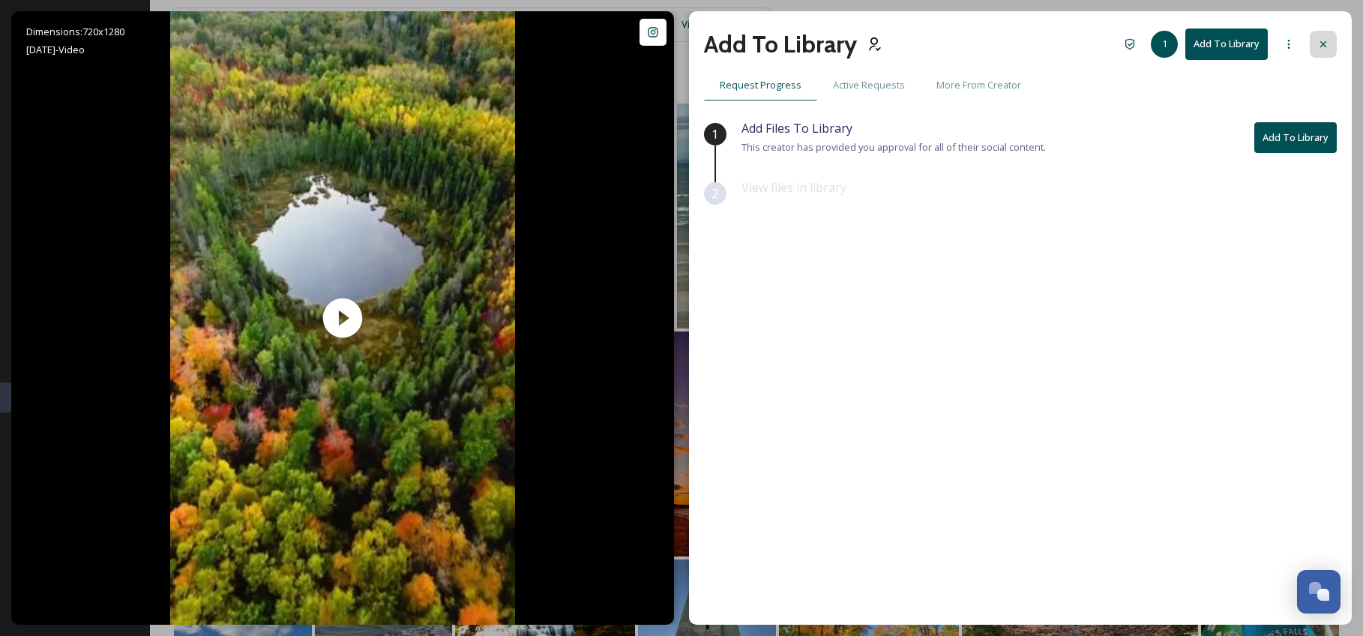
click at [1320, 43] on icon at bounding box center [1323, 44] width 12 height 12
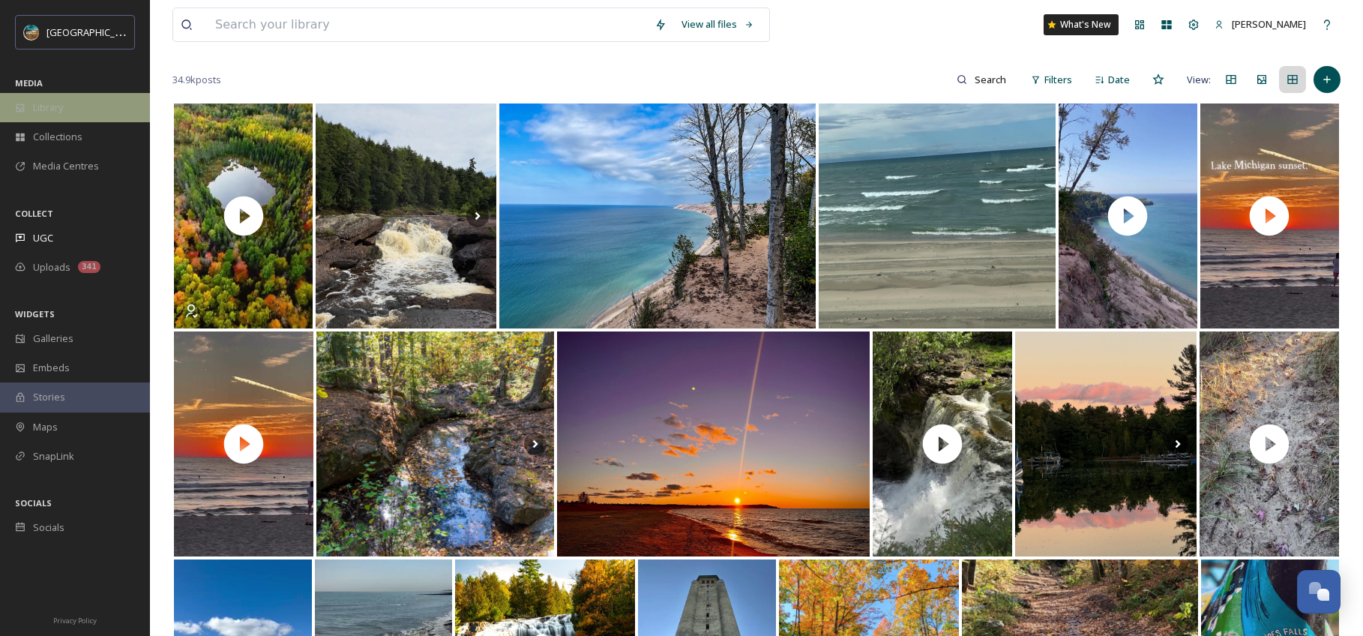
click at [79, 102] on div "Library" at bounding box center [75, 107] width 150 height 29
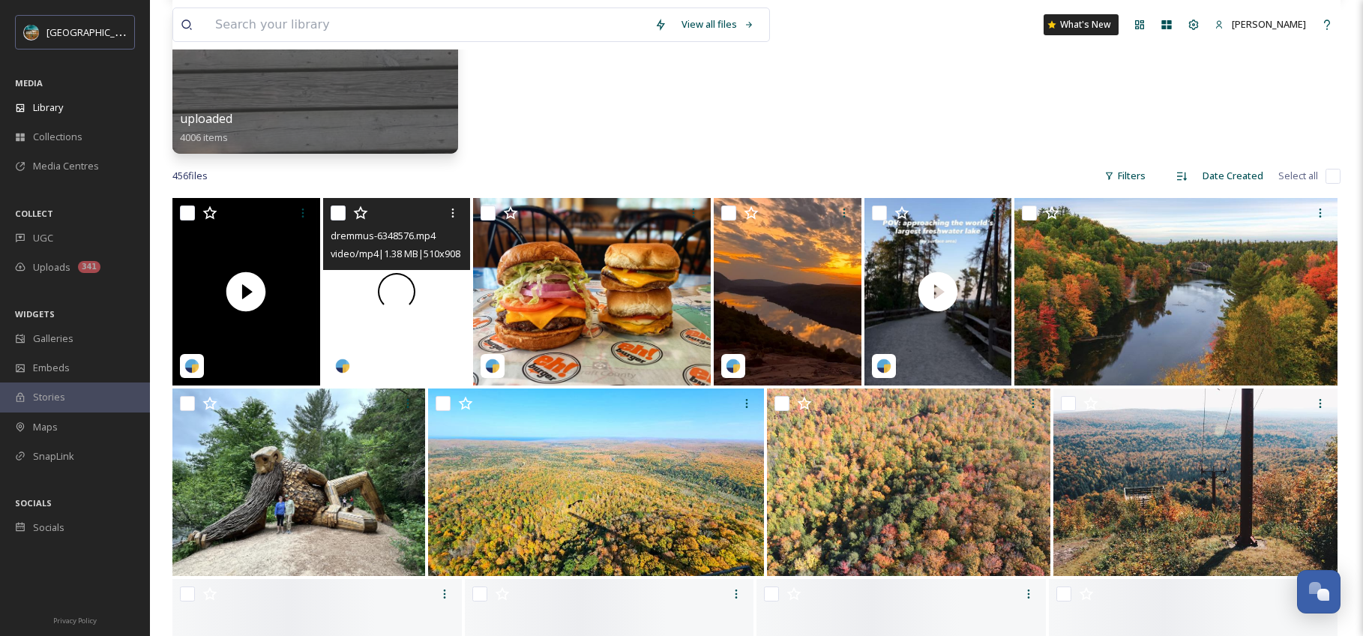
scroll to position [756, 0]
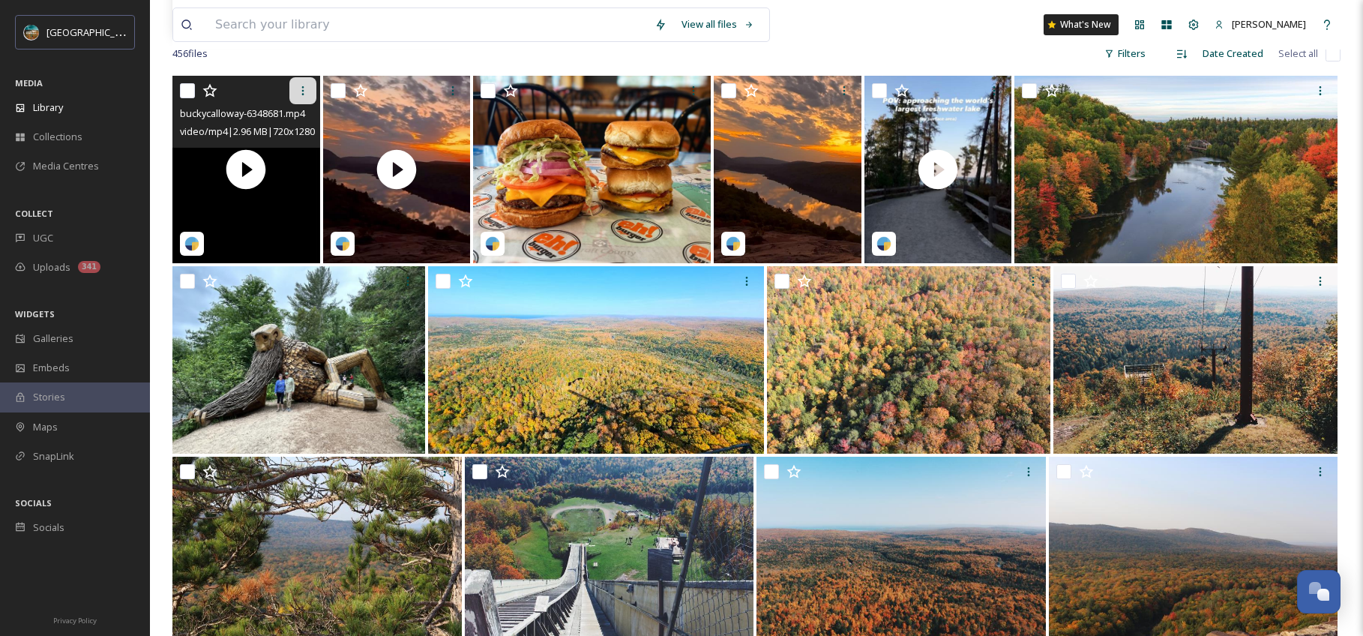
click at [297, 85] on icon at bounding box center [303, 91] width 12 height 12
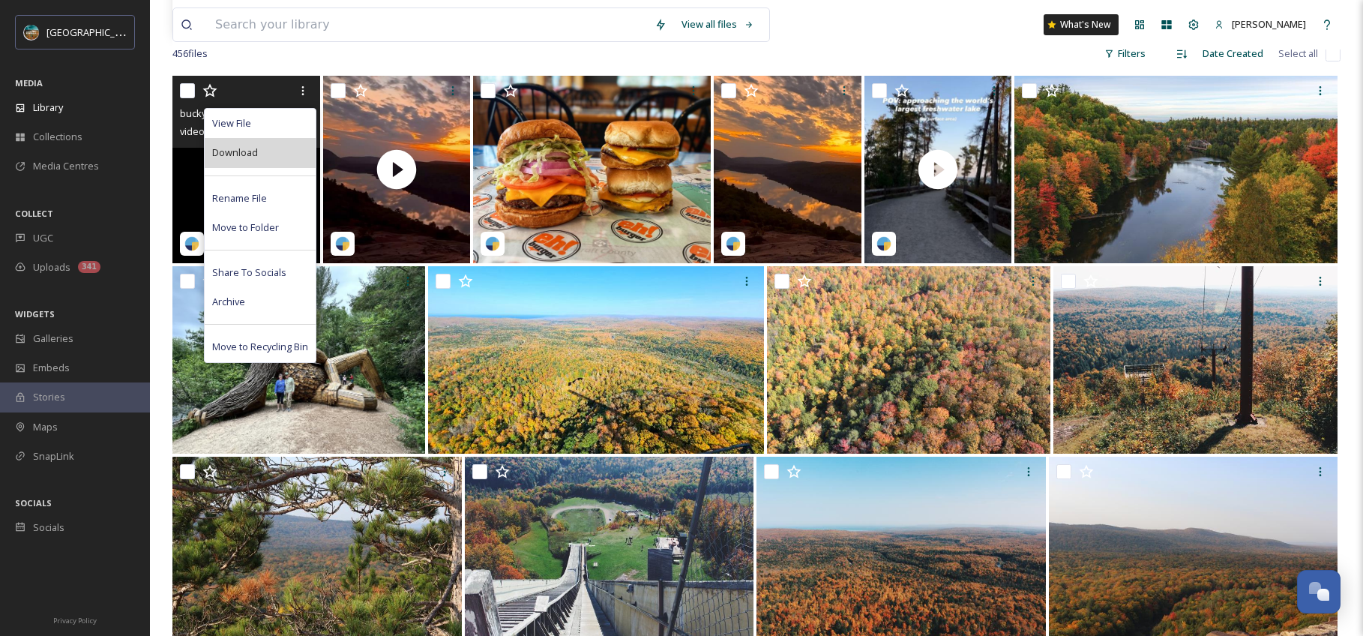
click at [276, 154] on div "Download" at bounding box center [260, 152] width 111 height 29
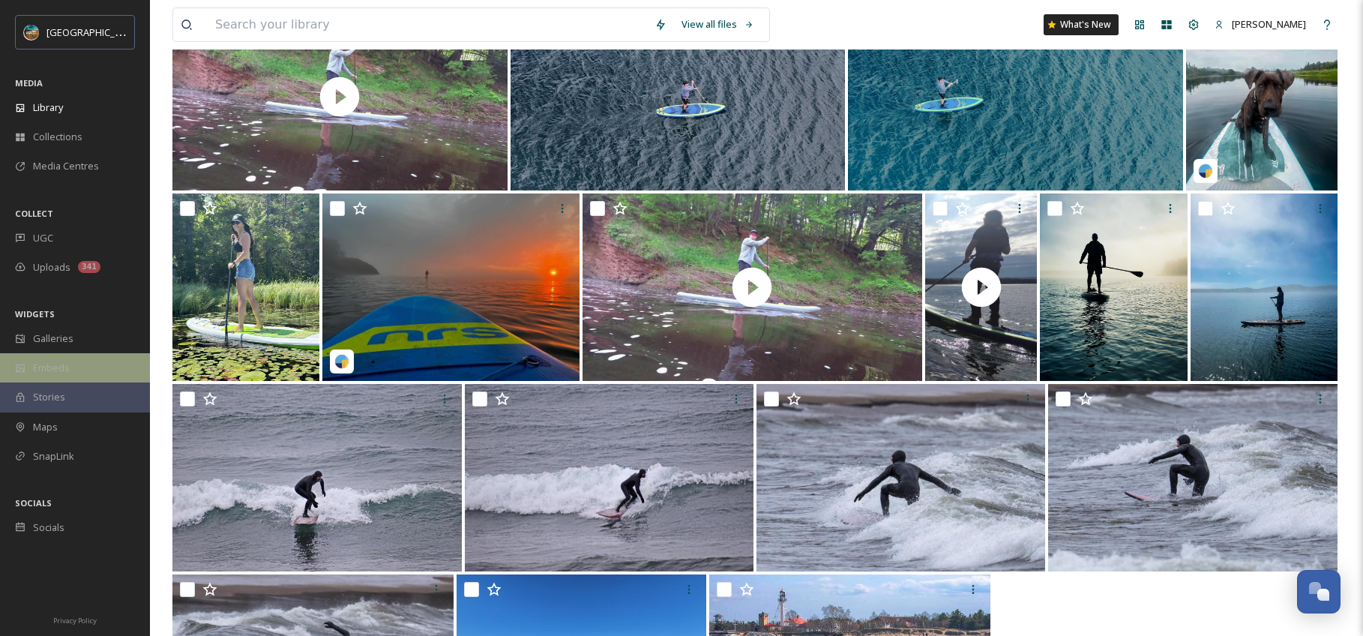
scroll to position [5726, 0]
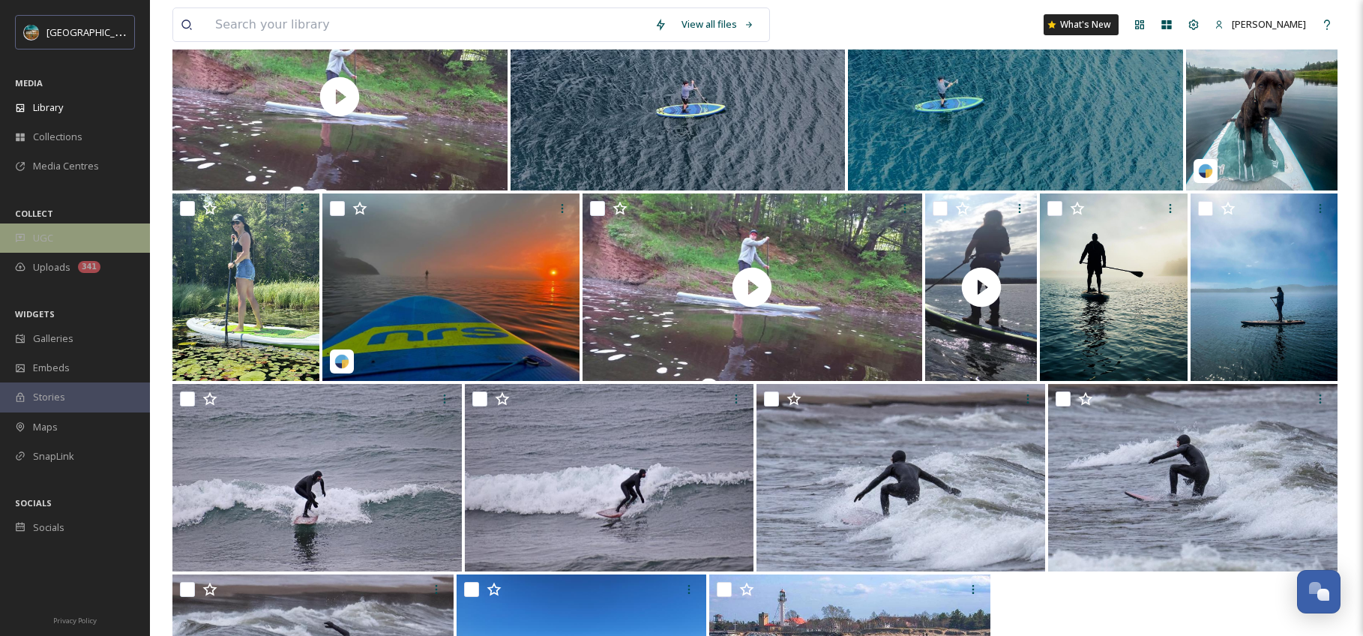
click at [72, 238] on div "UGC" at bounding box center [75, 237] width 150 height 29
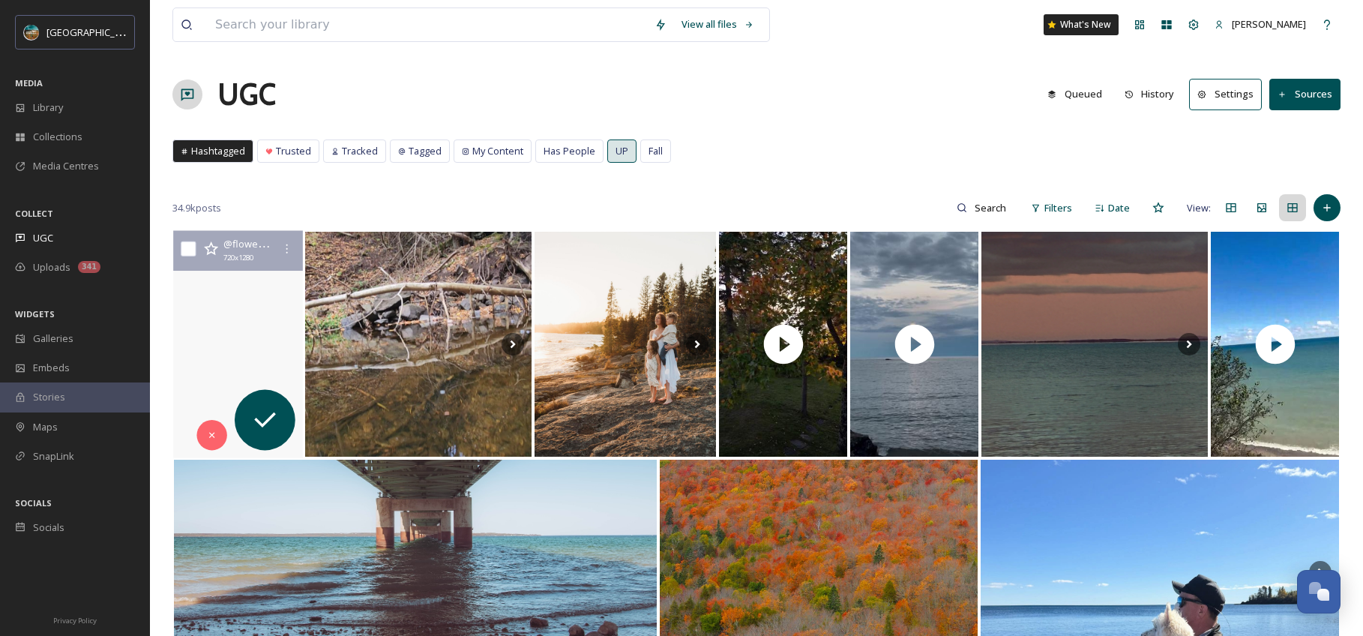
click at [217, 355] on video "Where the water is cleaner, the air purer, the fallen leaves more crispy and th…" at bounding box center [238, 344] width 136 height 227
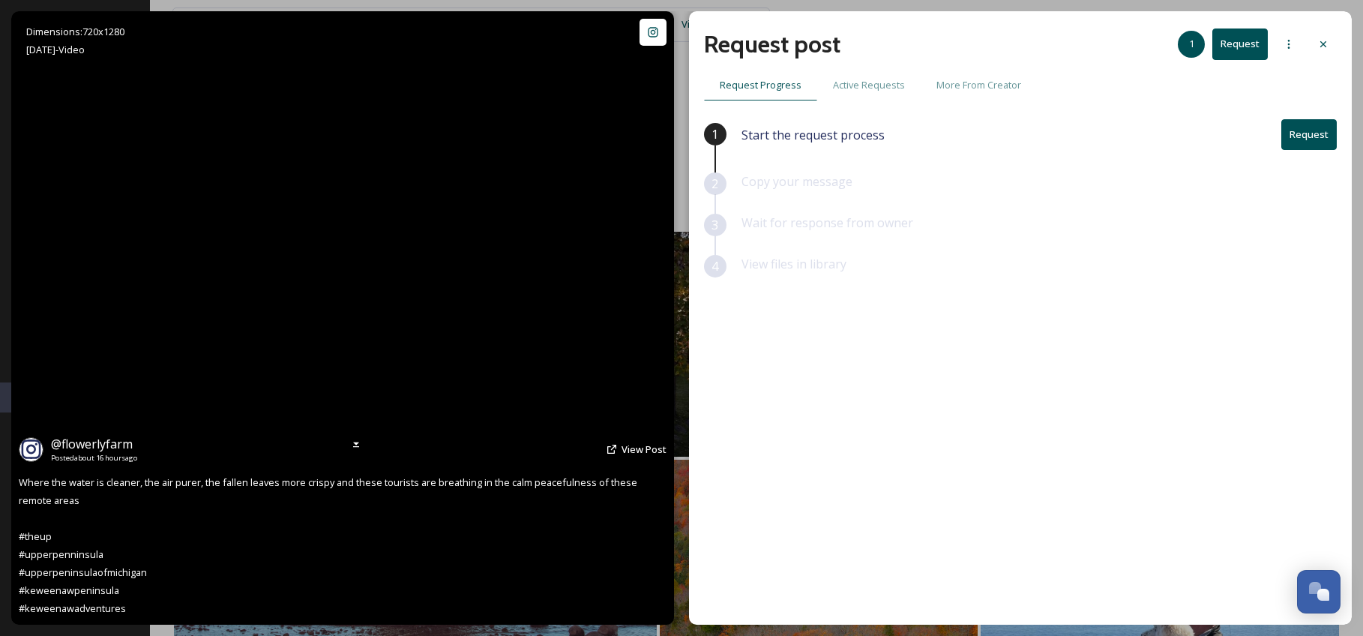
click at [313, 283] on video "Where the water is cleaner, the air purer, the fallen leaves more crispy and th…" at bounding box center [342, 317] width 345 height 613
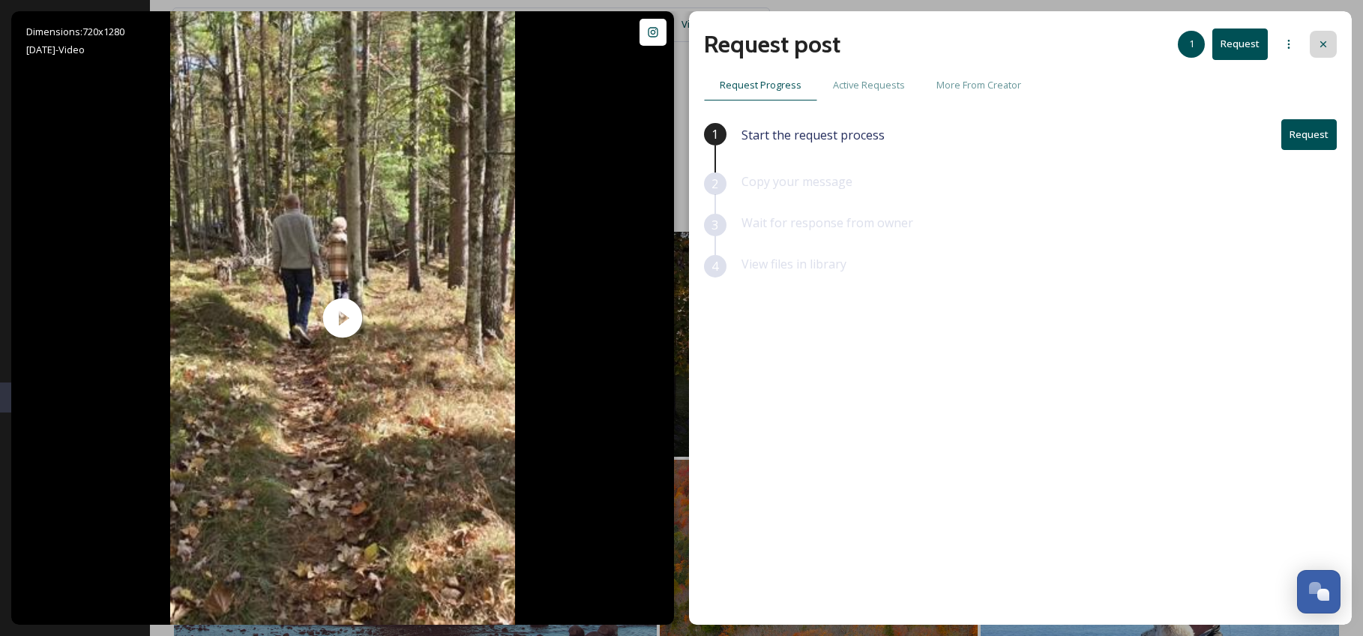
click at [1328, 39] on icon at bounding box center [1323, 44] width 12 height 12
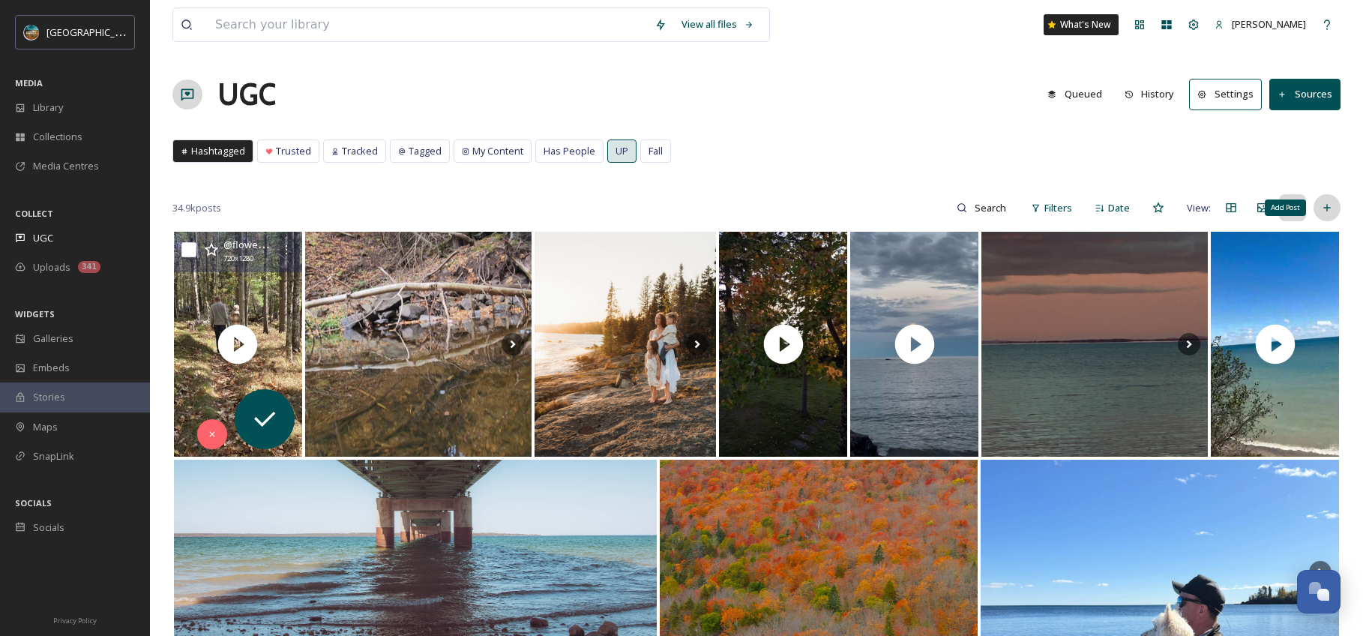
click at [1319, 212] on div "Add Post" at bounding box center [1326, 207] width 27 height 27
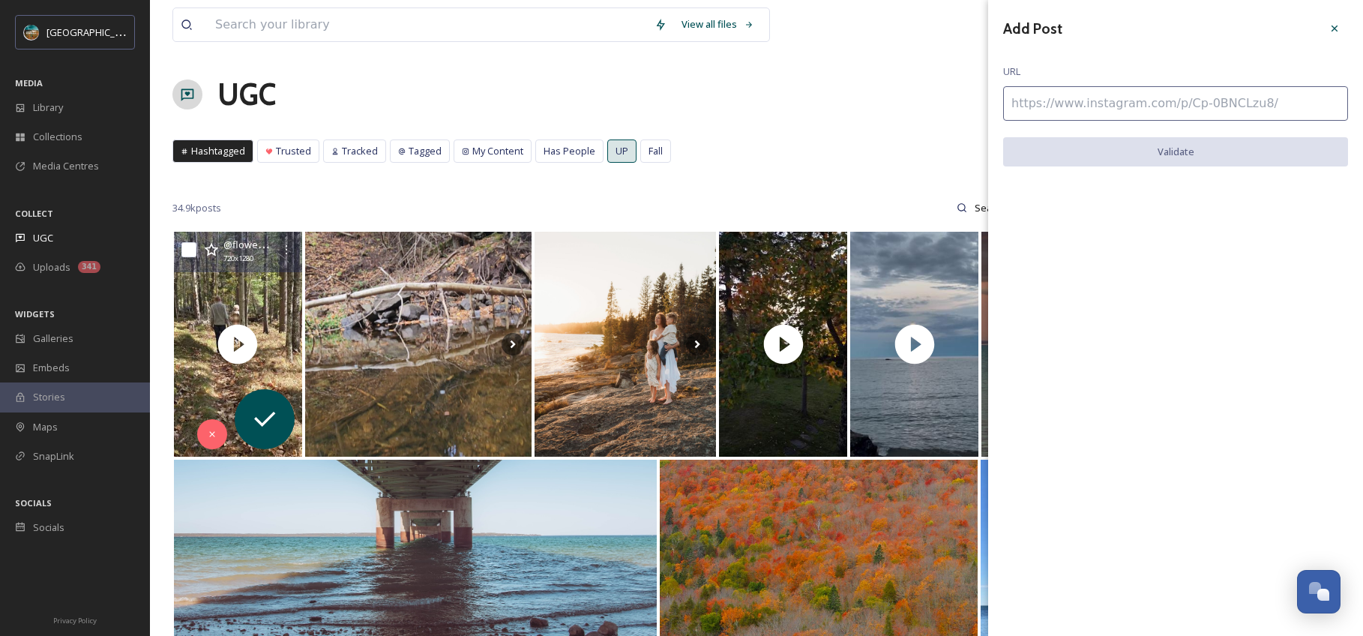
click at [1103, 109] on input at bounding box center [1175, 103] width 345 height 34
paste input "https://www.instagram.com/p/DPmQ-qZktea/"
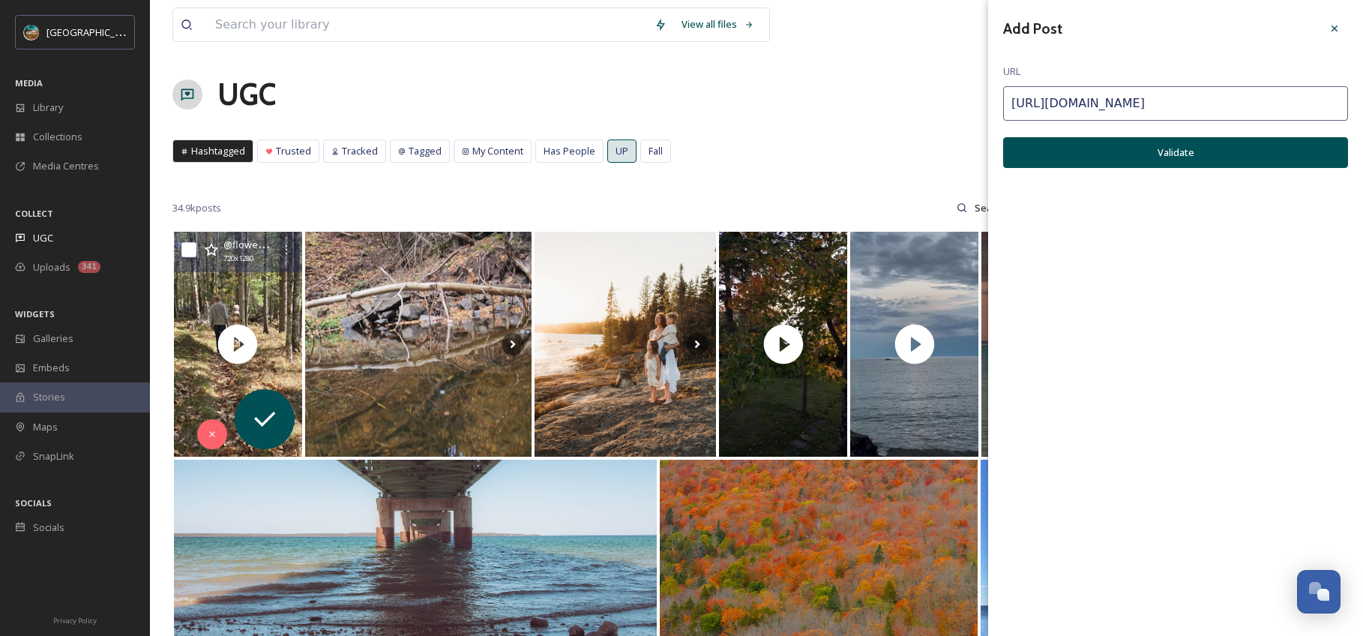
type input "https://www.instagram.com/p/DPmQ-qZktea/"
click at [1195, 157] on button "Validate" at bounding box center [1175, 152] width 345 height 31
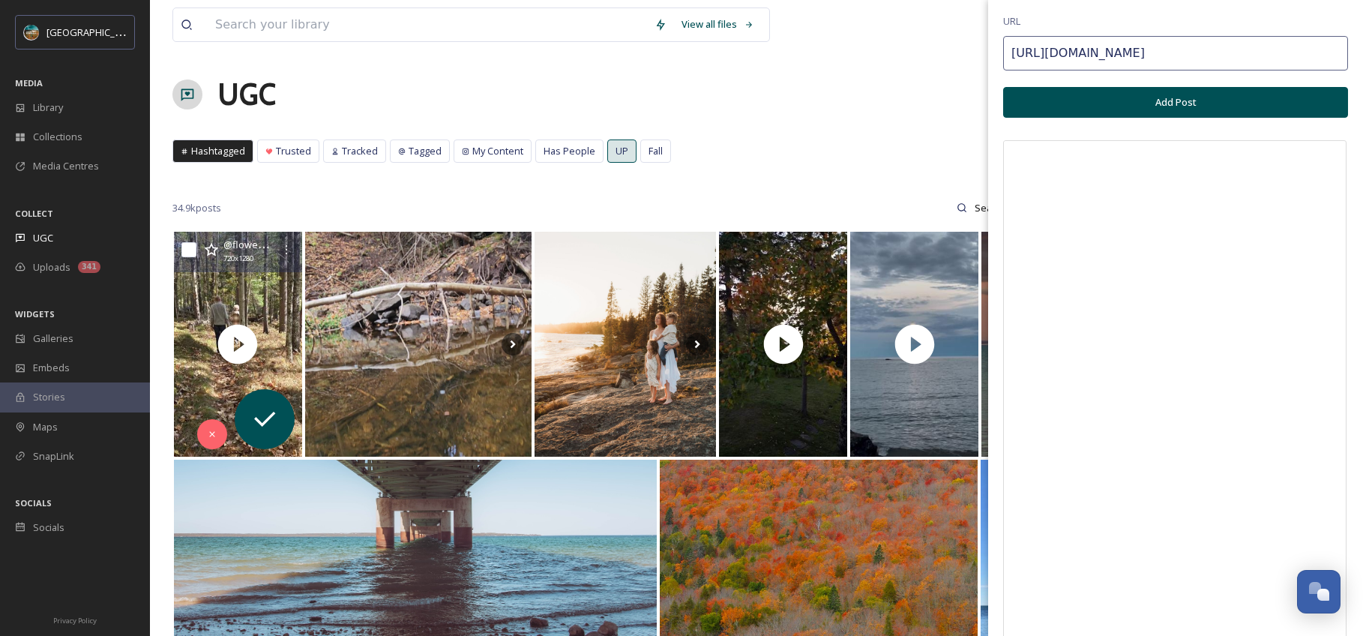
scroll to position [49, 0]
click at [1220, 112] on button "Add Post" at bounding box center [1175, 103] width 345 height 31
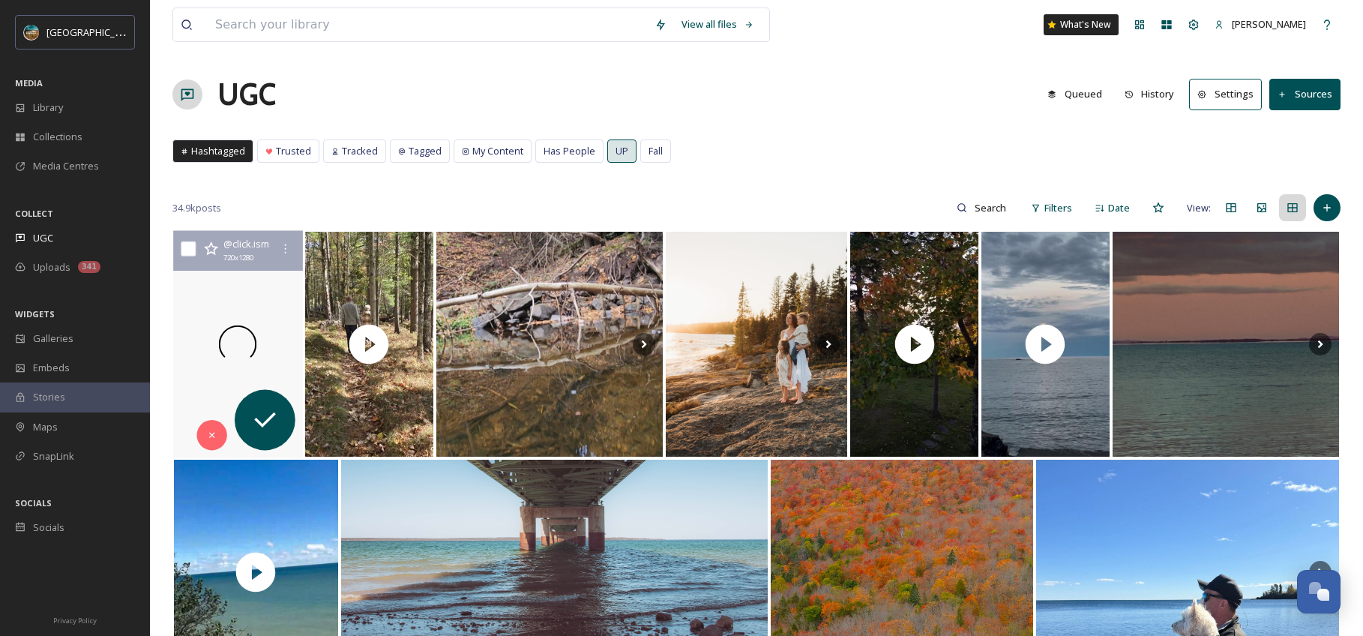
click at [217, 274] on div at bounding box center [238, 344] width 136 height 227
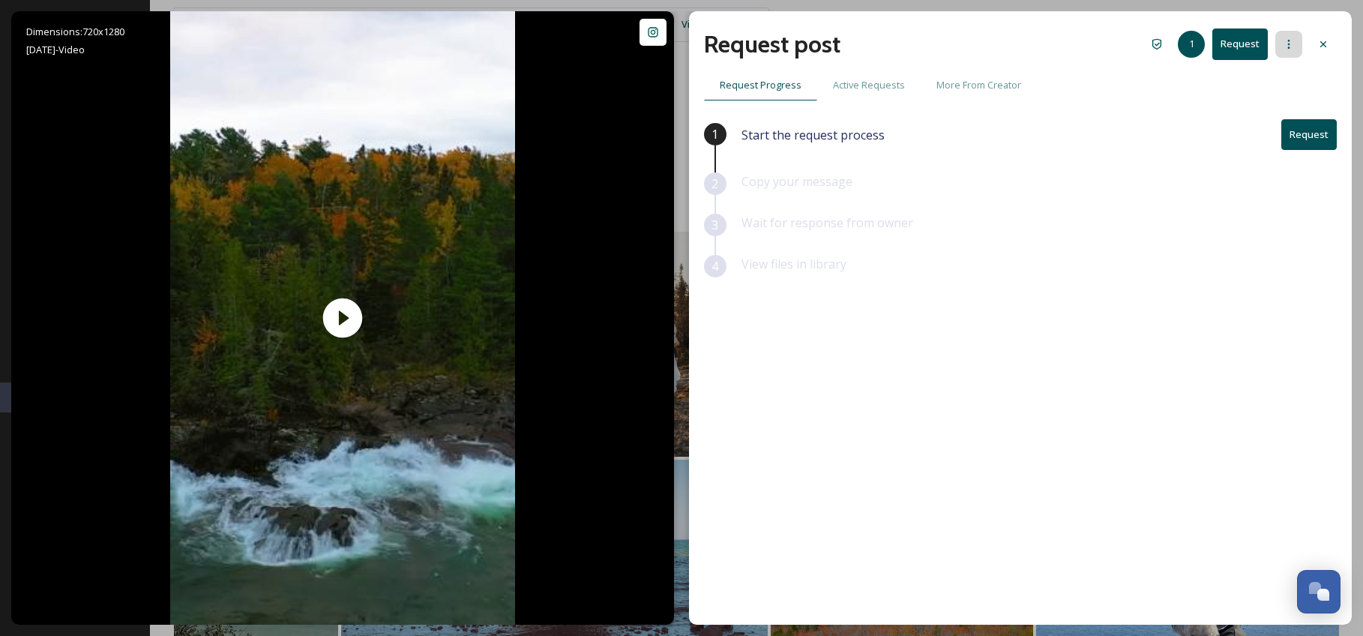
click at [1297, 46] on div at bounding box center [1288, 44] width 27 height 27
click at [1325, 46] on icon at bounding box center [1323, 44] width 6 height 6
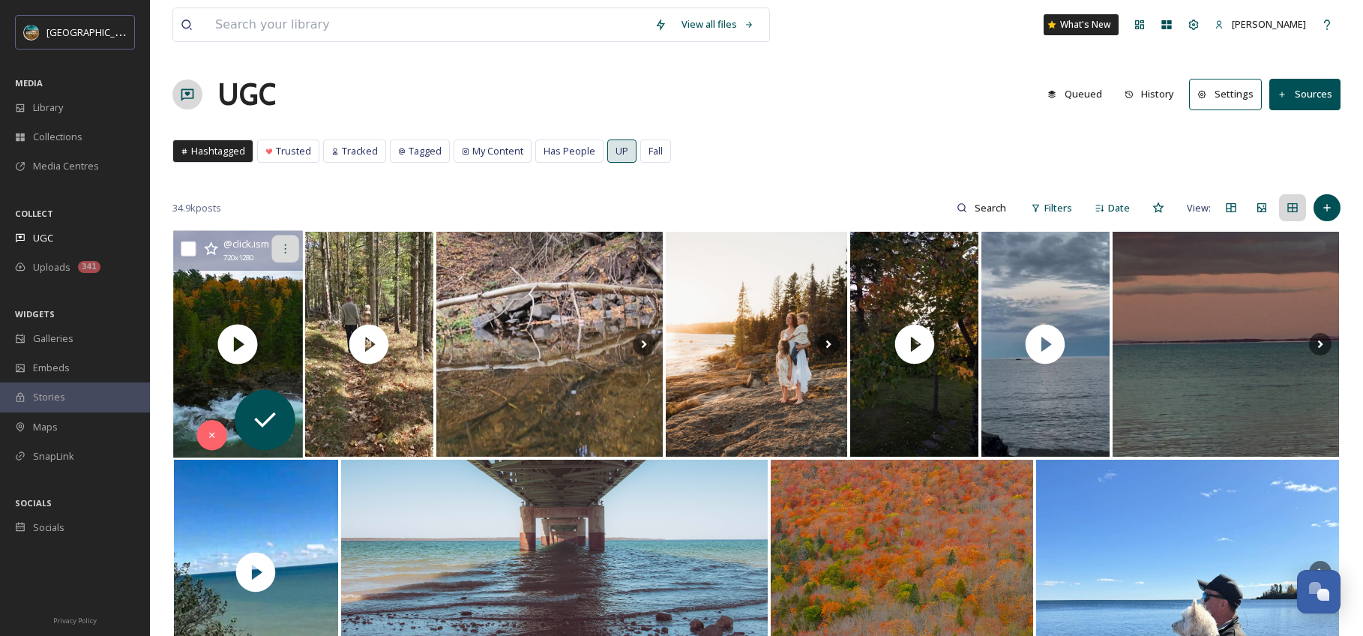
click at [285, 246] on icon at bounding box center [285, 249] width 12 height 12
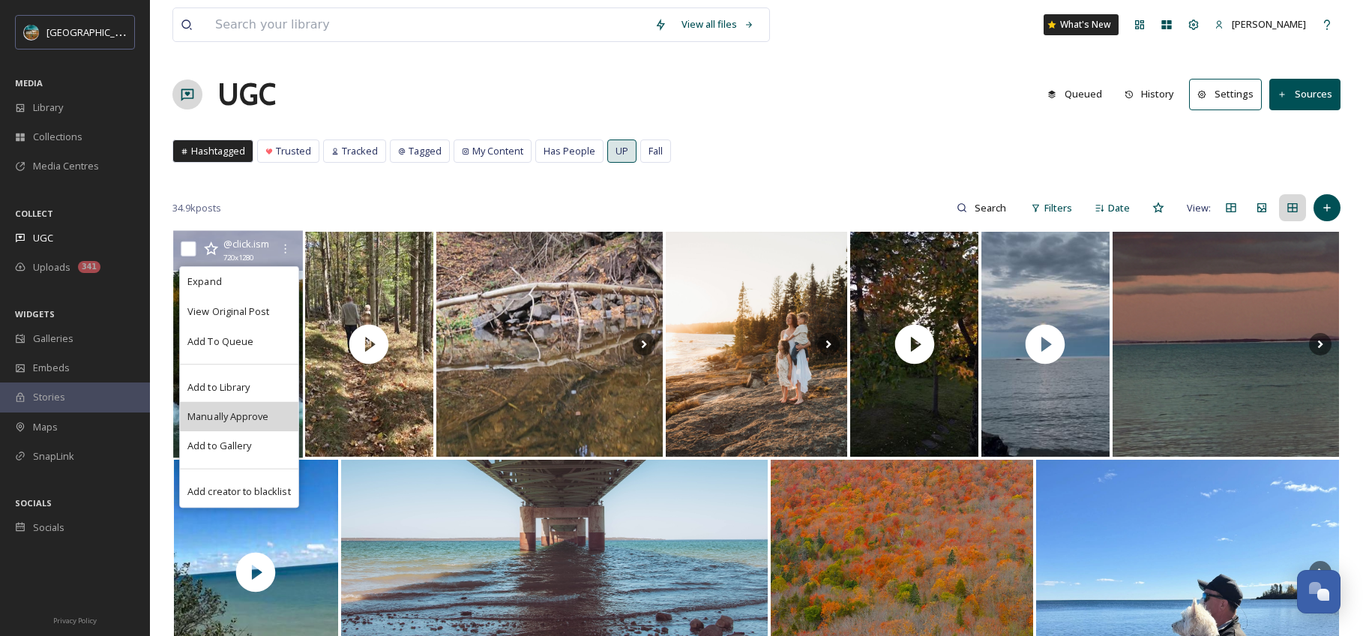
click at [256, 420] on span "Manually Approve" at bounding box center [227, 416] width 81 height 14
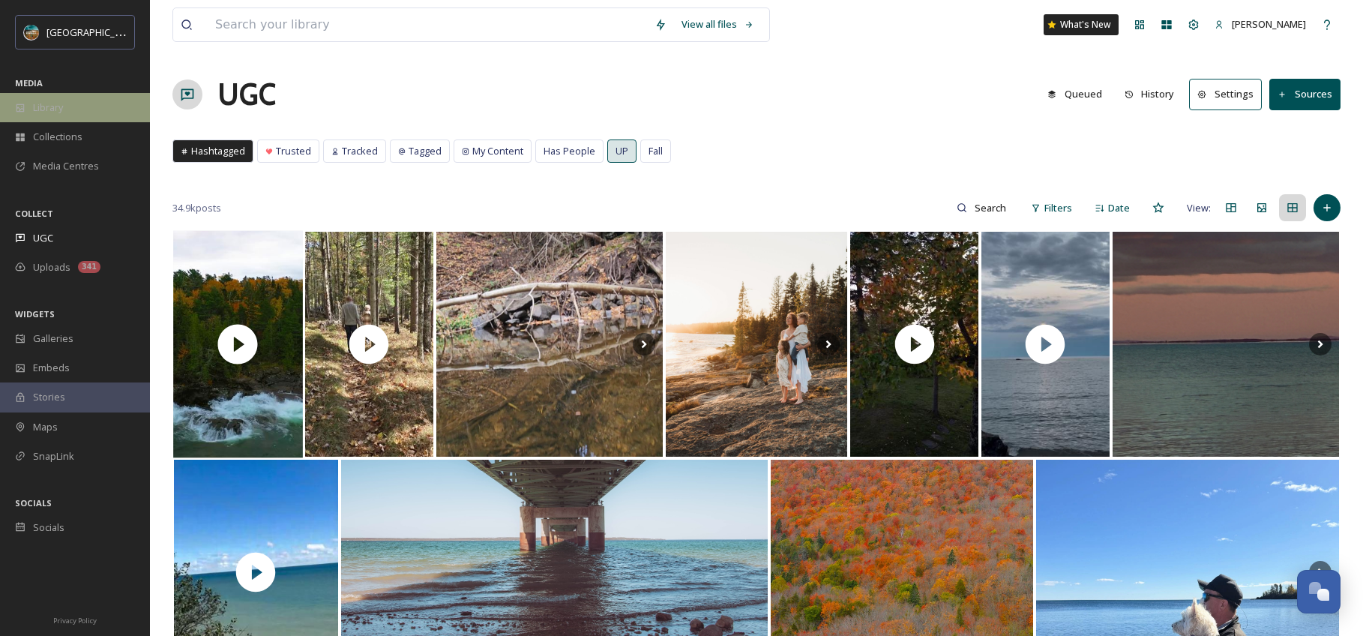
click at [97, 106] on div "Library" at bounding box center [75, 107] width 150 height 29
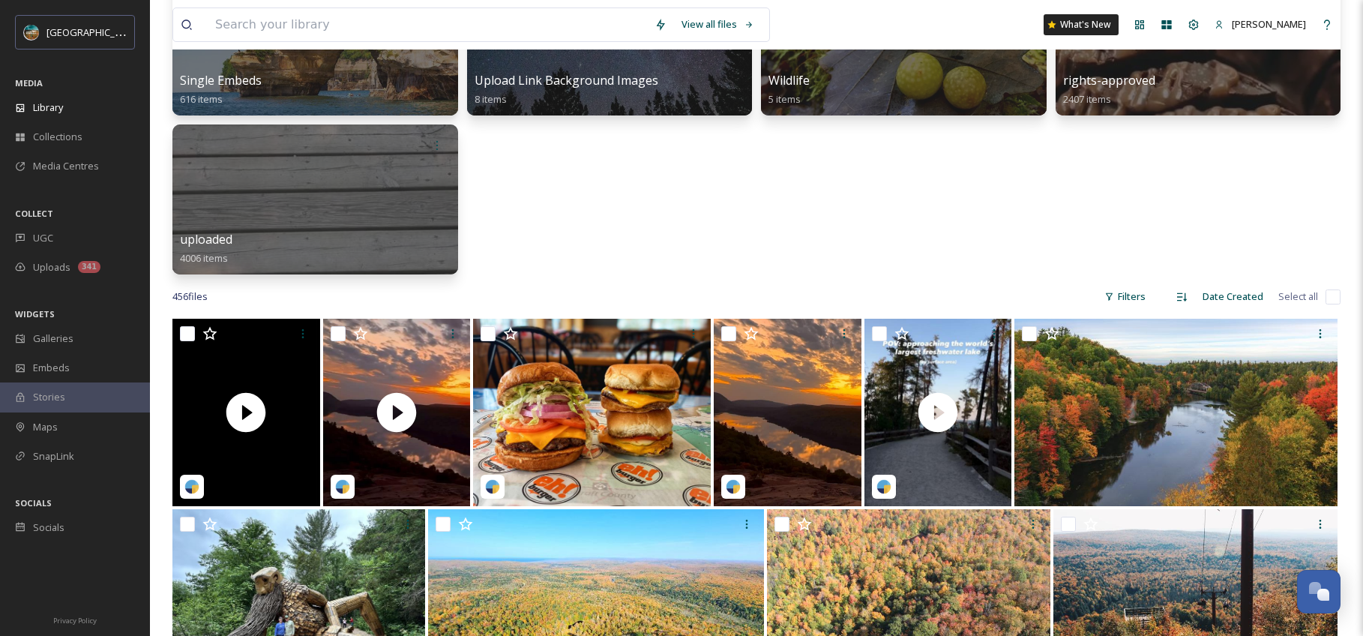
scroll to position [632, 0]
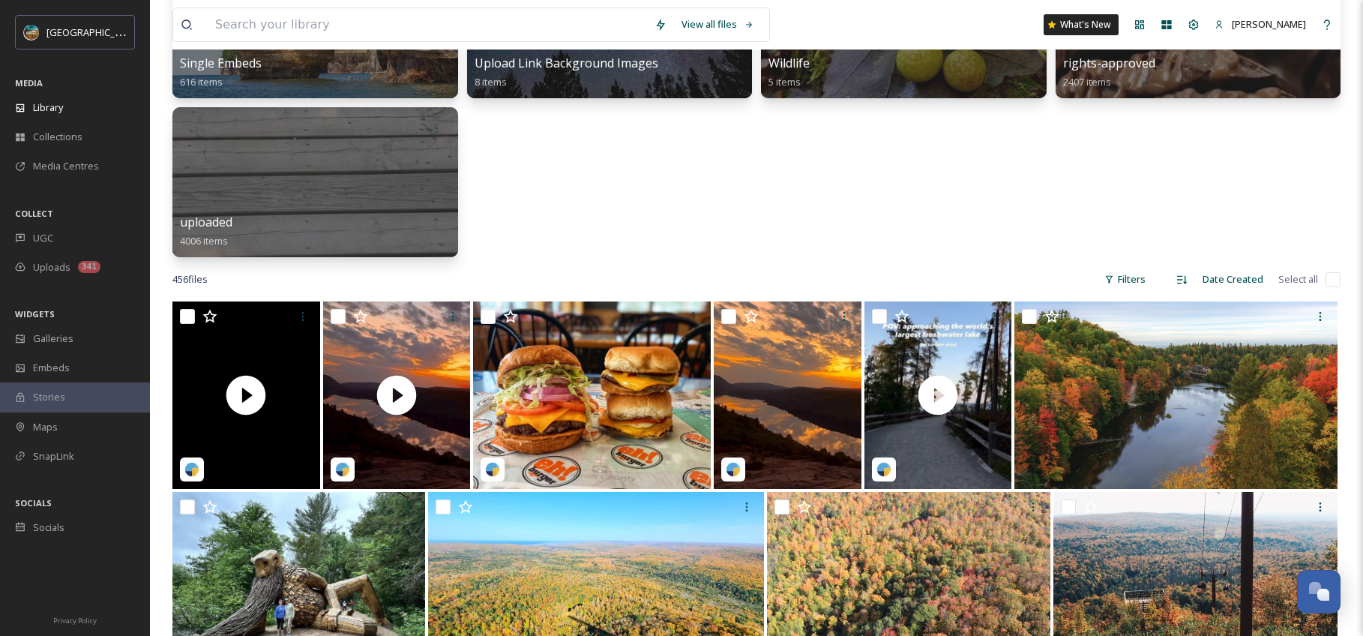
scroll to position [627, 0]
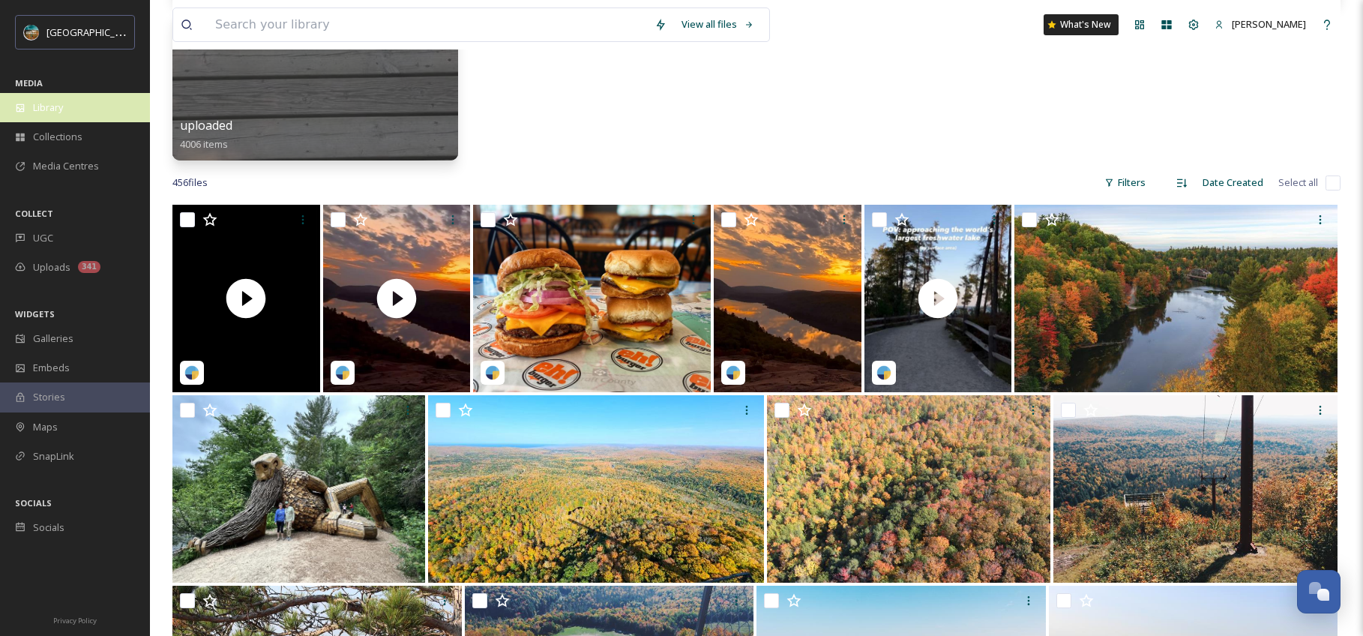
click at [112, 103] on div "Library" at bounding box center [75, 107] width 150 height 29
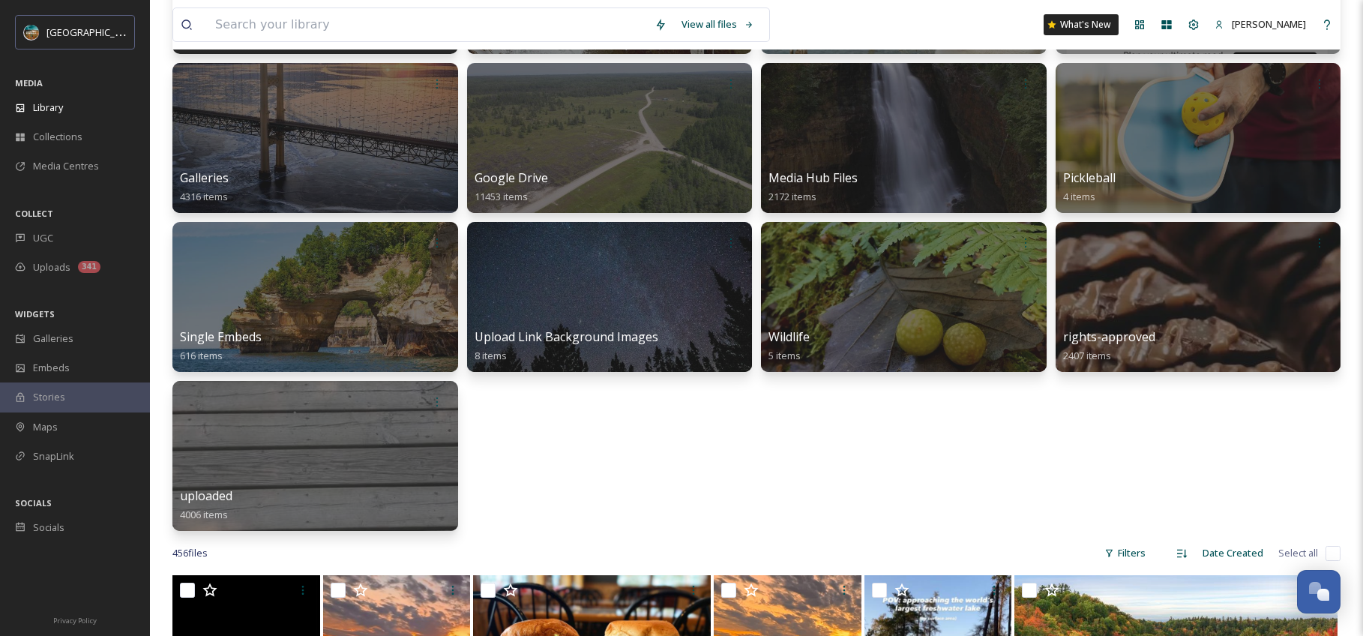
scroll to position [0, 0]
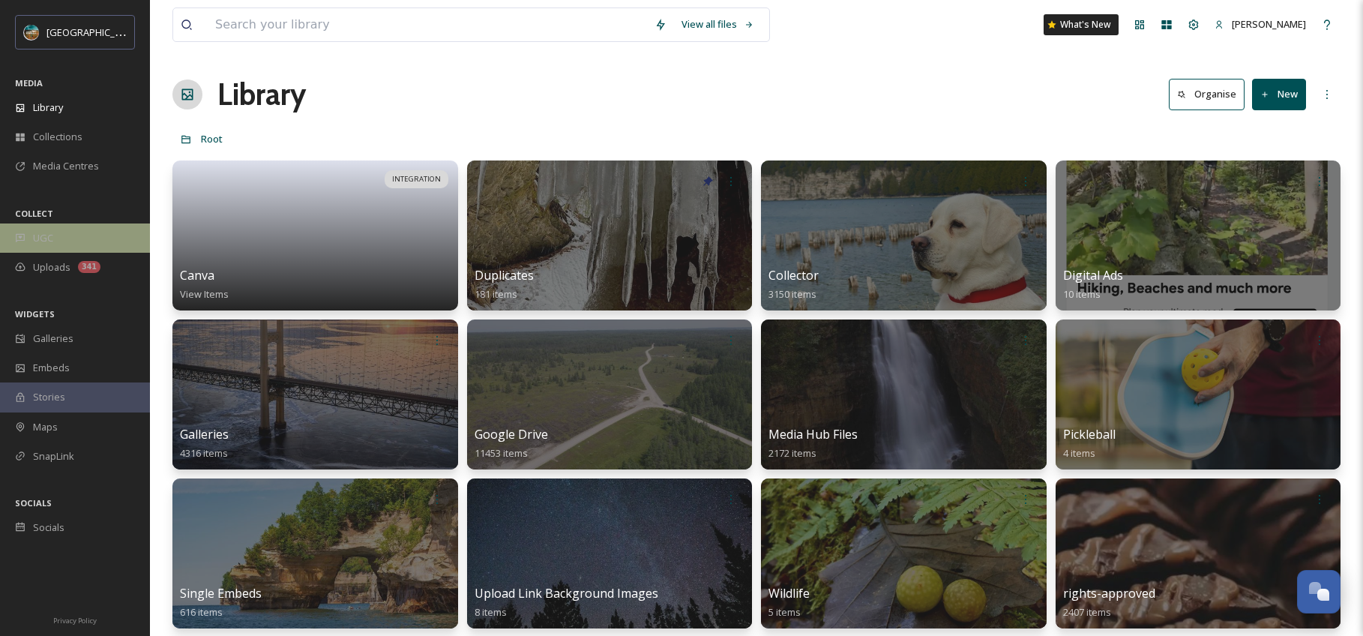
click at [76, 243] on div "UGC" at bounding box center [75, 237] width 150 height 29
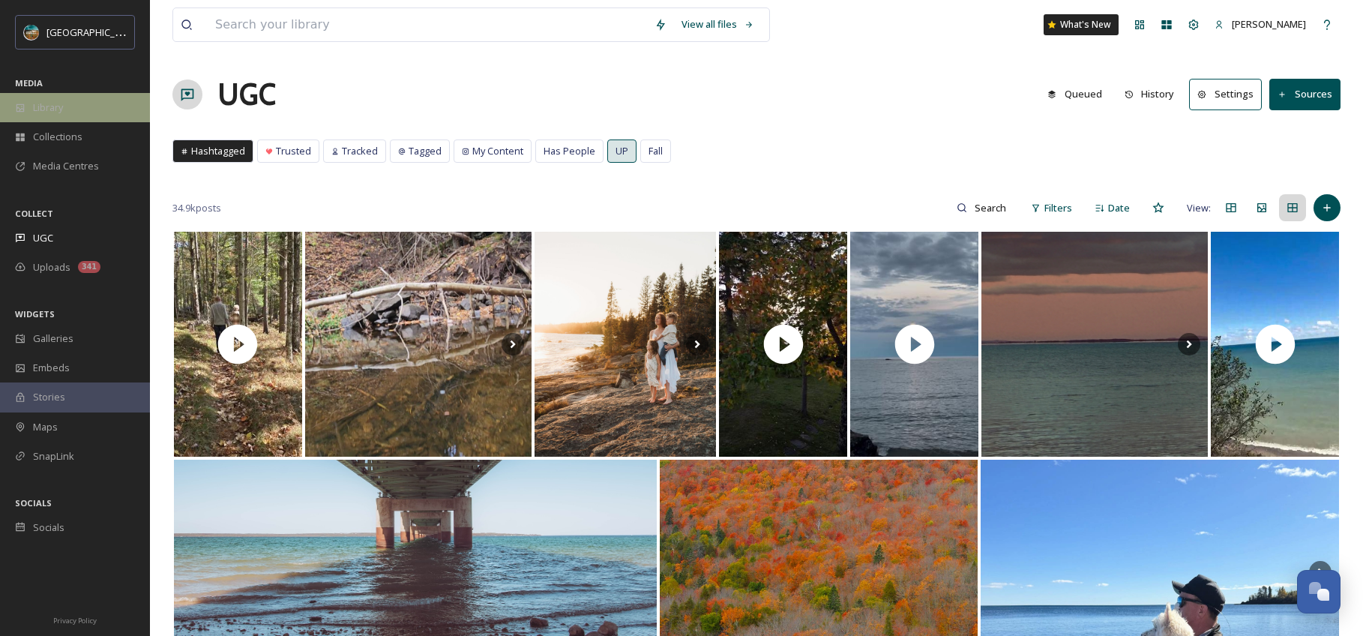
click at [75, 97] on div "Library" at bounding box center [75, 107] width 150 height 29
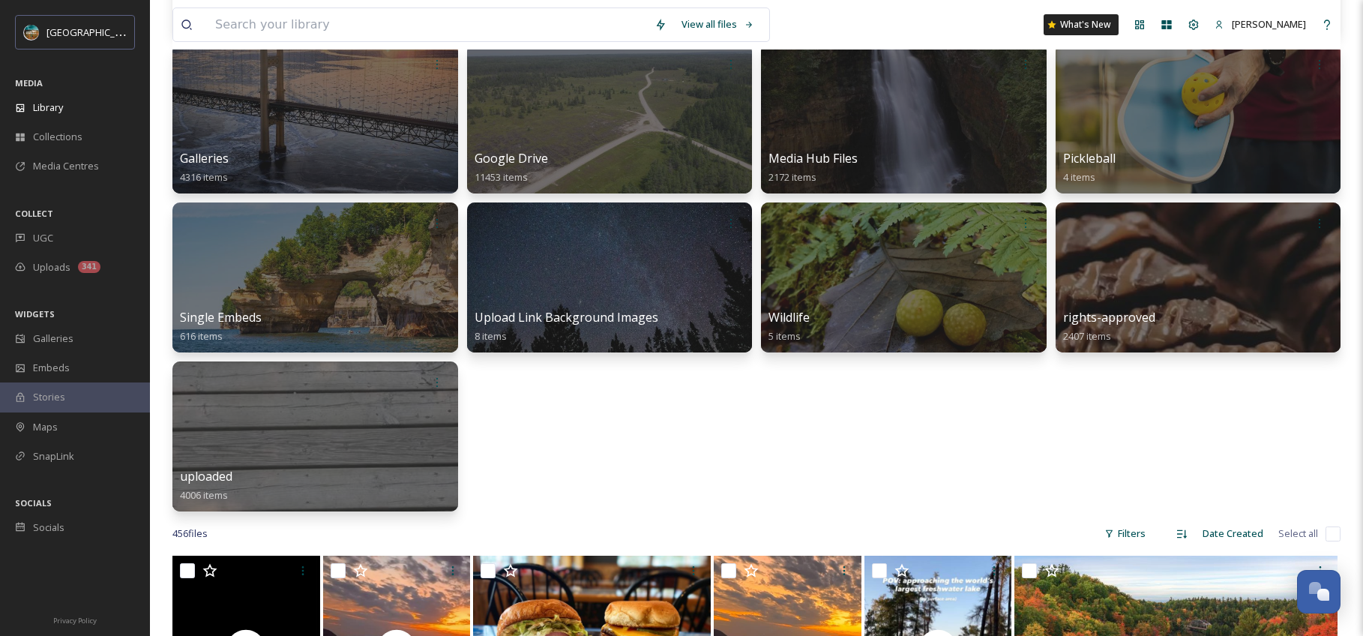
scroll to position [595, 0]
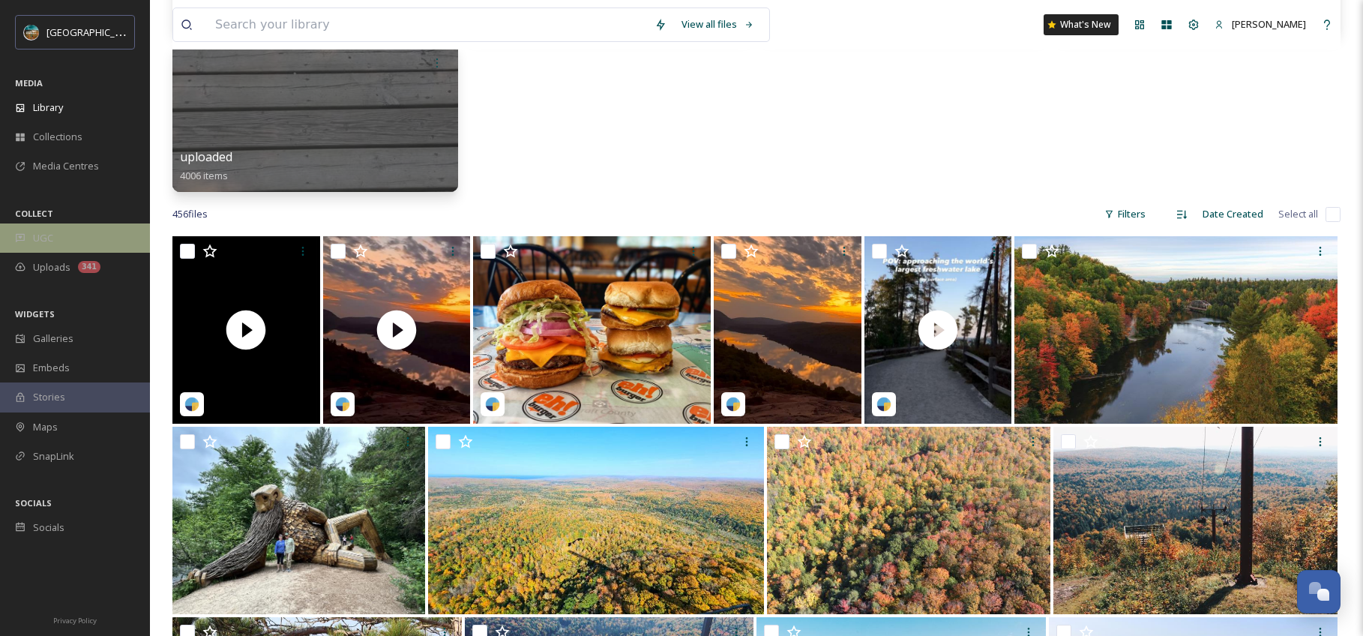
click at [64, 246] on div "UGC" at bounding box center [75, 237] width 150 height 29
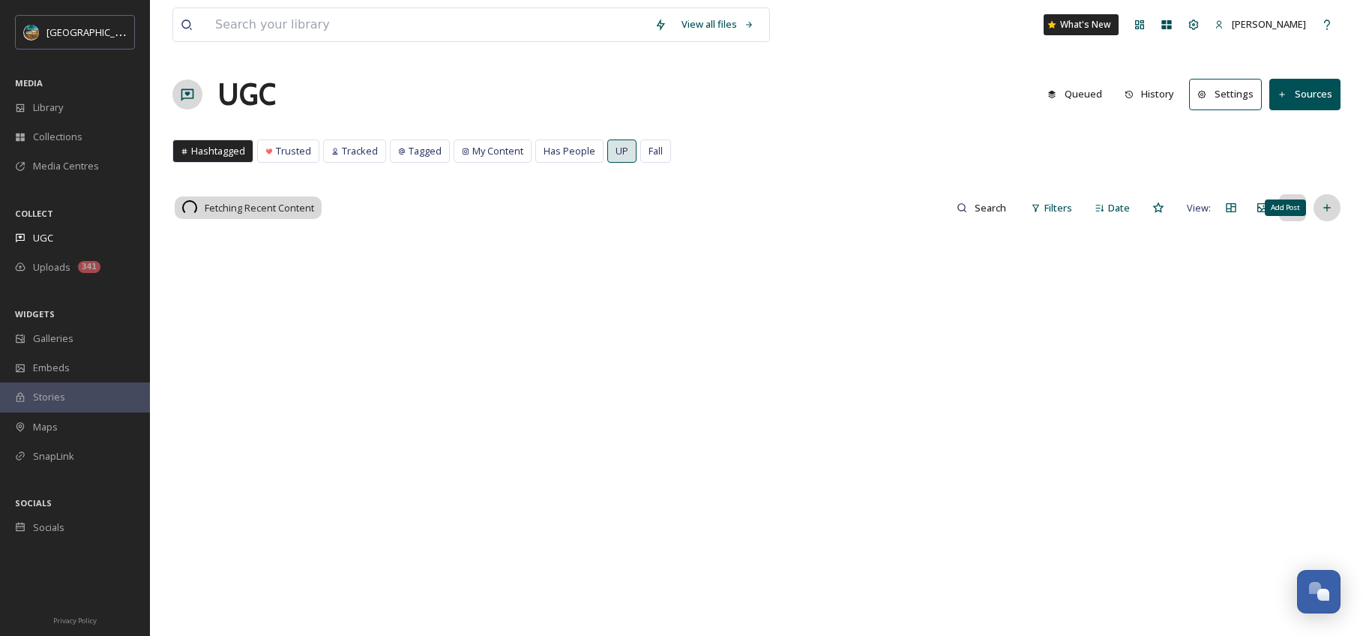
click at [1324, 208] on icon at bounding box center [1326, 208] width 7 height 7
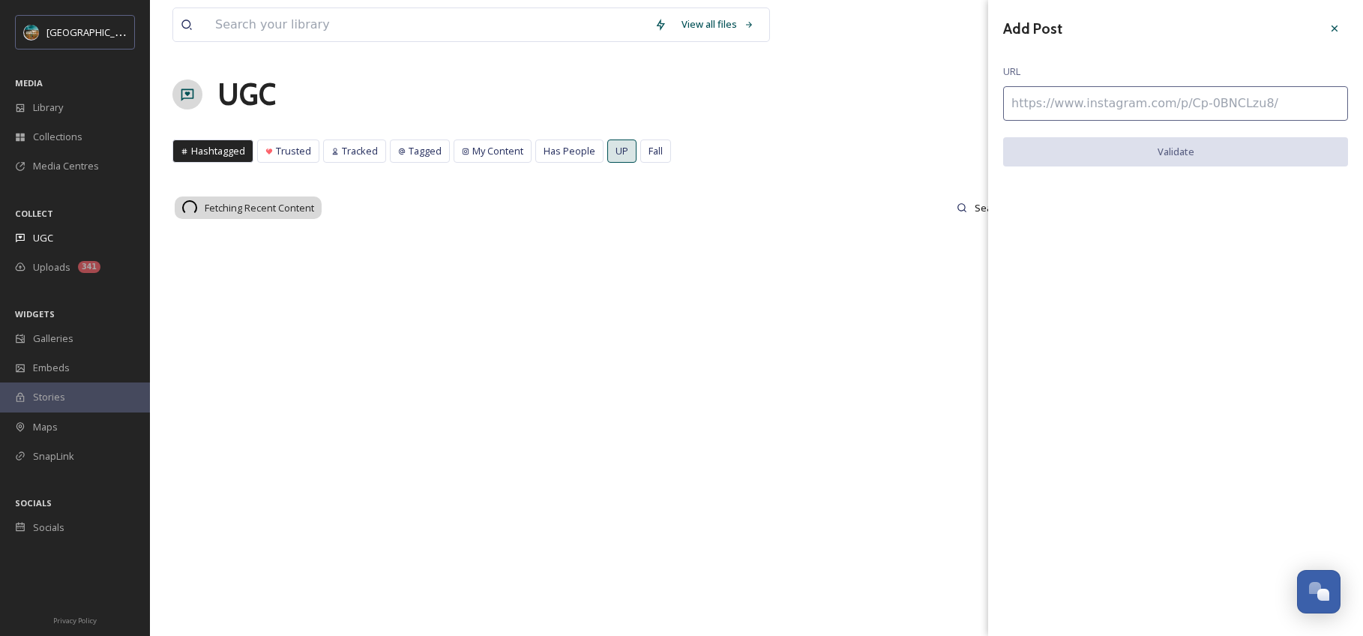
click at [1221, 98] on input at bounding box center [1175, 103] width 345 height 34
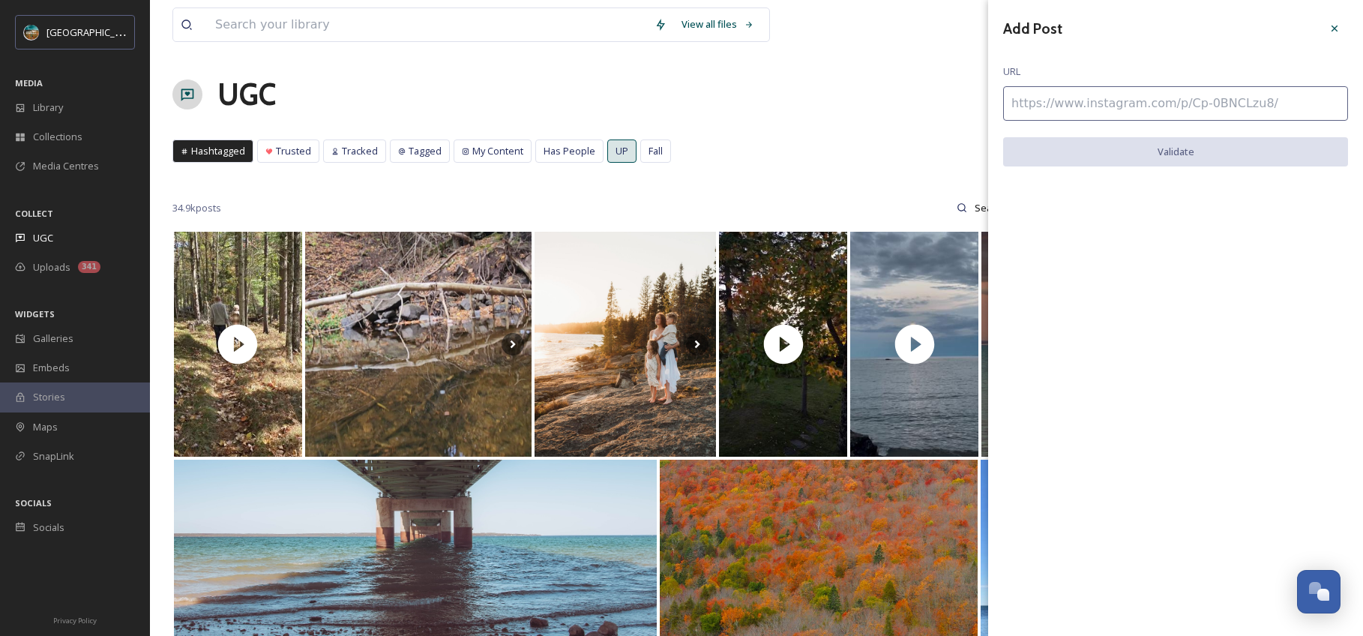
click at [1165, 112] on input at bounding box center [1175, 103] width 345 height 34
click at [1169, 105] on input at bounding box center [1175, 103] width 345 height 34
click at [1110, 102] on input at bounding box center [1175, 103] width 345 height 34
paste input "https://www.instagram.com/p/DPmQ-qZktea/"
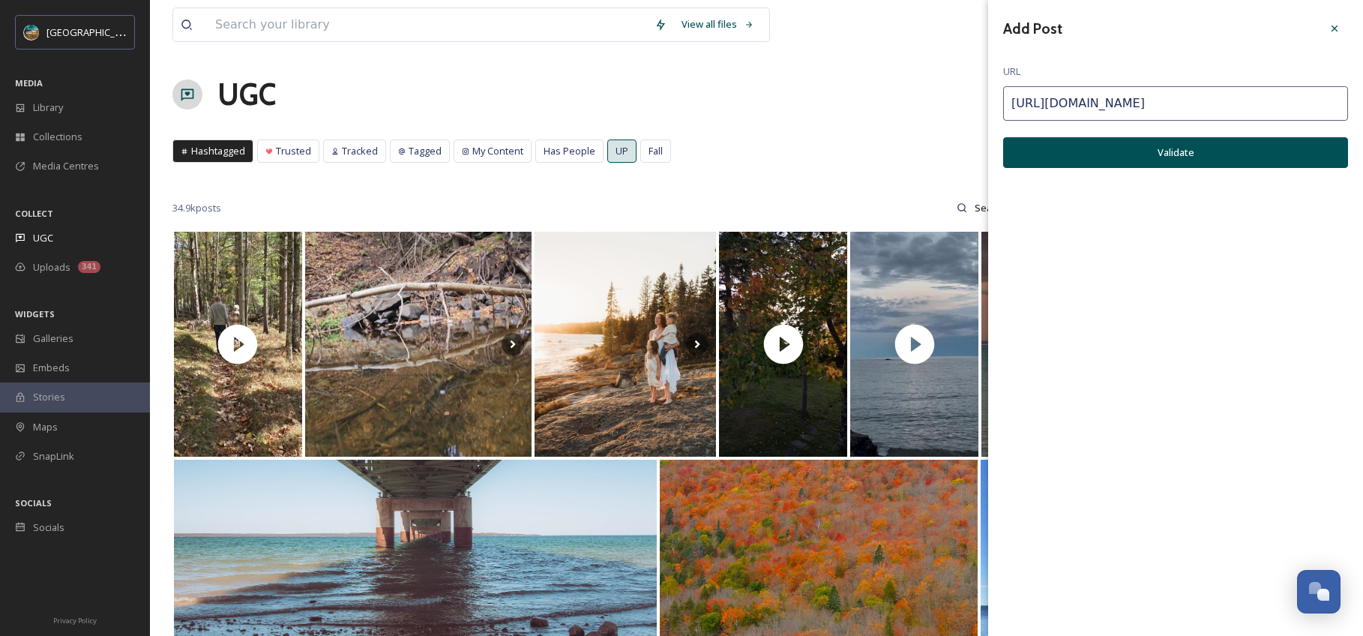
type input "https://www.instagram.com/p/DPmQ-qZktea/"
click at [1153, 155] on button "Validate" at bounding box center [1175, 152] width 345 height 31
click at [1237, 163] on button "Add Post" at bounding box center [1175, 152] width 345 height 31
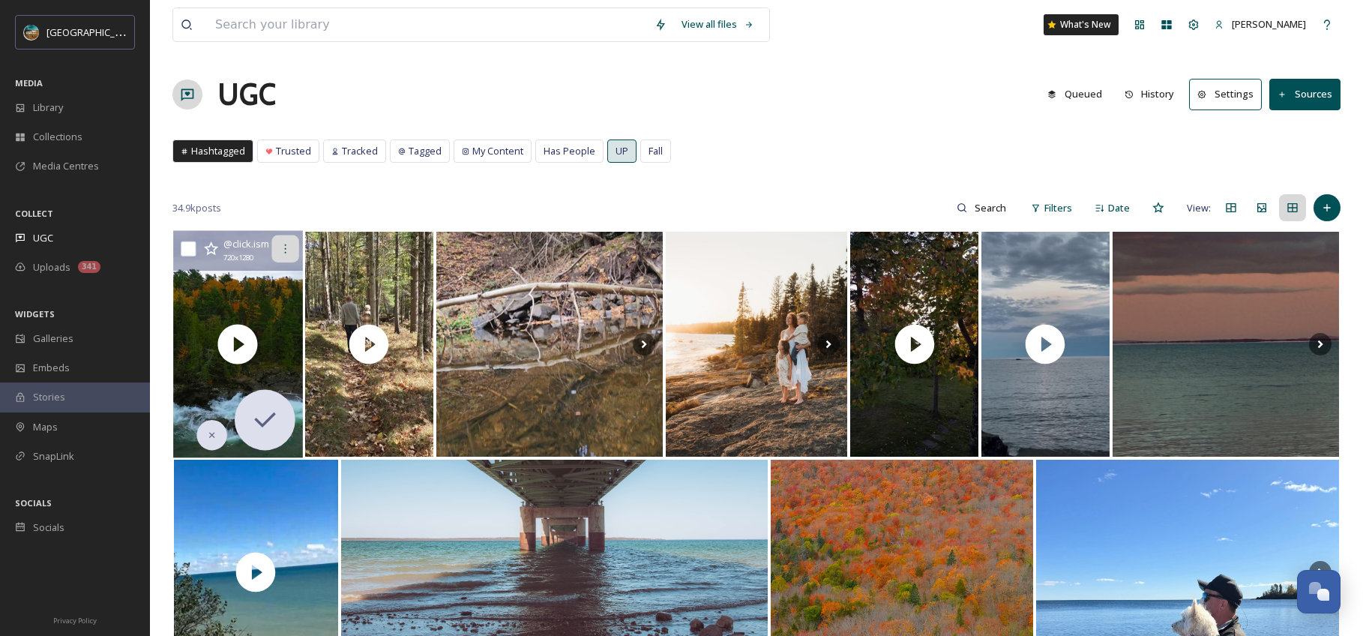
click at [283, 258] on div at bounding box center [284, 248] width 27 height 27
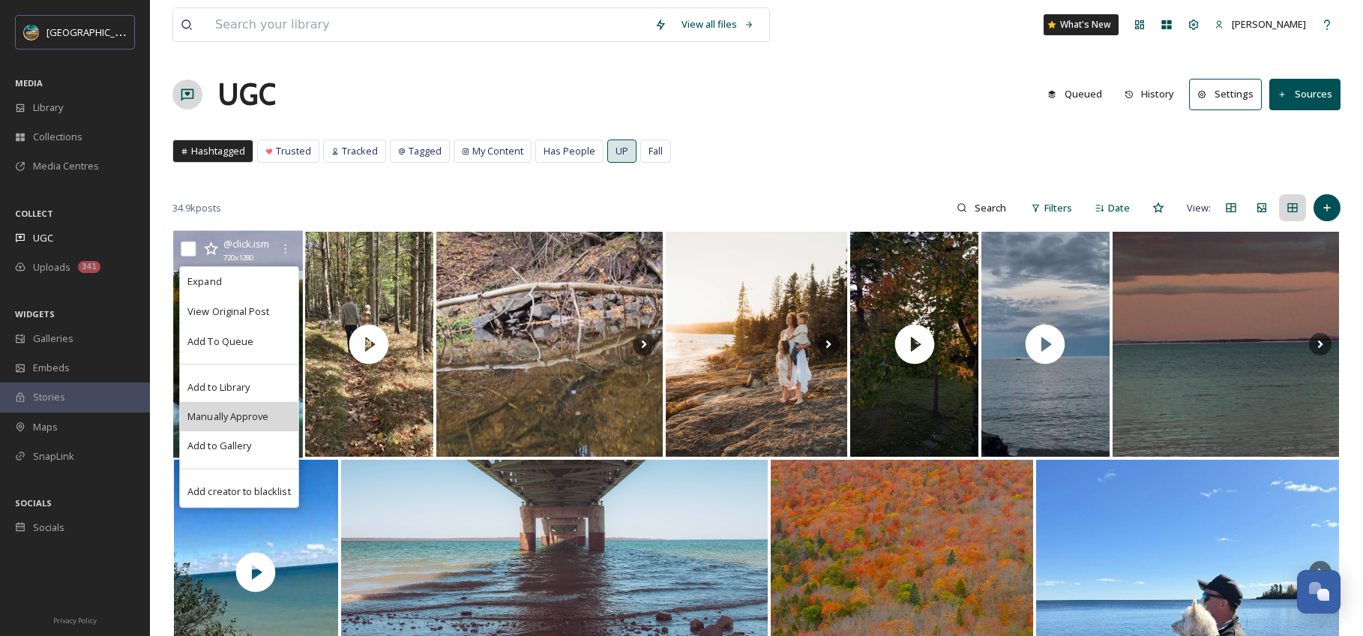
click at [258, 416] on span "Manually Approve" at bounding box center [227, 416] width 81 height 14
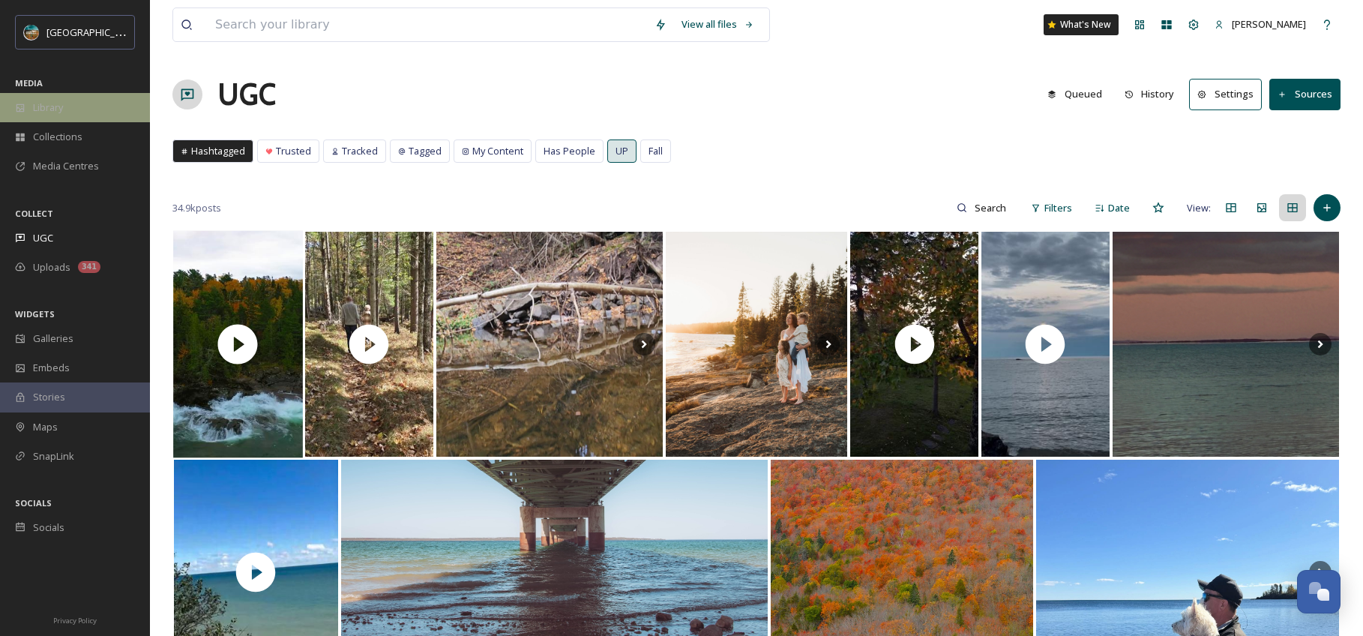
click at [85, 114] on div "Library" at bounding box center [75, 107] width 150 height 29
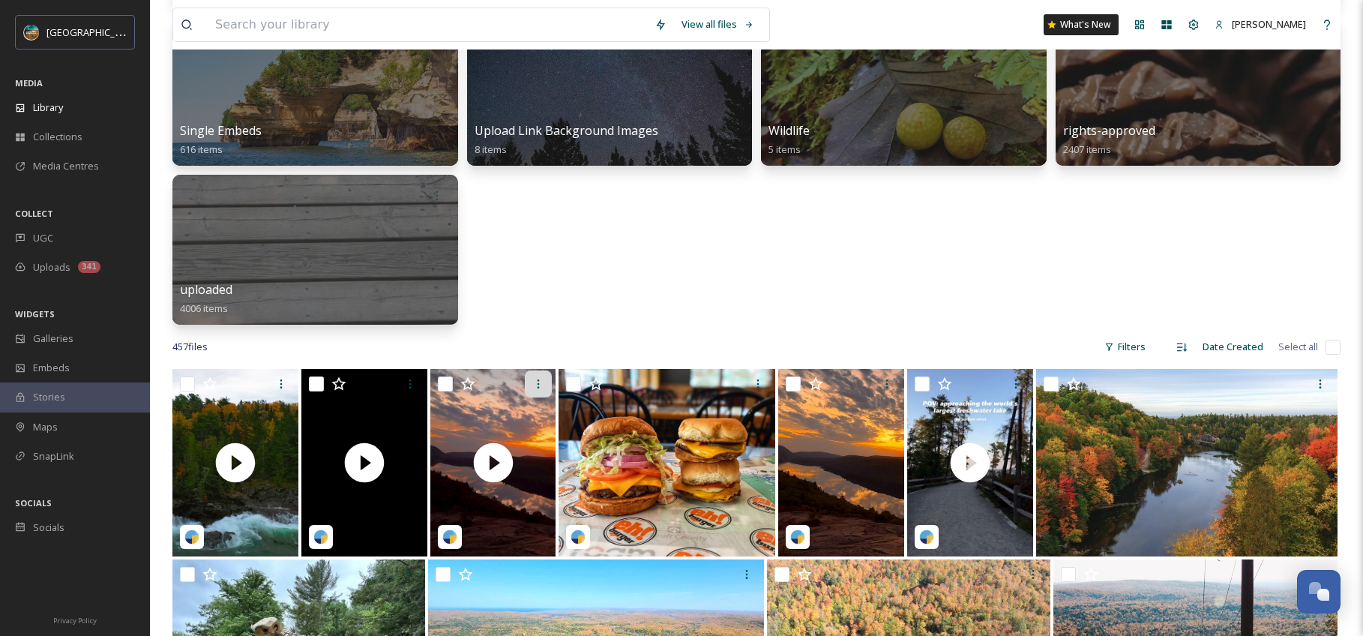
scroll to position [467, 0]
